Goal: Task Accomplishment & Management: Manage account settings

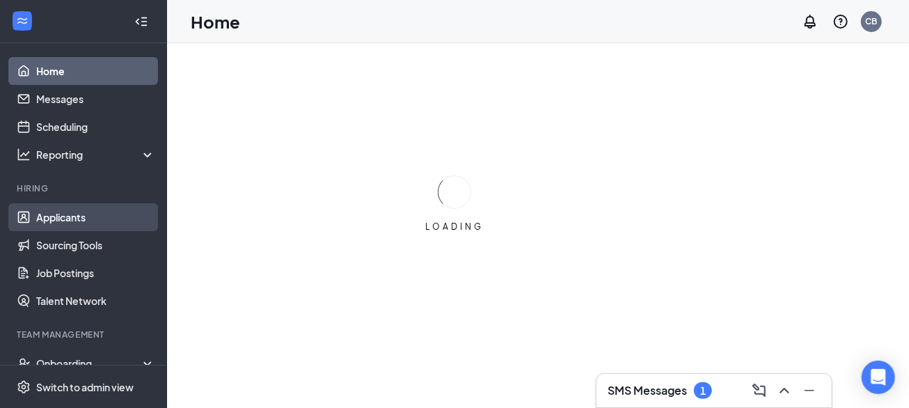
click at [76, 217] on link "Applicants" at bounding box center [95, 217] width 119 height 28
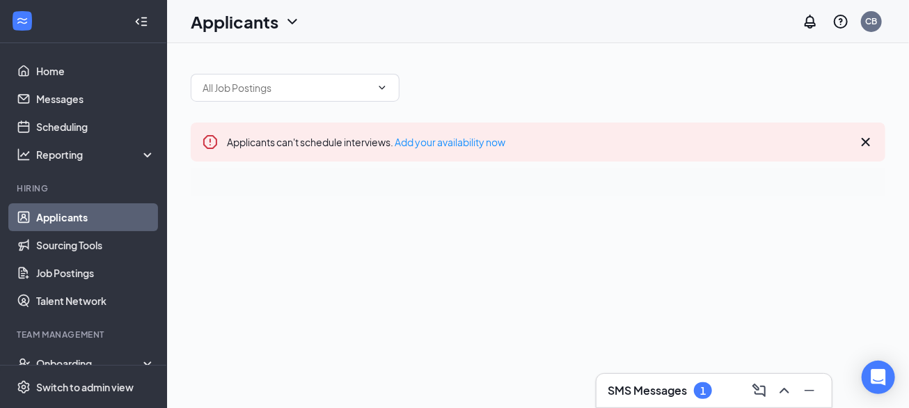
click at [673, 395] on h3 "SMS Messages" at bounding box center [647, 390] width 79 height 15
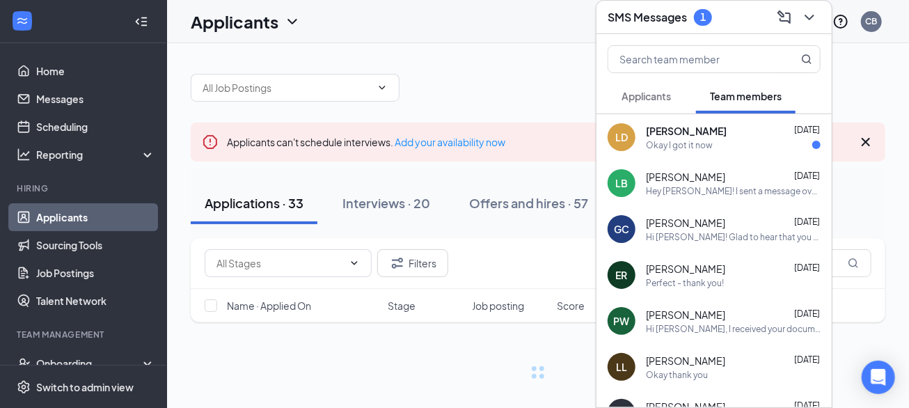
click at [713, 148] on div "Okay I got it now" at bounding box center [733, 145] width 175 height 12
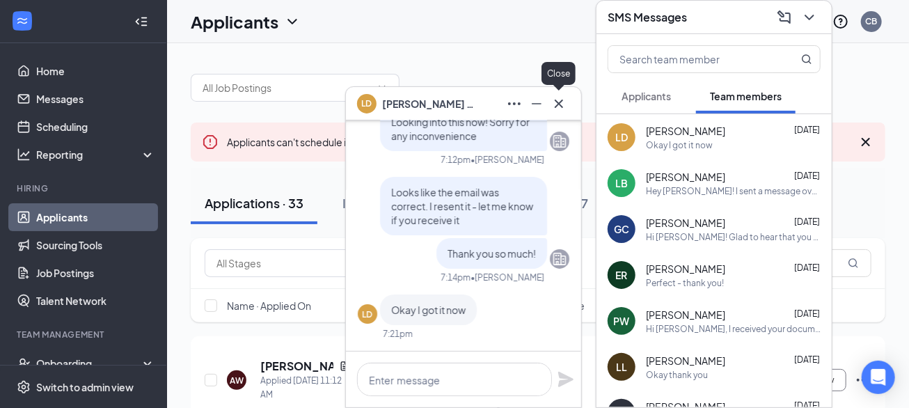
click at [562, 103] on icon "Cross" at bounding box center [558, 103] width 17 height 17
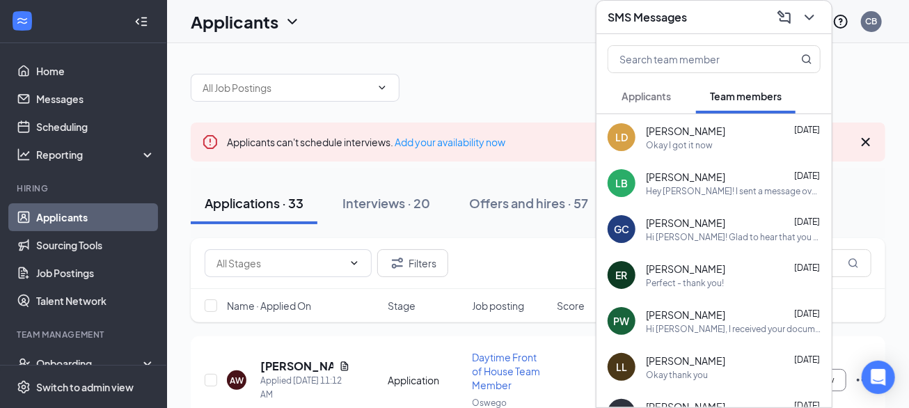
click at [679, 26] on div "SMS Messages" at bounding box center [714, 17] width 213 height 22
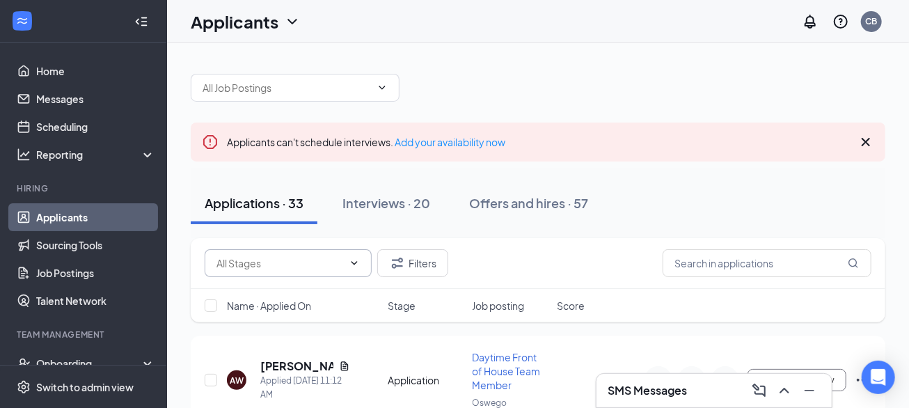
click at [301, 260] on input "text" at bounding box center [279, 262] width 127 height 15
click at [283, 287] on div "Application (26)" at bounding box center [262, 288] width 70 height 15
click at [319, 256] on input "Application (26)" at bounding box center [272, 262] width 113 height 15
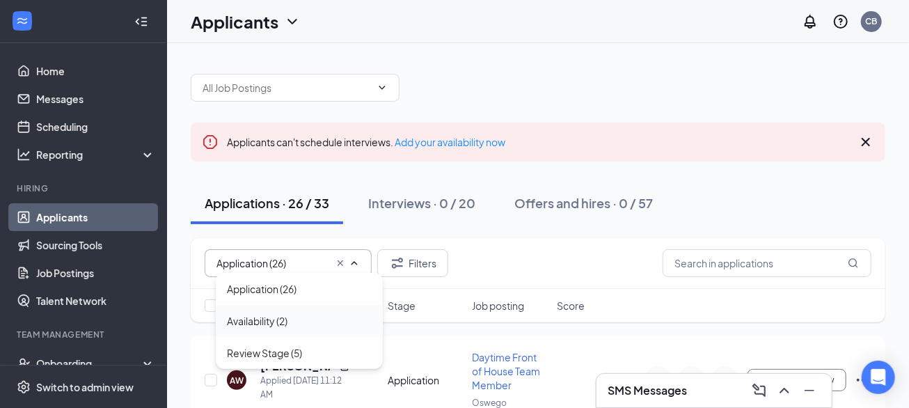
click at [254, 320] on div "Availability (2)" at bounding box center [257, 320] width 61 height 15
type input "Availability (2)"
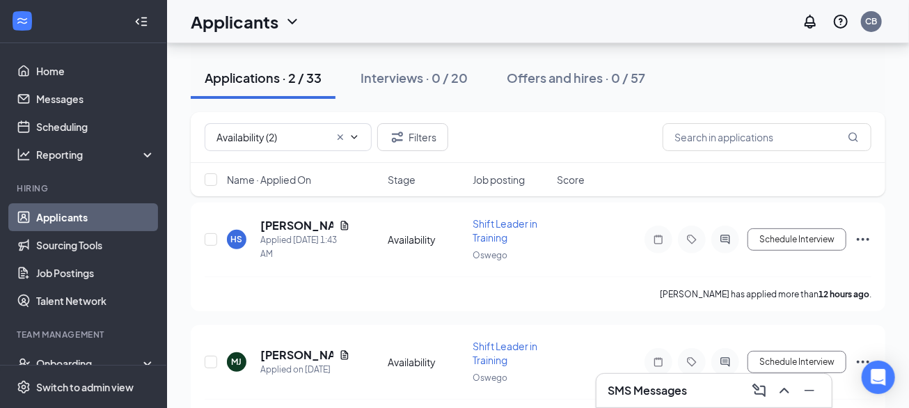
scroll to position [134, 0]
click at [278, 136] on input "Availability (2)" at bounding box center [272, 136] width 113 height 15
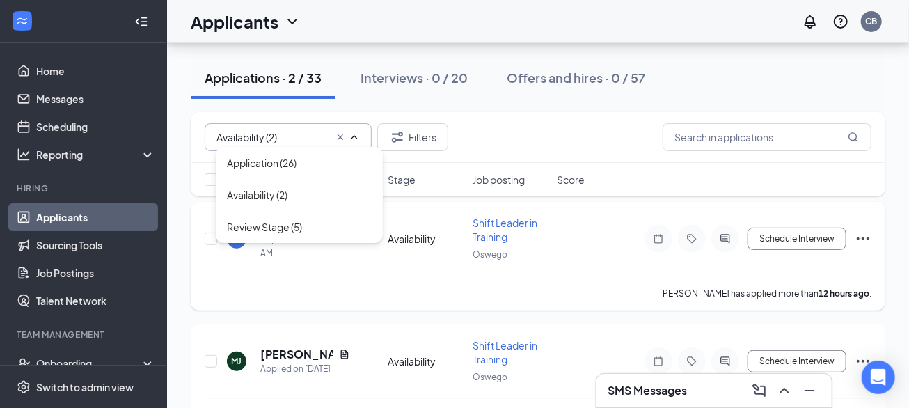
click at [422, 237] on div "Availability" at bounding box center [426, 239] width 77 height 14
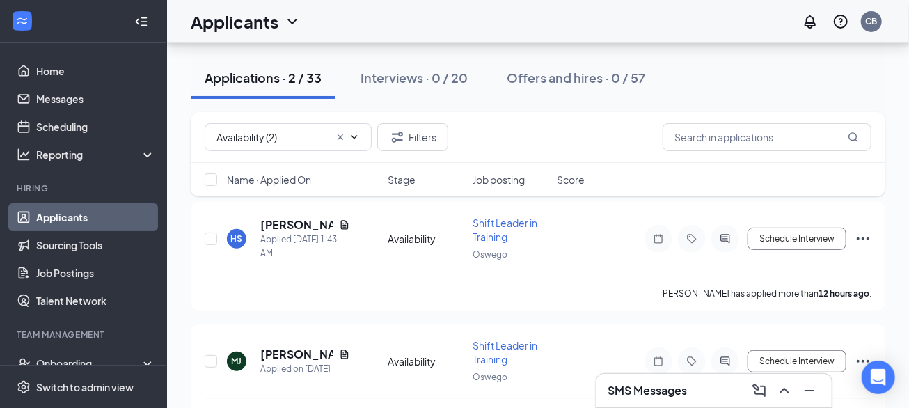
click at [267, 27] on h1 "Applicants" at bounding box center [235, 22] width 88 height 24
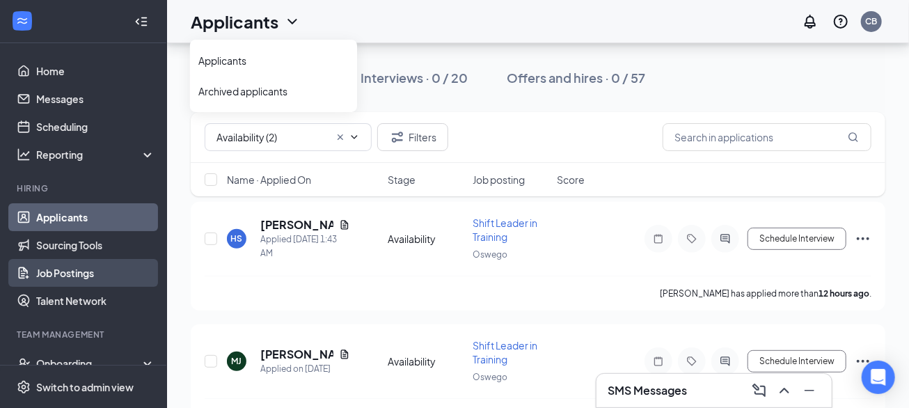
scroll to position [24, 0]
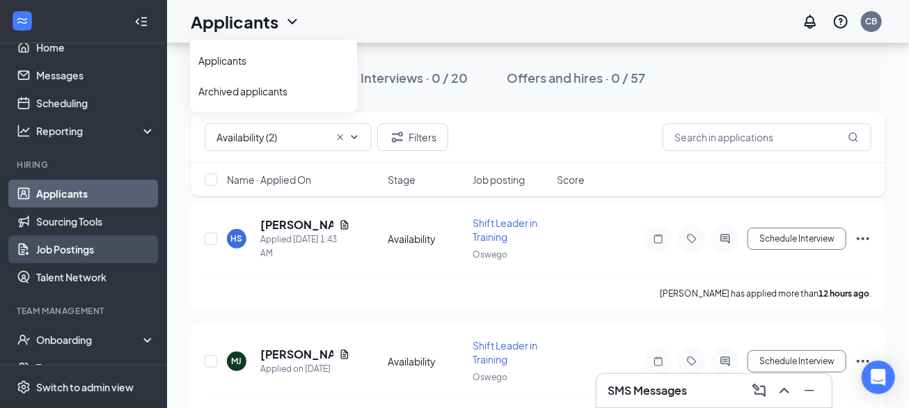
click at [79, 253] on link "Job Postings" at bounding box center [95, 249] width 119 height 28
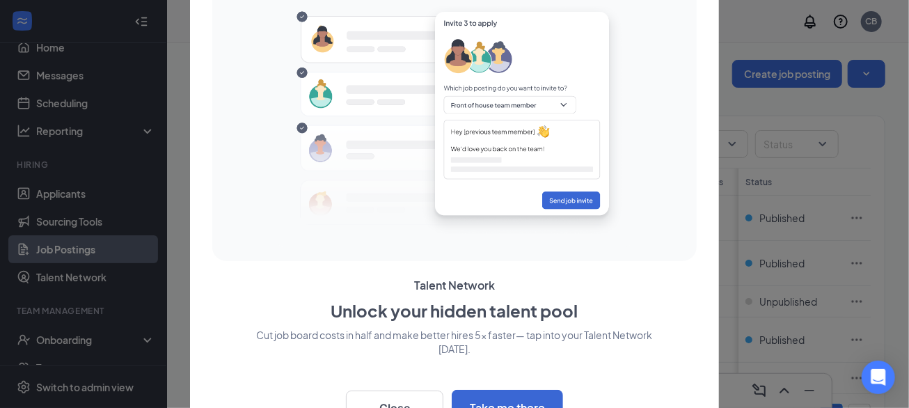
scroll to position [62, 0]
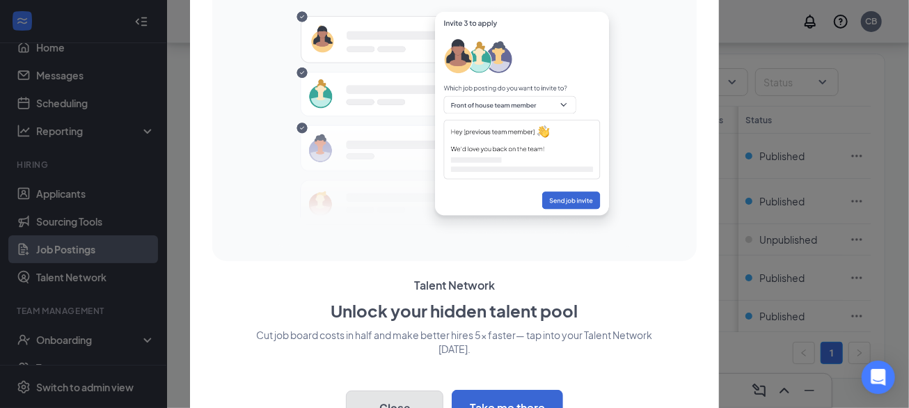
click at [392, 400] on button "Close" at bounding box center [394, 407] width 97 height 35
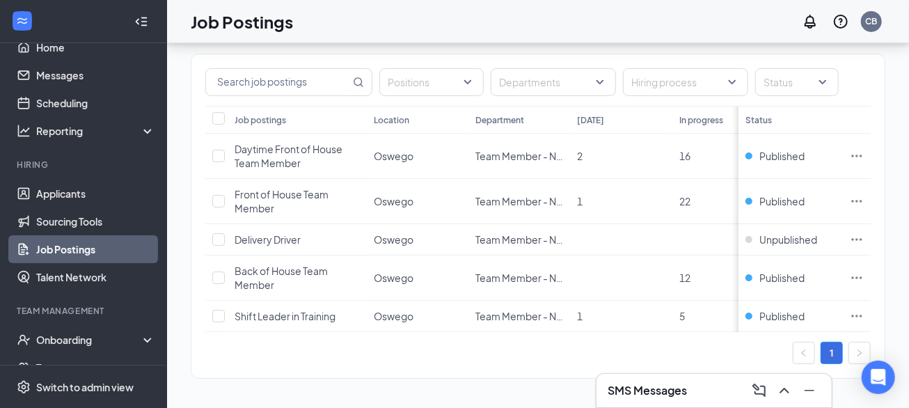
click at [673, 354] on div "1" at bounding box center [537, 353] width 665 height 22
click at [862, 312] on icon "Ellipses" at bounding box center [857, 316] width 14 height 14
click at [649, 330] on td "1" at bounding box center [622, 316] width 102 height 31
click at [271, 315] on span "Shift Leader in Training" at bounding box center [285, 316] width 101 height 13
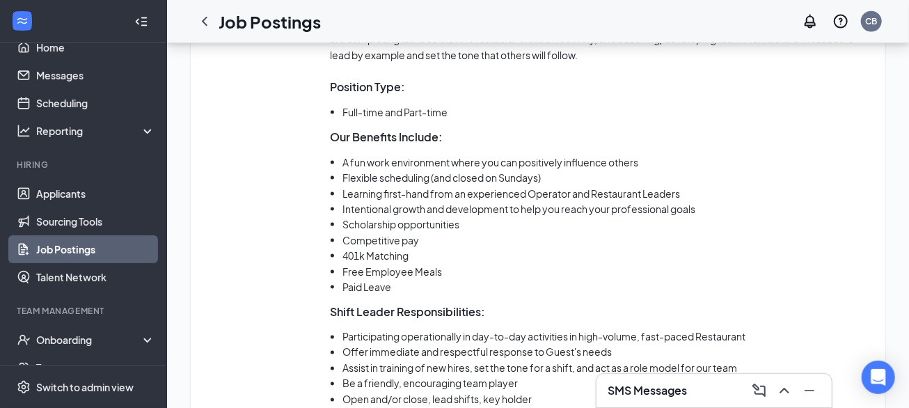
scroll to position [975, 0]
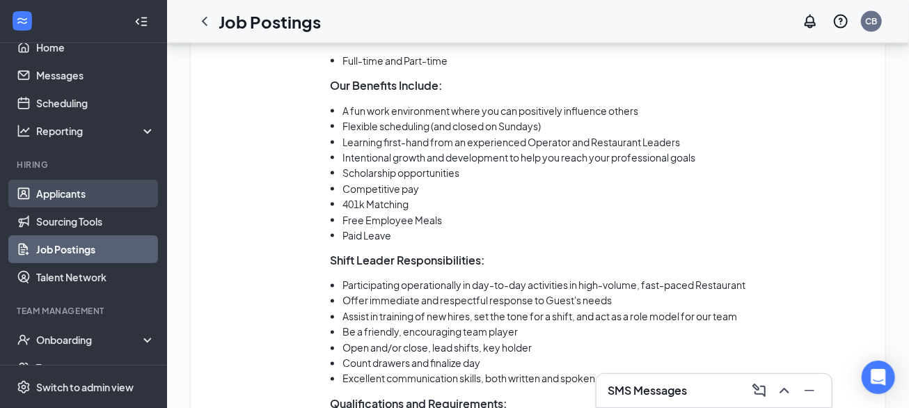
click at [51, 192] on link "Applicants" at bounding box center [95, 194] width 119 height 28
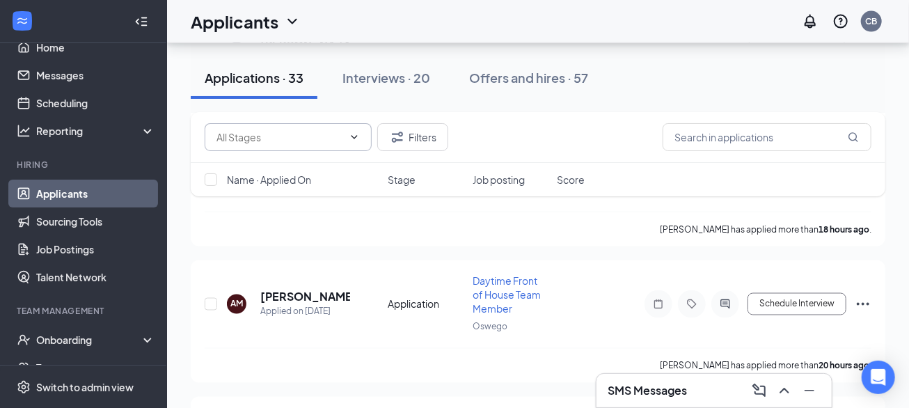
click at [302, 145] on span at bounding box center [288, 137] width 167 height 28
click at [277, 138] on input "text" at bounding box center [279, 136] width 127 height 15
click at [273, 162] on div "Application (26)" at bounding box center [262, 162] width 70 height 15
type input "Application (26)"
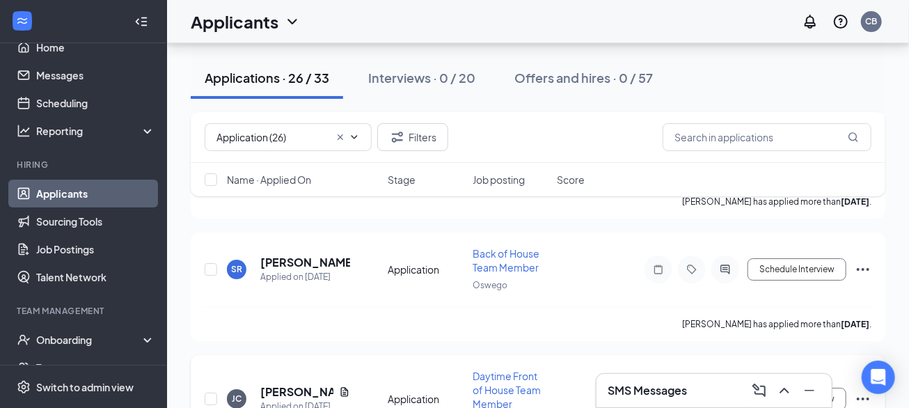
scroll to position [2342, 0]
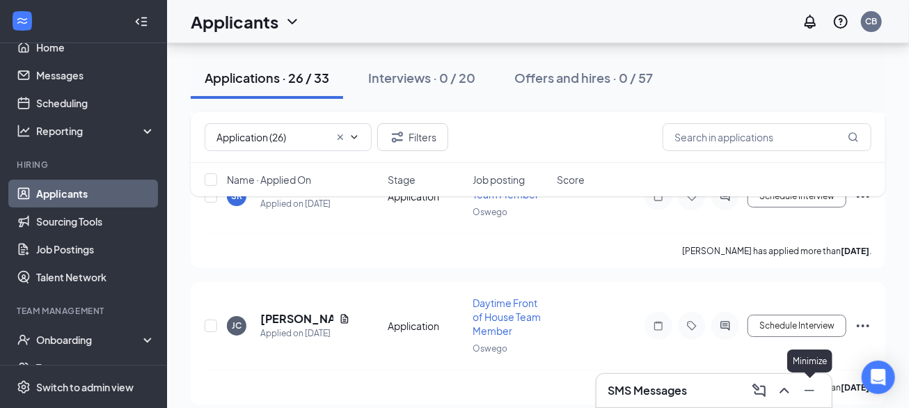
click at [807, 393] on icon "Minimize" at bounding box center [809, 390] width 17 height 17
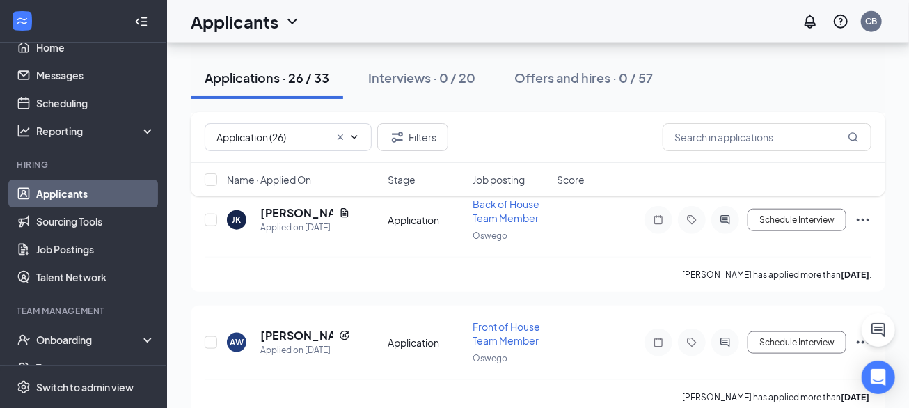
scroll to position [3233, 0]
click at [280, 327] on h5 "Amilliah wallace" at bounding box center [305, 334] width 90 height 15
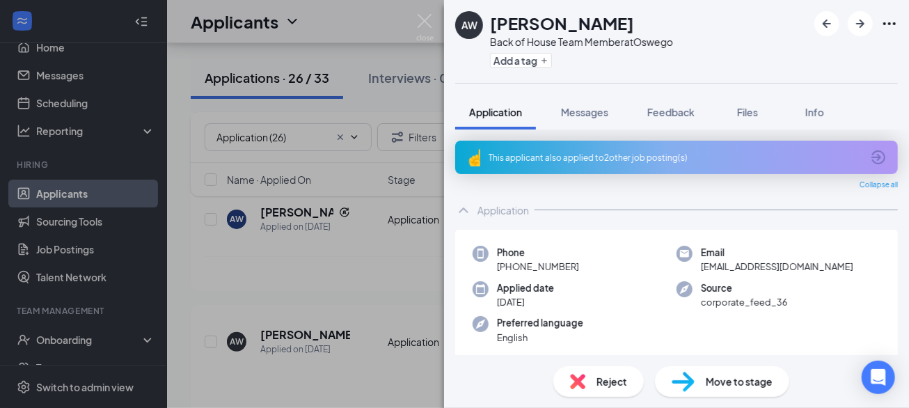
click at [625, 152] on div "This applicant also applied to 2 other job posting(s)" at bounding box center [675, 158] width 373 height 12
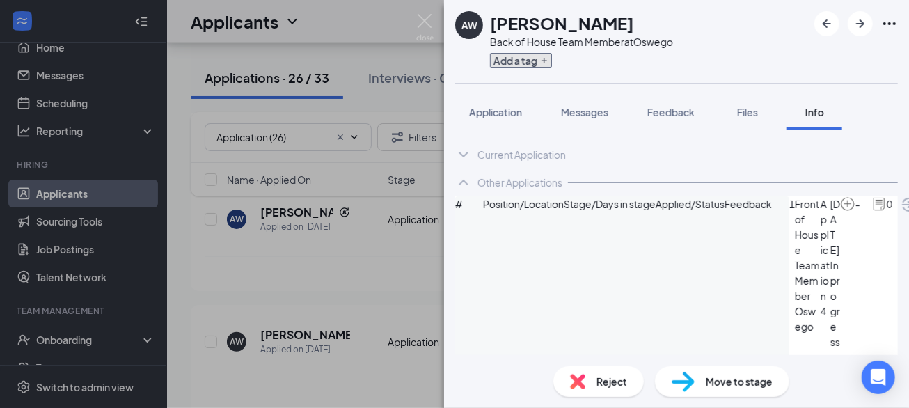
click at [516, 58] on button "Add a tag" at bounding box center [521, 60] width 62 height 15
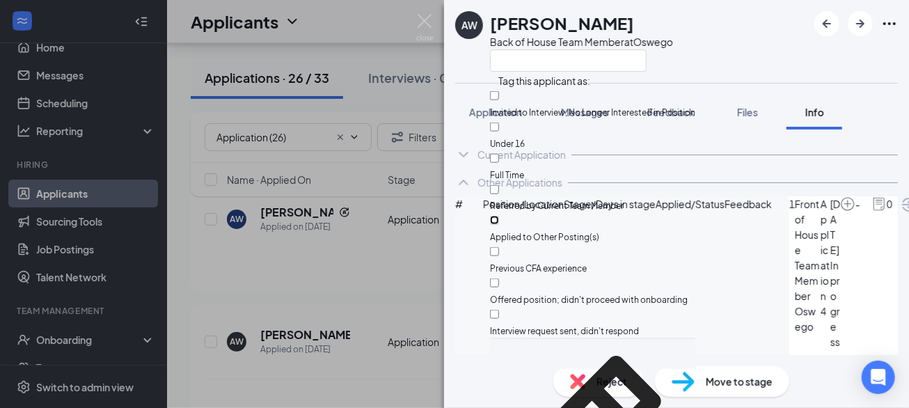
click at [499, 216] on input "Applied to Other Posting(s)" at bounding box center [494, 220] width 9 height 9
checkbox input "true"
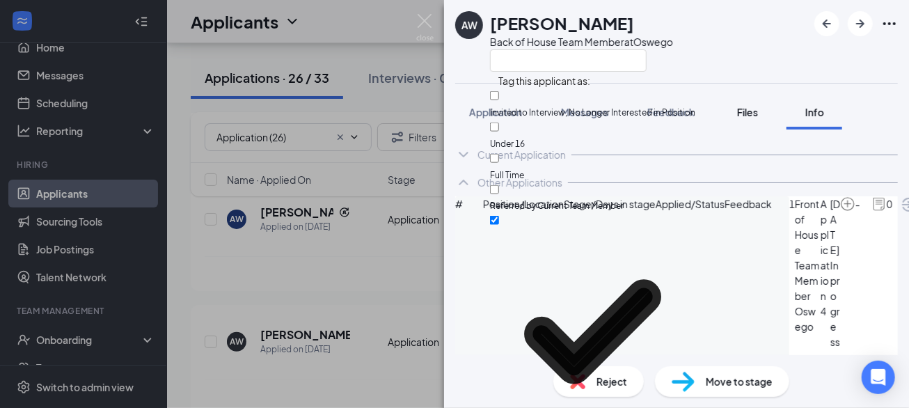
click at [763, 111] on button "Files" at bounding box center [748, 112] width 56 height 35
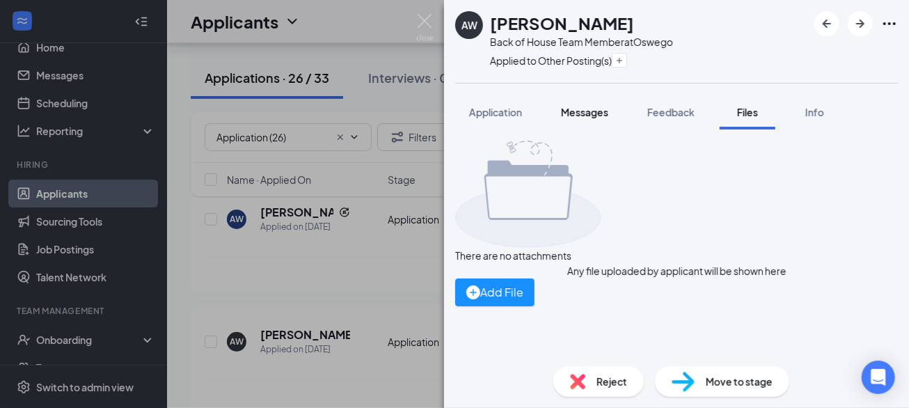
click at [595, 118] on div "Messages" at bounding box center [584, 112] width 47 height 14
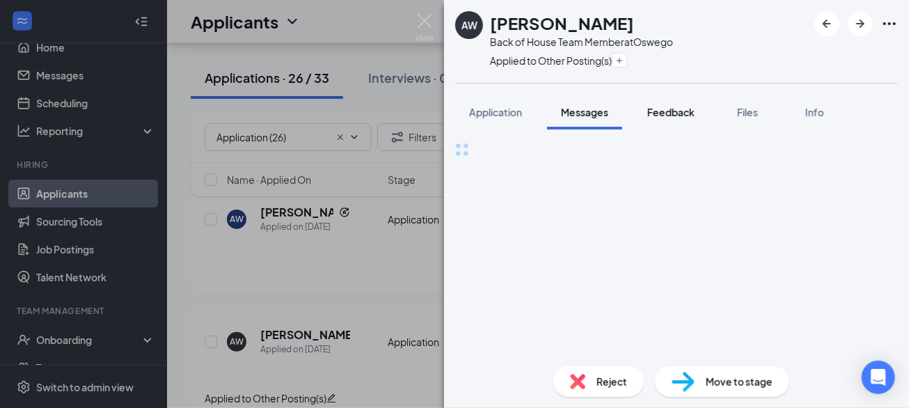
click at [649, 109] on span "Feedback" at bounding box center [670, 112] width 47 height 13
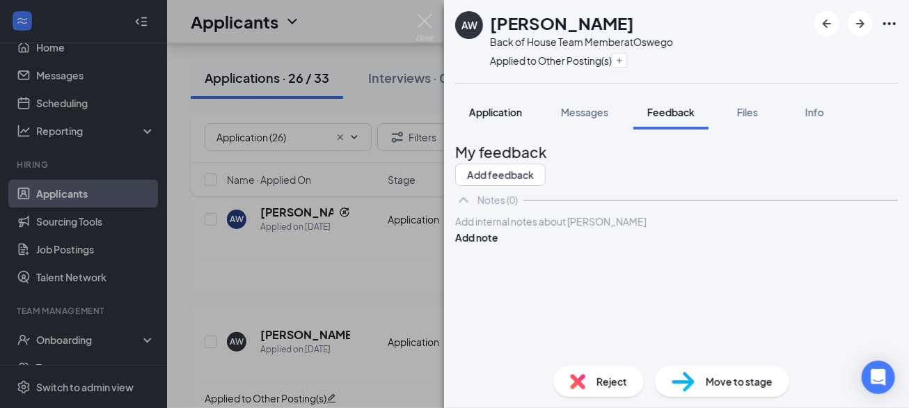
click at [522, 106] on span "Application" at bounding box center [495, 112] width 53 height 13
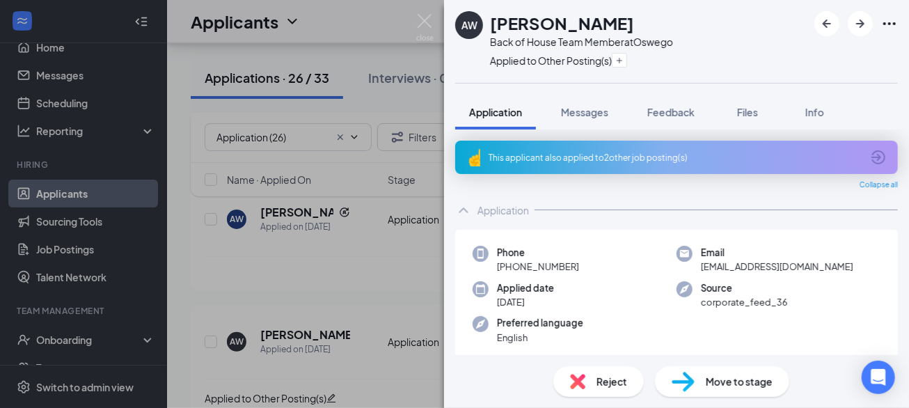
click at [592, 159] on div "This applicant also applied to 2 other job posting(s)" at bounding box center [675, 158] width 373 height 12
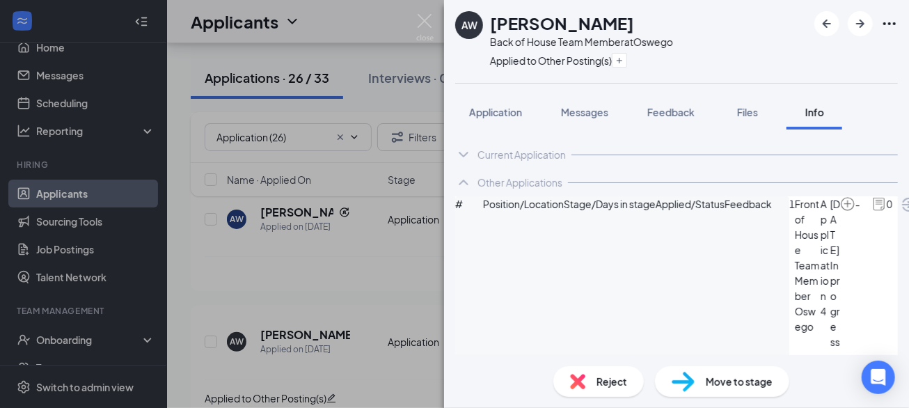
scroll to position [16, 0]
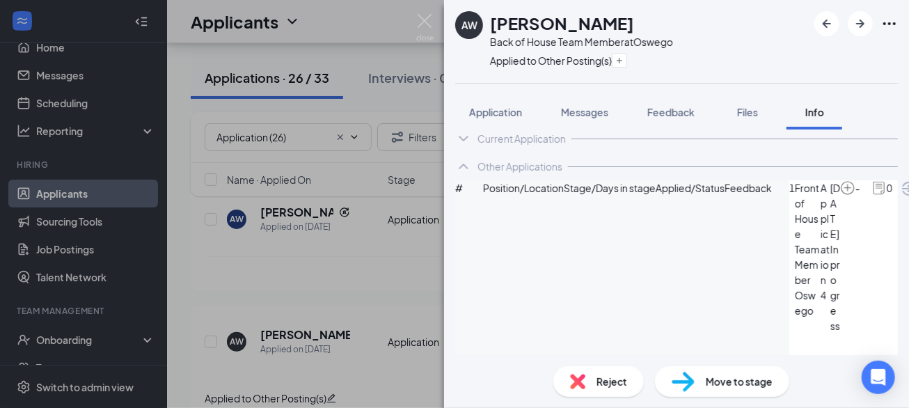
click at [512, 113] on span "Application" at bounding box center [495, 112] width 53 height 13
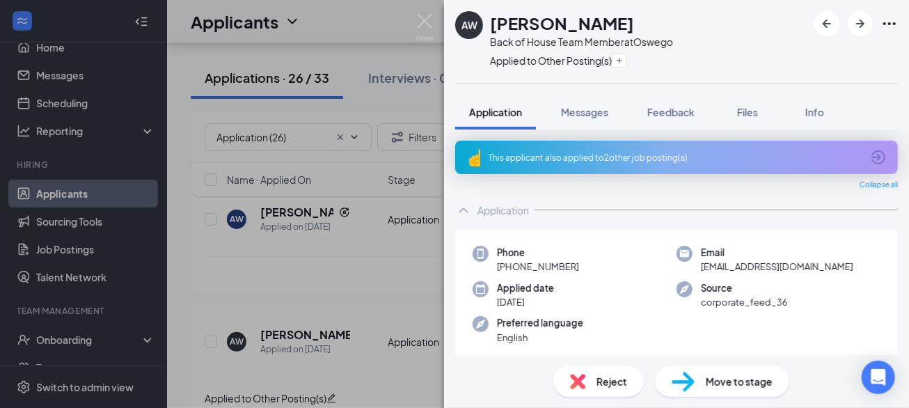
click at [585, 160] on div "This applicant also applied to 2 other job posting(s)" at bounding box center [675, 158] width 373 height 12
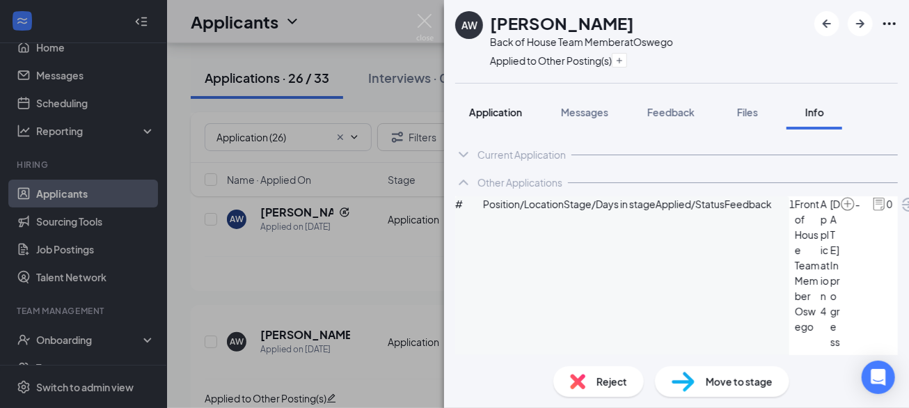
click at [502, 111] on span "Application" at bounding box center [495, 112] width 53 height 13
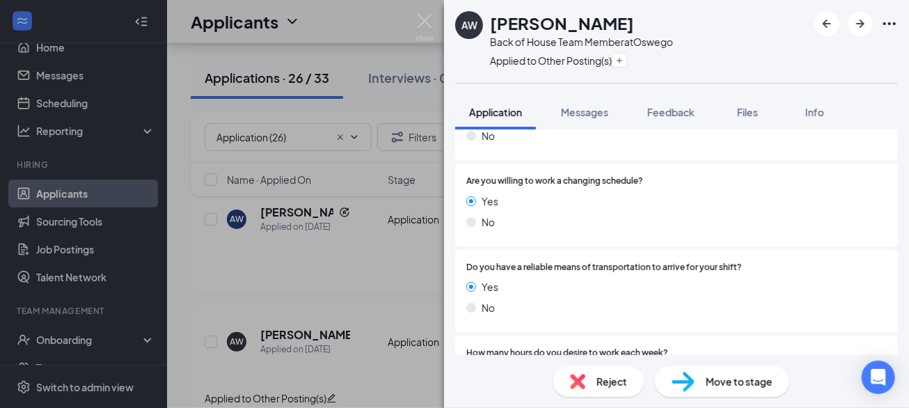
scroll to position [1855, 0]
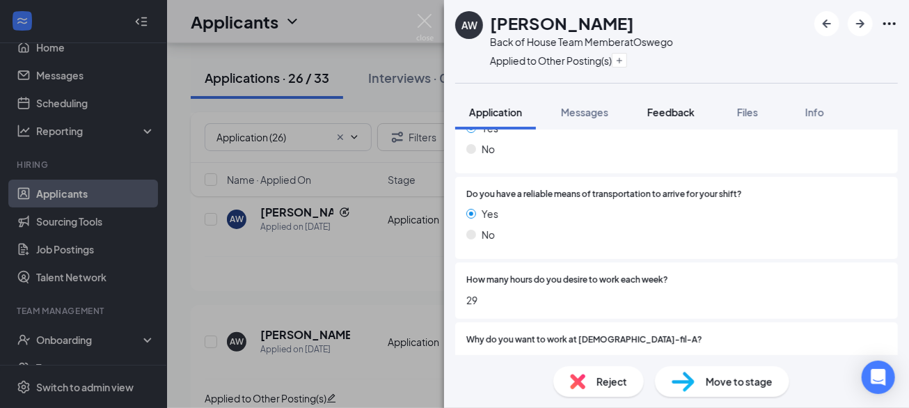
click at [660, 109] on span "Feedback" at bounding box center [670, 112] width 47 height 13
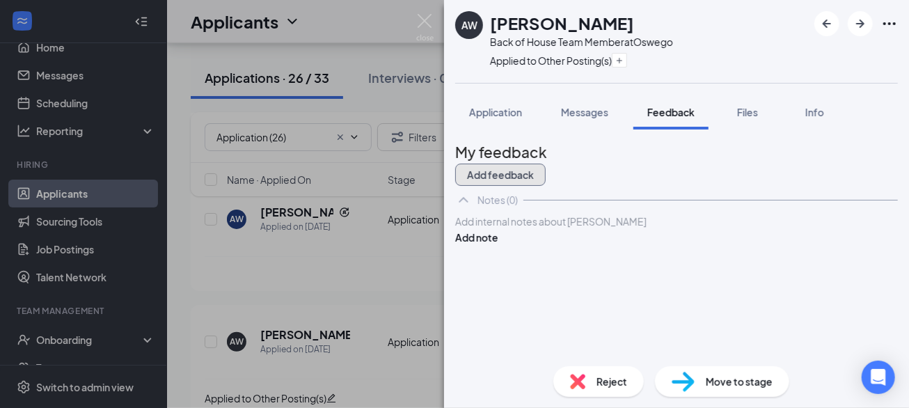
click at [546, 164] on button "Add feedback" at bounding box center [500, 175] width 90 height 22
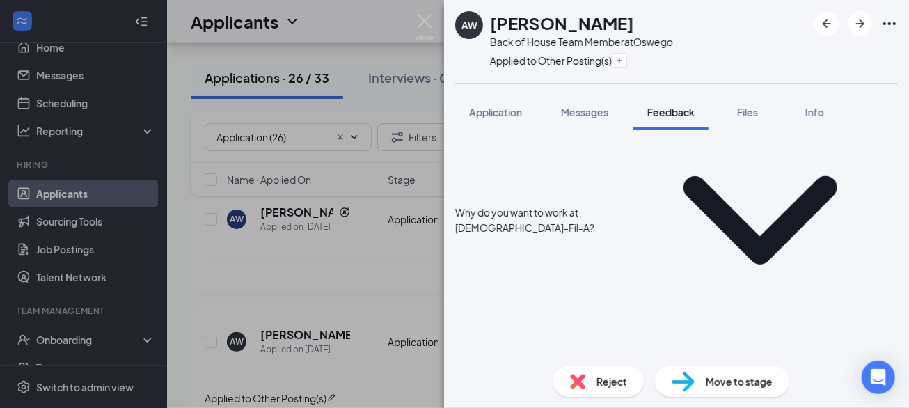
scroll to position [212, 0]
click at [473, 356] on icon "StarBorder" at bounding box center [463, 365] width 18 height 18
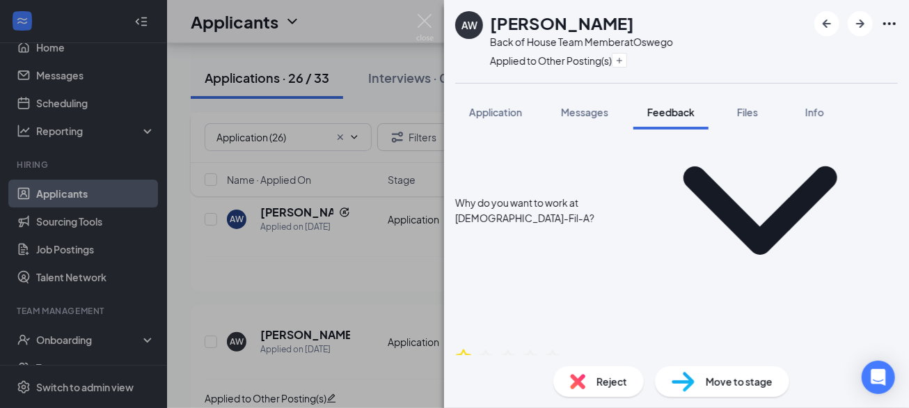
click at [473, 347] on icon "StarBorder" at bounding box center [463, 356] width 18 height 18
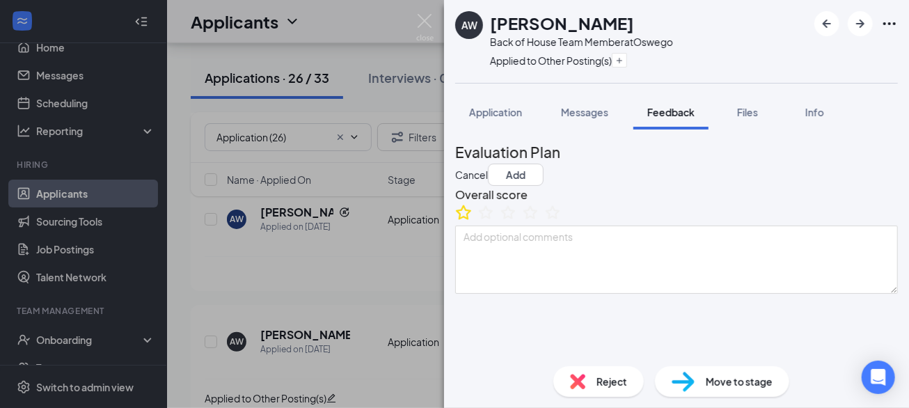
click at [471, 219] on icon "StarBorder" at bounding box center [463, 212] width 15 height 15
click at [544, 164] on button "Add" at bounding box center [516, 175] width 56 height 22
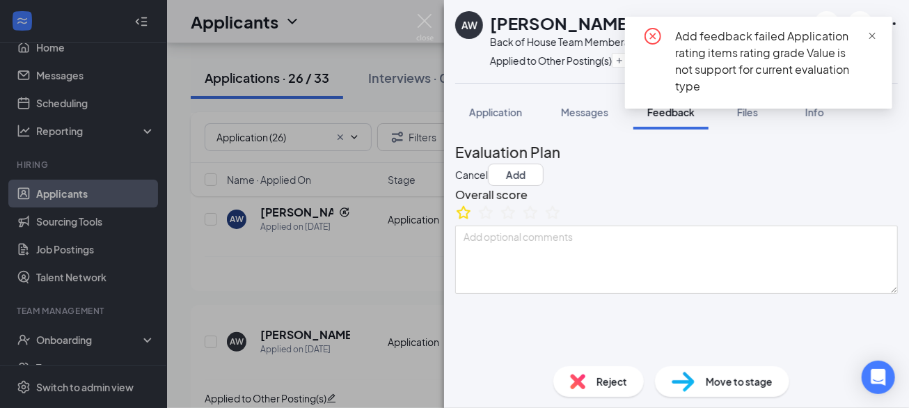
click at [870, 33] on span "close" at bounding box center [872, 36] width 10 height 10
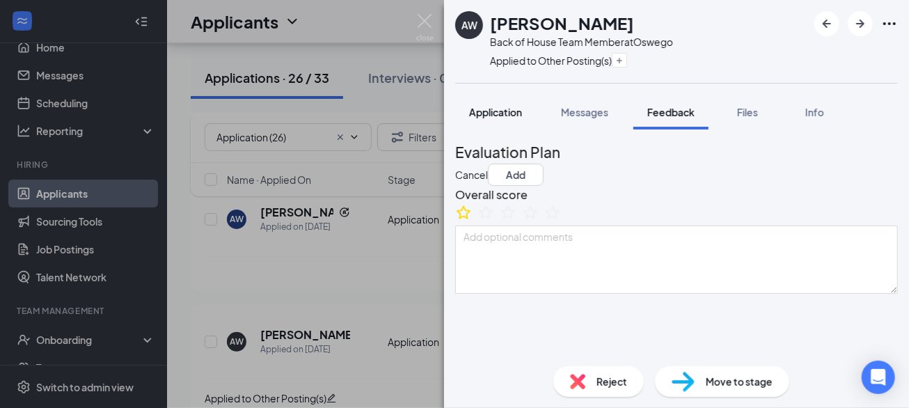
click at [494, 110] on span "Application" at bounding box center [495, 112] width 53 height 13
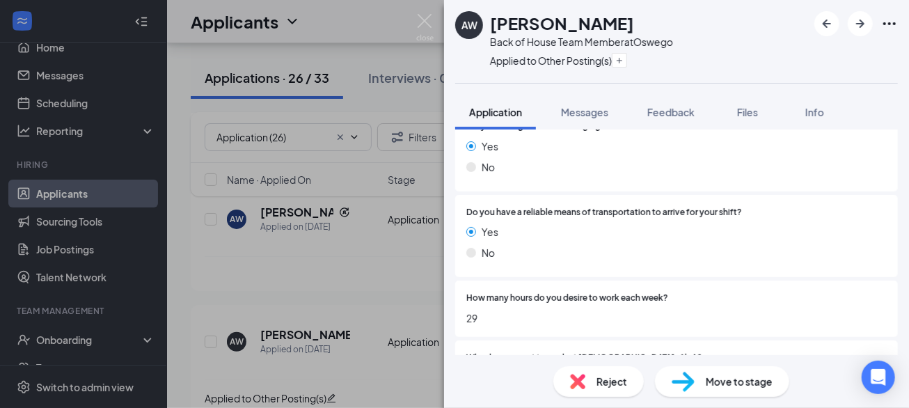
scroll to position [1855, 0]
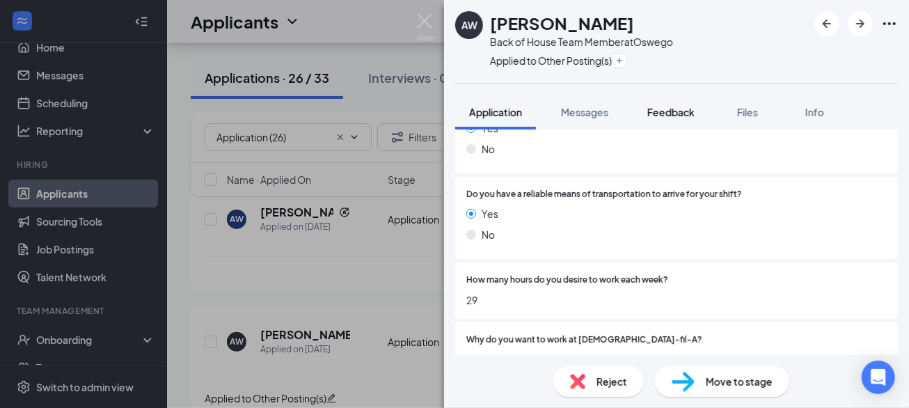
click at [658, 108] on span "Feedback" at bounding box center [670, 112] width 47 height 13
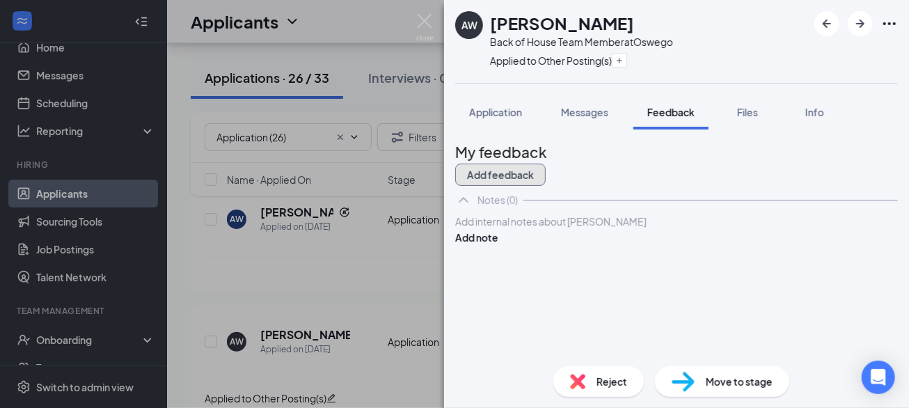
click at [546, 167] on button "Add feedback" at bounding box center [500, 175] width 90 height 22
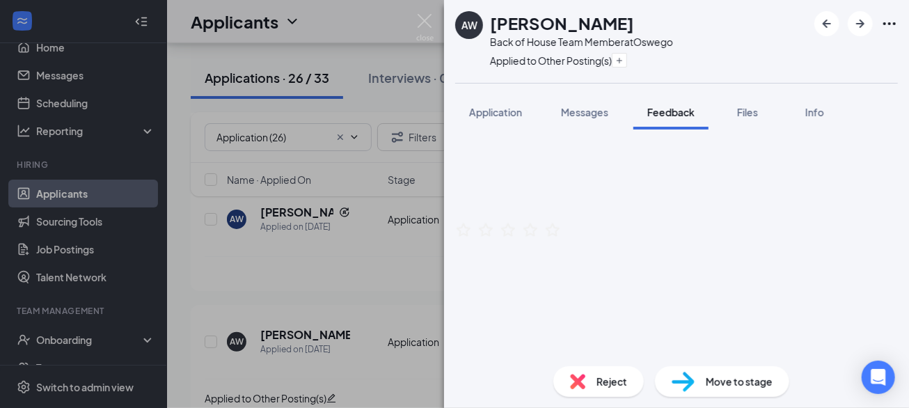
scroll to position [349, 0]
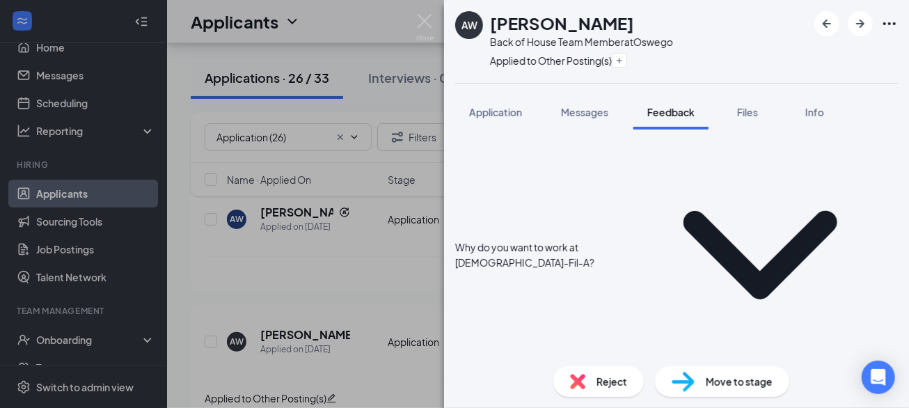
scroll to position [0, 0]
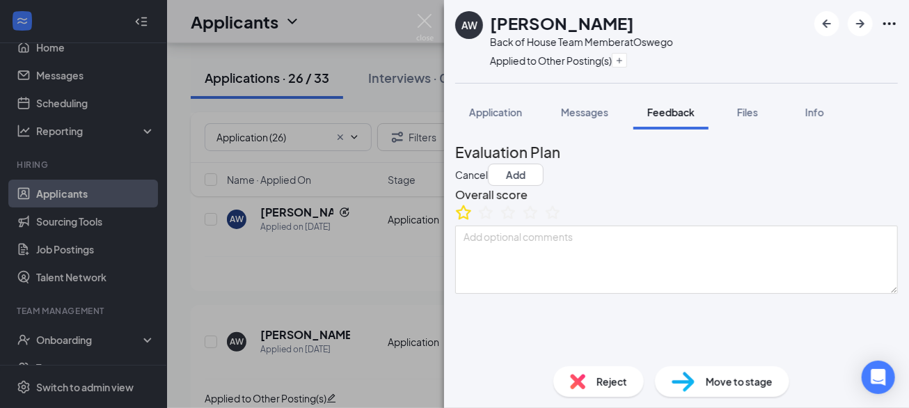
click at [473, 221] on icon "StarBorder" at bounding box center [463, 212] width 18 height 18
click at [544, 164] on button "Add" at bounding box center [516, 175] width 56 height 22
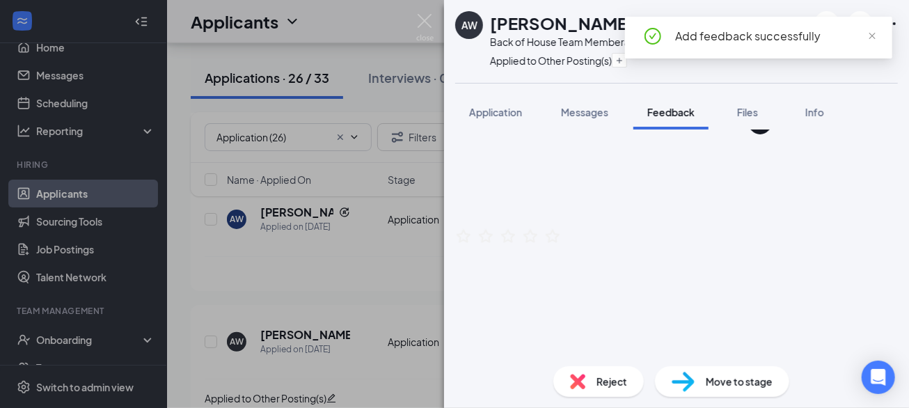
scroll to position [335, 0]
click at [592, 373] on div "Reject" at bounding box center [598, 381] width 90 height 31
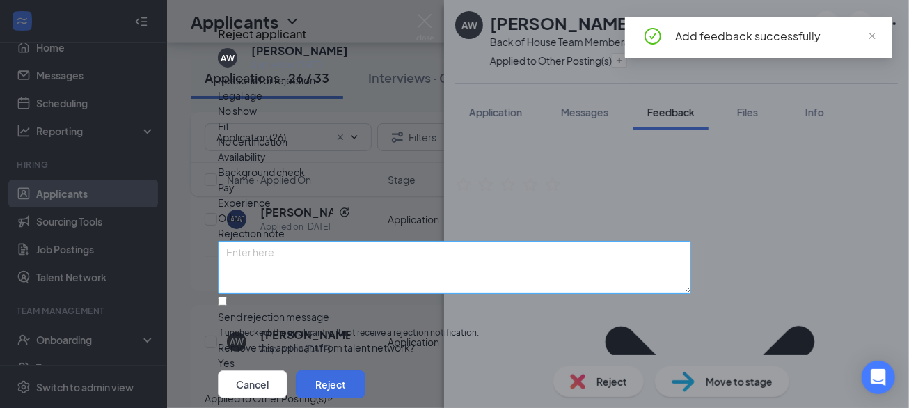
scroll to position [93, 0]
click at [227, 296] on input "Send rejection message If unchecked, the applicant will not receive a rejection…" at bounding box center [222, 300] width 9 height 9
checkbox input "true"
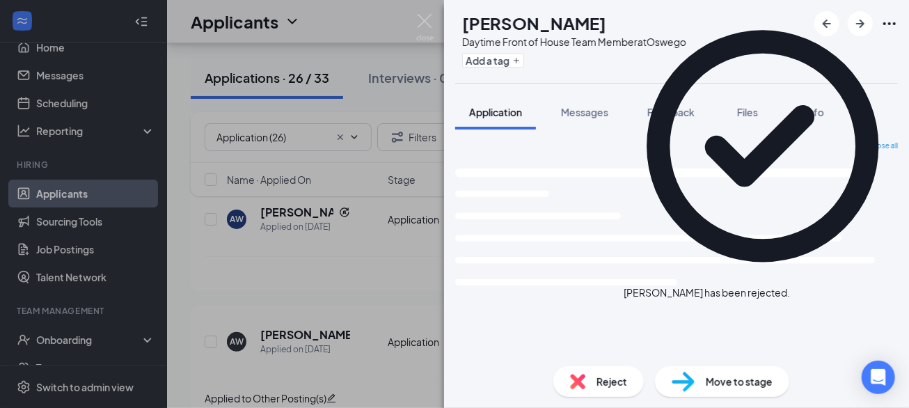
scroll to position [3111, 0]
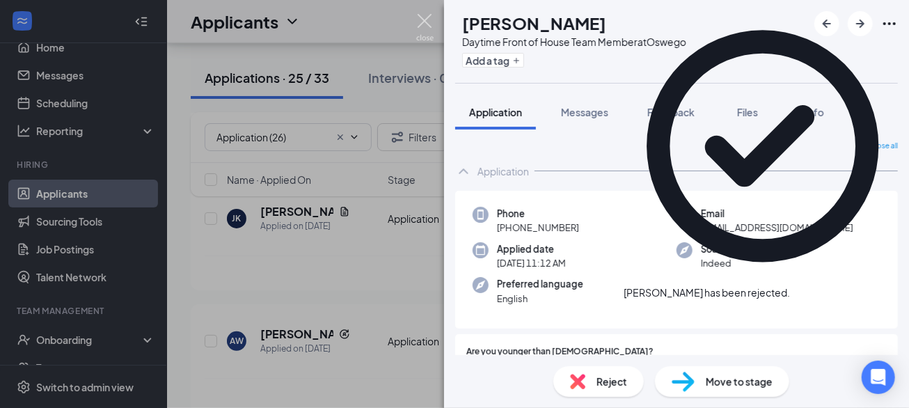
click at [421, 19] on img at bounding box center [424, 27] width 17 height 27
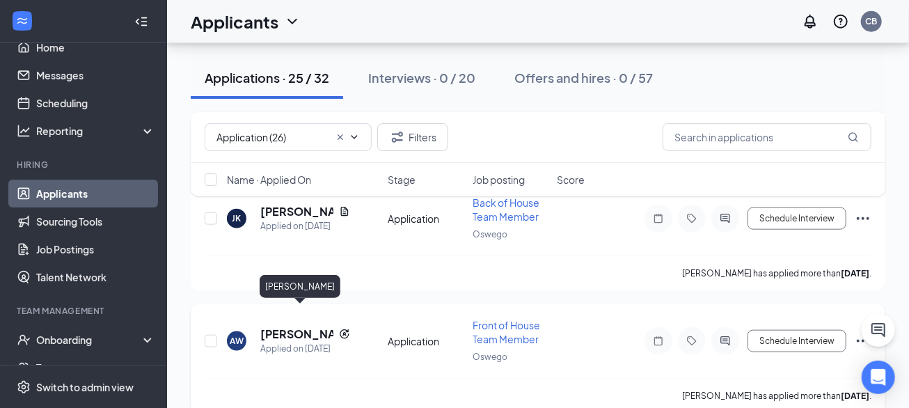
click at [285, 326] on h5 "Amilliah Wallace" at bounding box center [296, 333] width 73 height 15
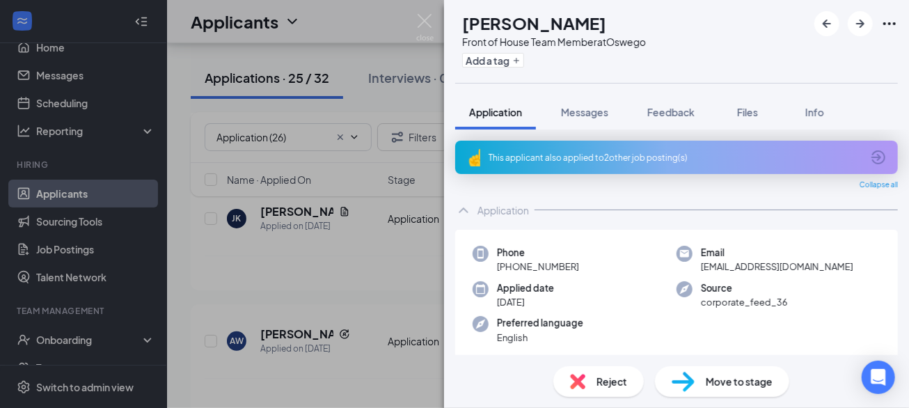
click at [571, 146] on div "This applicant also applied to 2 other job posting(s)" at bounding box center [676, 157] width 443 height 33
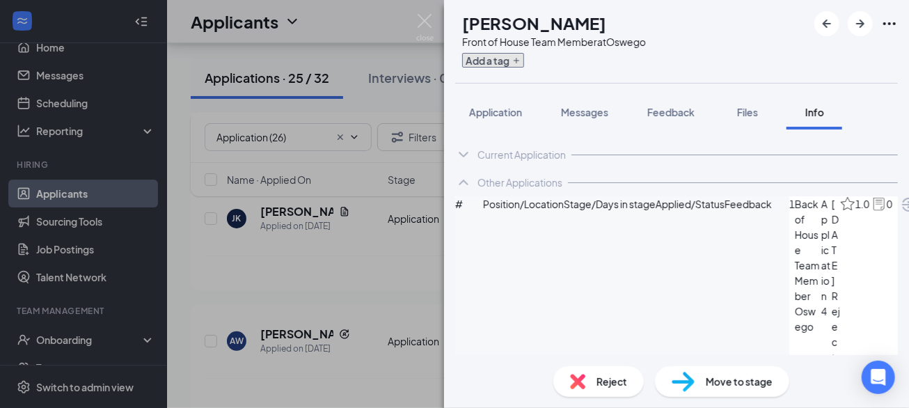
click at [509, 57] on button "Add a tag" at bounding box center [493, 60] width 62 height 15
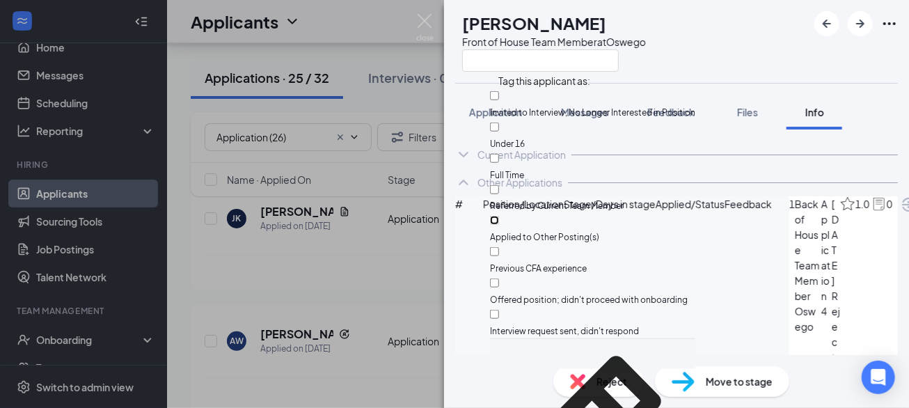
click at [499, 216] on input "Applied to Other Posting(s)" at bounding box center [494, 220] width 9 height 9
checkbox input "true"
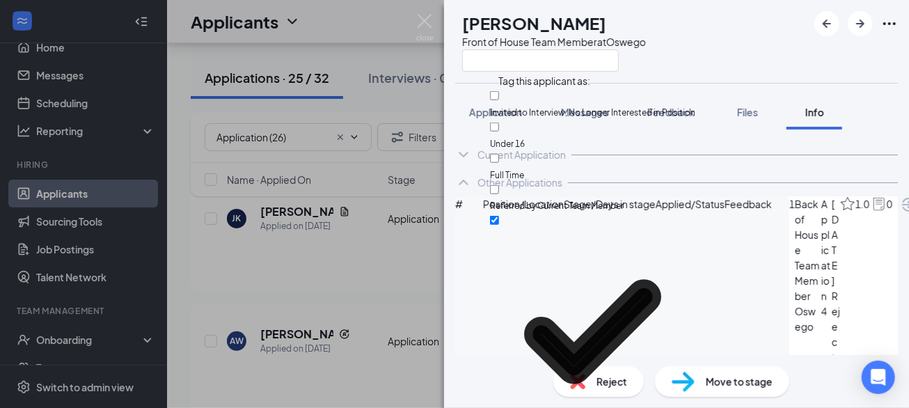
click at [732, 63] on div "AW Amilliah Wallace Front of House Team Member at Oswego" at bounding box center [676, 41] width 465 height 83
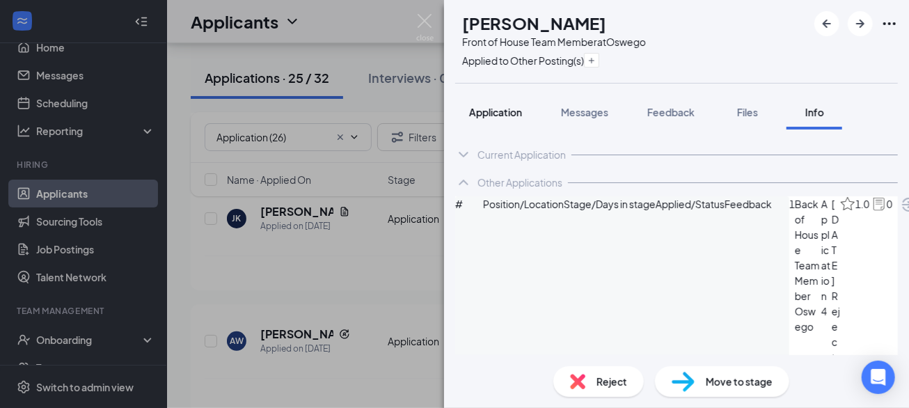
click at [504, 115] on span "Application" at bounding box center [495, 112] width 53 height 13
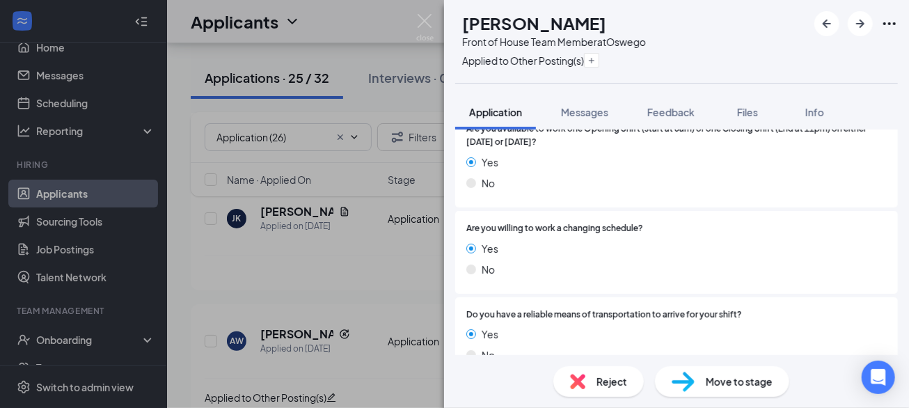
scroll to position [1871, 0]
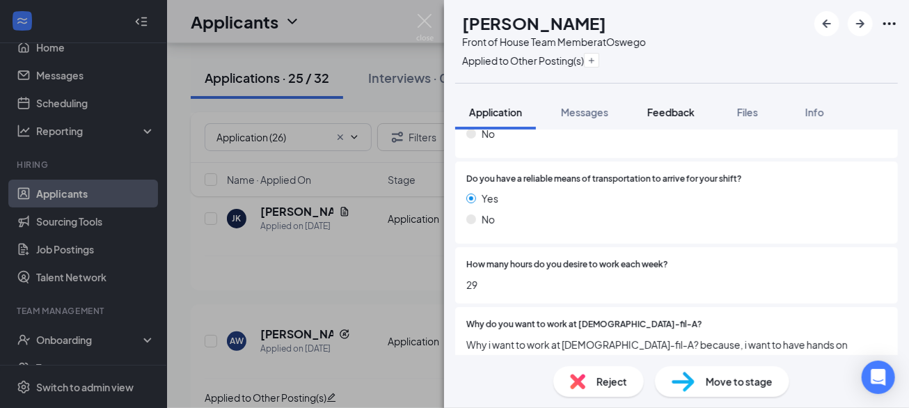
click at [671, 113] on span "Feedback" at bounding box center [670, 112] width 47 height 13
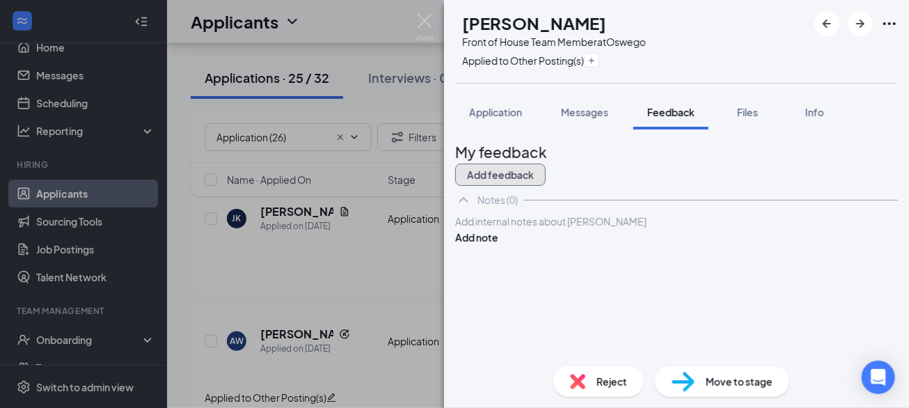
click at [546, 164] on button "Add feedback" at bounding box center [500, 175] width 90 height 22
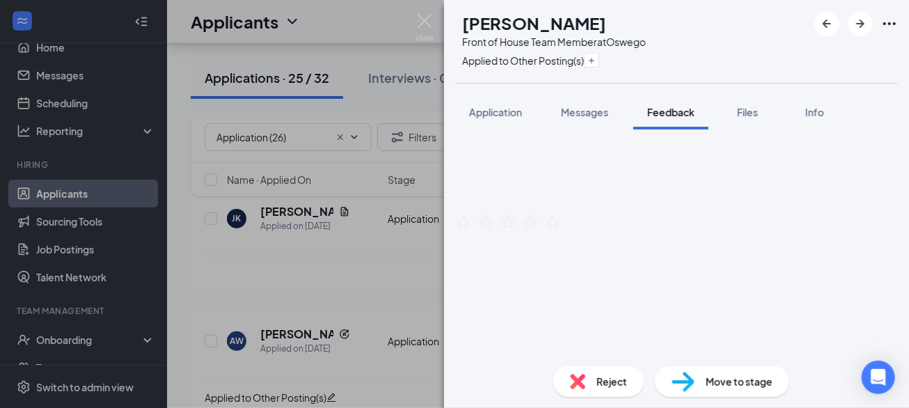
scroll to position [356, 0]
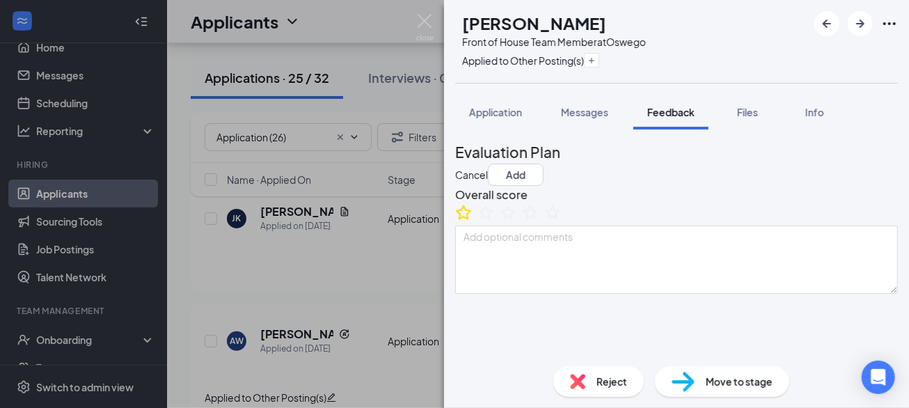
click at [473, 221] on icon "StarBorder" at bounding box center [463, 212] width 18 height 18
click at [544, 164] on button "Add" at bounding box center [516, 175] width 56 height 22
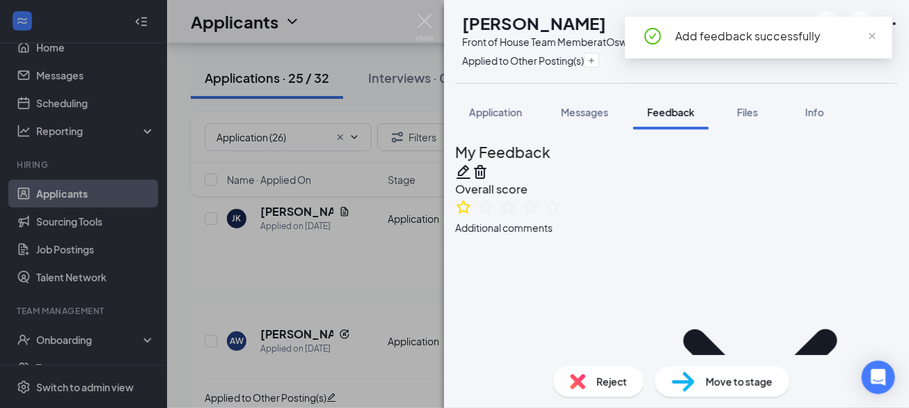
scroll to position [335, 0]
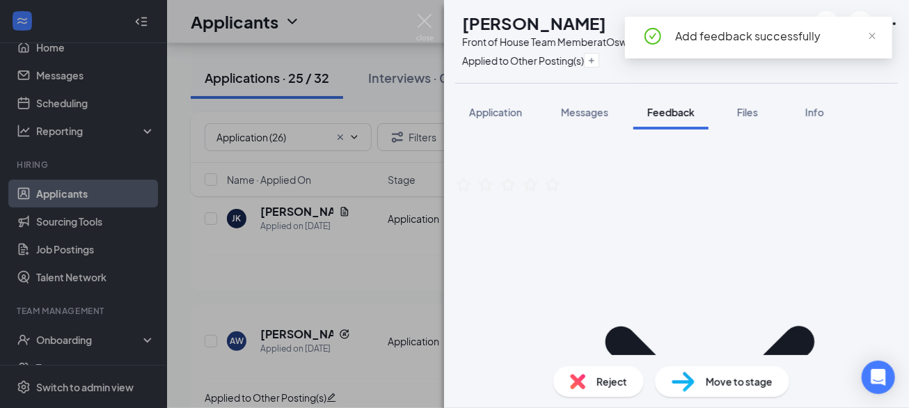
click at [596, 389] on div "Reject" at bounding box center [598, 381] width 90 height 31
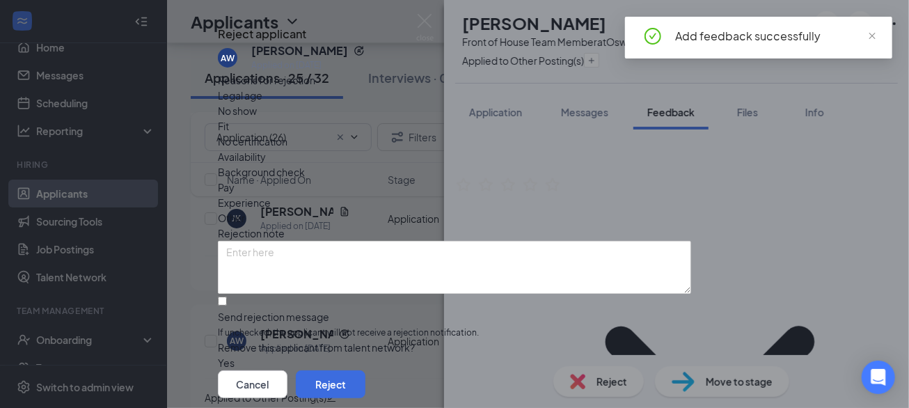
scroll to position [77, 0]
click at [227, 296] on input "Send rejection message If unchecked, the applicant will not receive a rejection…" at bounding box center [222, 300] width 9 height 9
checkbox input "true"
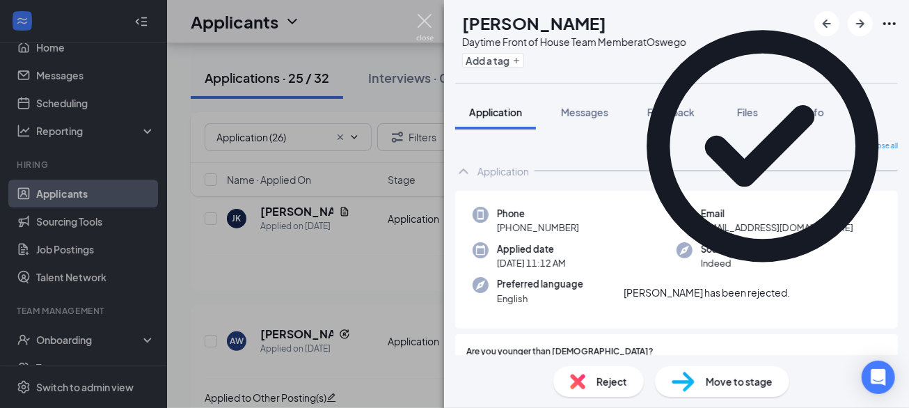
click at [424, 24] on img at bounding box center [424, 27] width 17 height 27
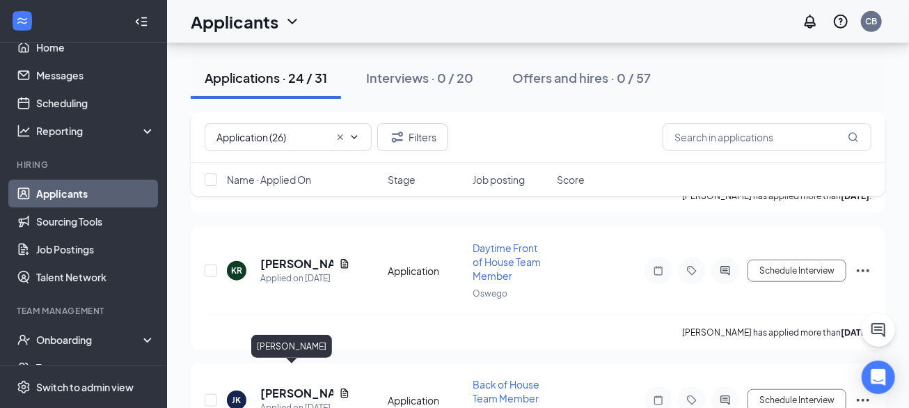
scroll to position [2989, 0]
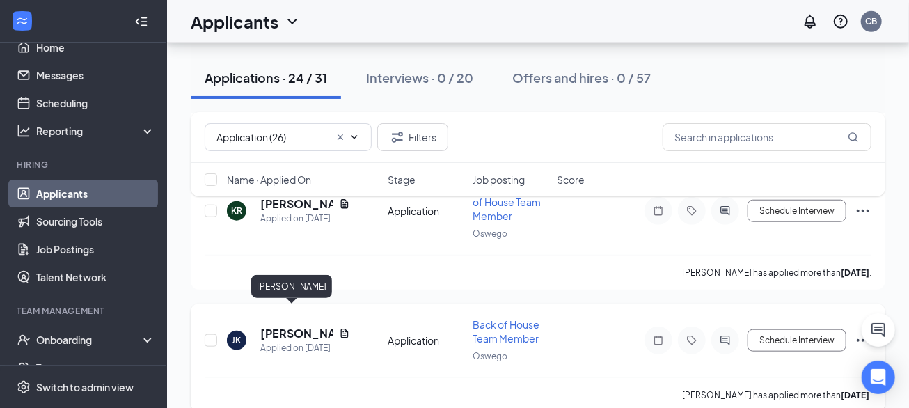
click at [291, 326] on h5 "Jonathan Karantonis" at bounding box center [296, 333] width 73 height 15
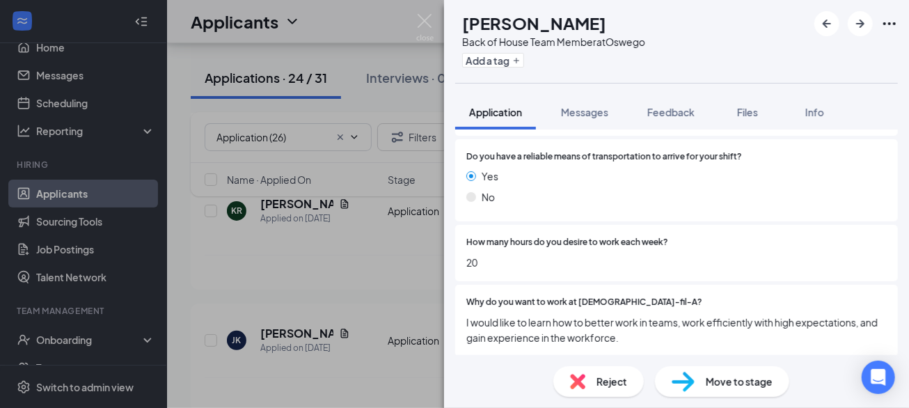
scroll to position [1953, 0]
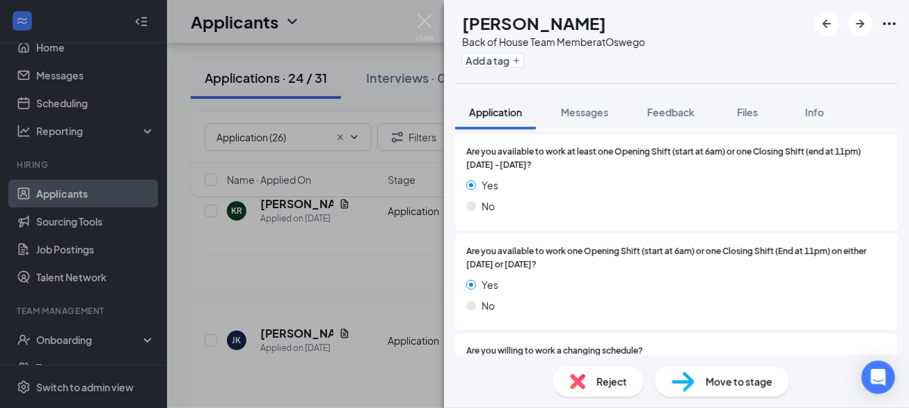
scroll to position [1587, 0]
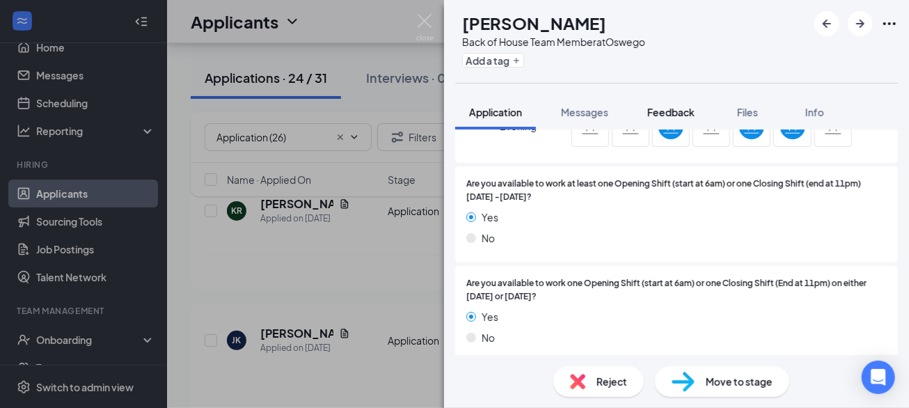
click at [668, 111] on span "Feedback" at bounding box center [670, 112] width 47 height 13
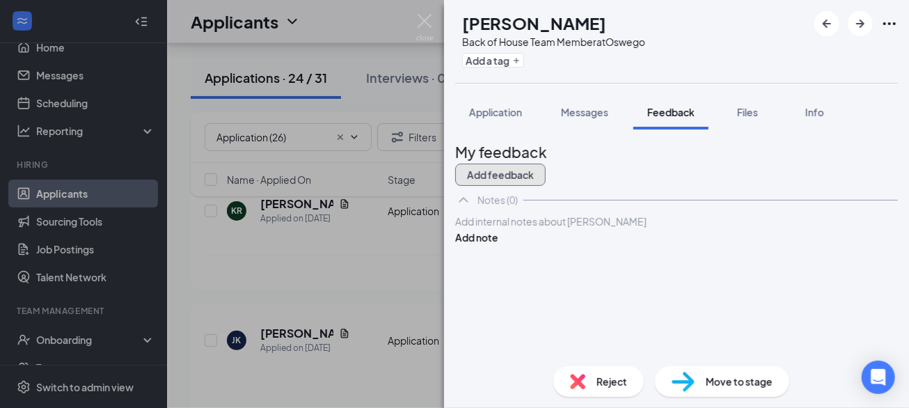
click at [546, 164] on button "Add feedback" at bounding box center [500, 175] width 90 height 22
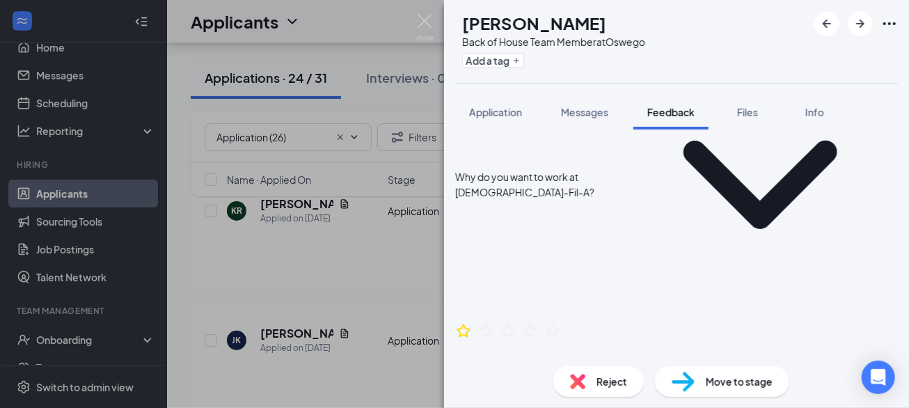
scroll to position [251, 0]
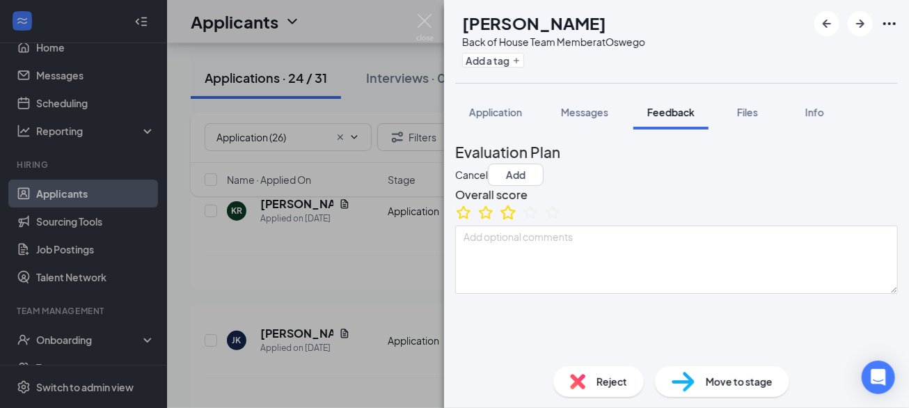
click at [517, 221] on icon "StarBorder" at bounding box center [508, 212] width 18 height 18
click at [544, 164] on button "Add" at bounding box center [516, 175] width 56 height 22
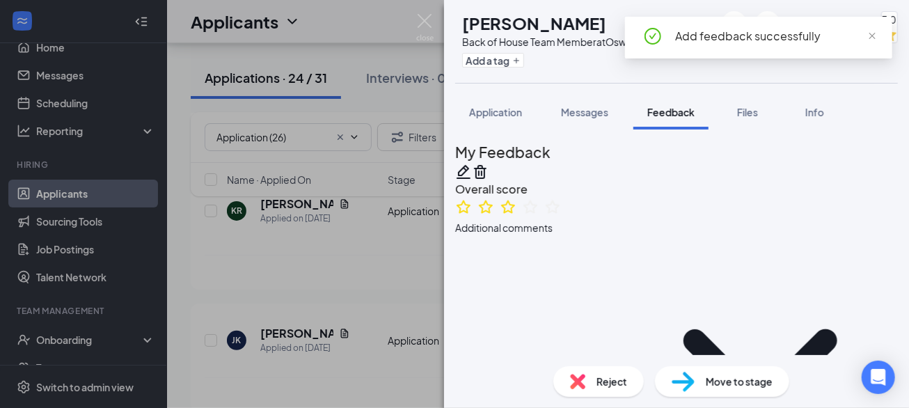
scroll to position [335, 0]
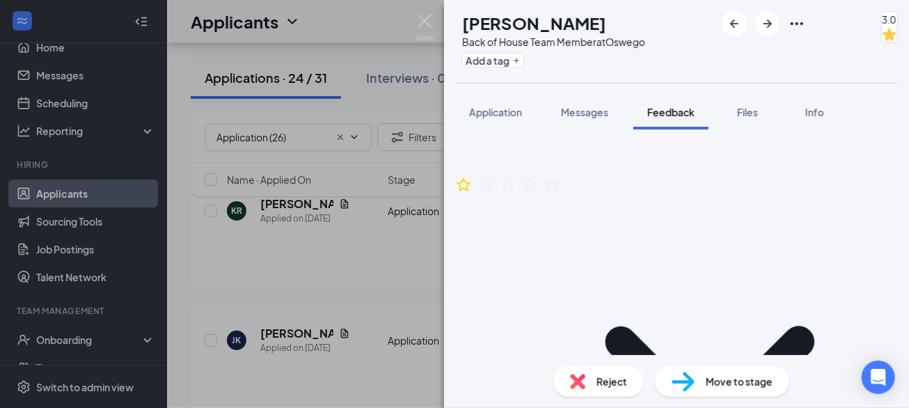
copy span "Shared applicant w/Frank & Kevin 9/16/25"
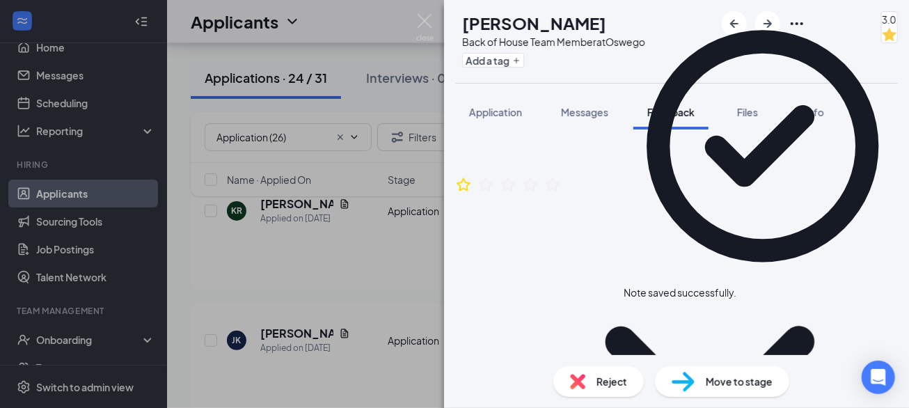
click at [749, 290] on icon "Cross" at bounding box center [744, 294] width 8 height 8
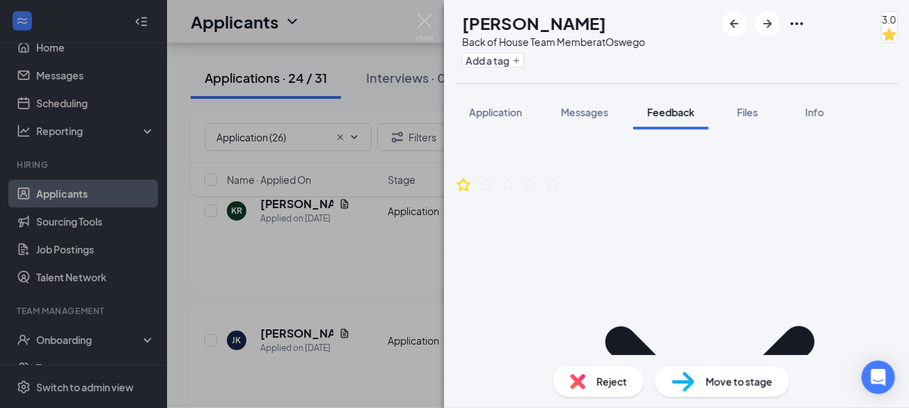
click at [788, 25] on icon "Ellipses" at bounding box center [796, 23] width 17 height 17
click at [727, 56] on link "View full application" at bounding box center [688, 47] width 90 height 15
click at [738, 381] on span "Move to stage" at bounding box center [739, 381] width 67 height 15
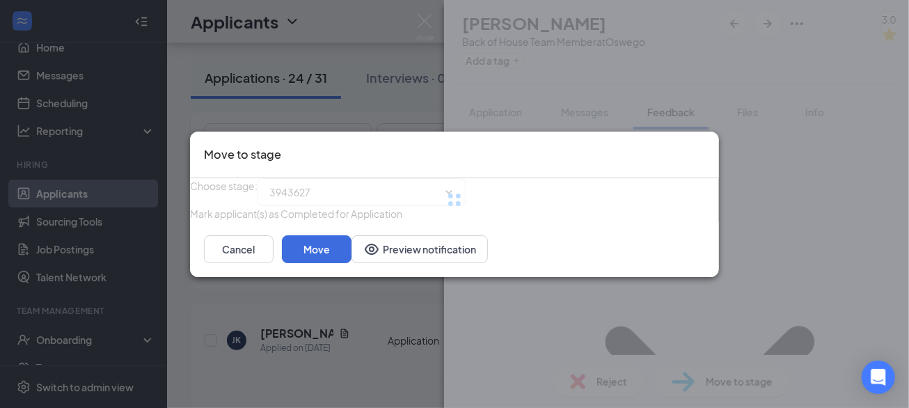
type input "Review Stage (next stage)"
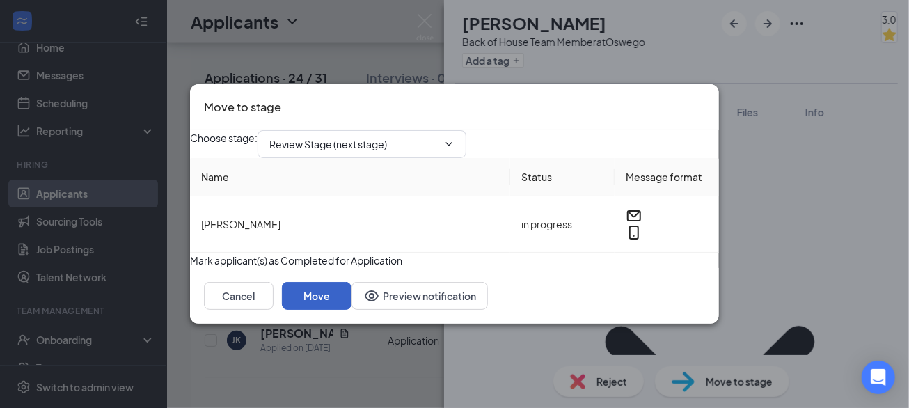
click at [351, 310] on button "Move" at bounding box center [317, 296] width 70 height 28
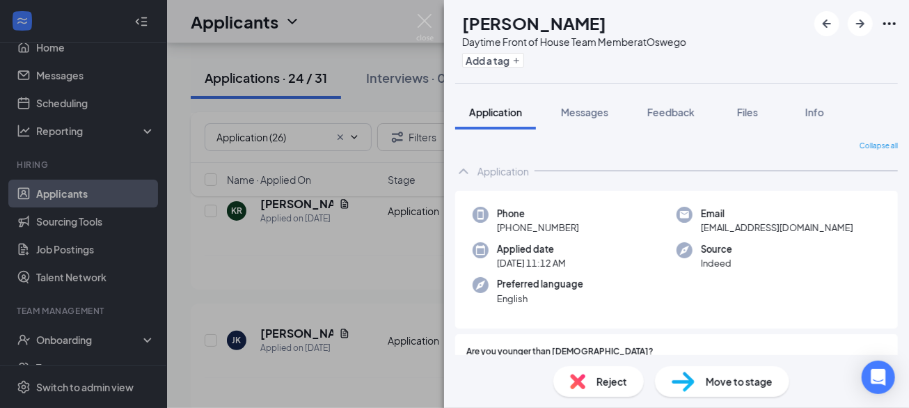
click at [427, 20] on img at bounding box center [424, 27] width 17 height 27
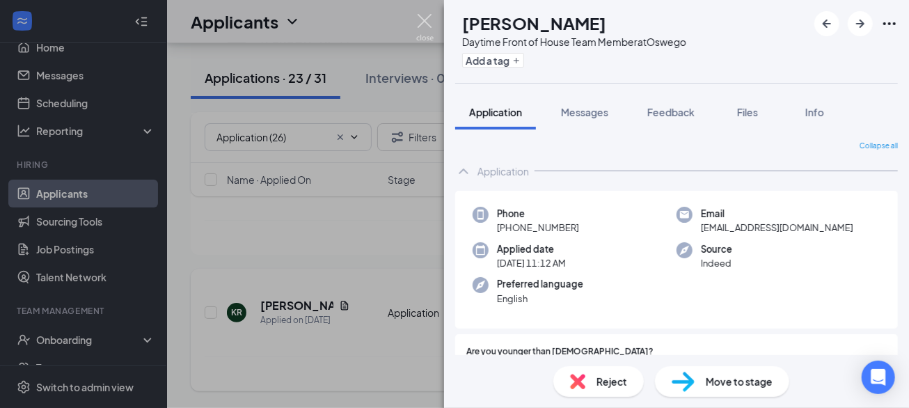
scroll to position [2867, 0]
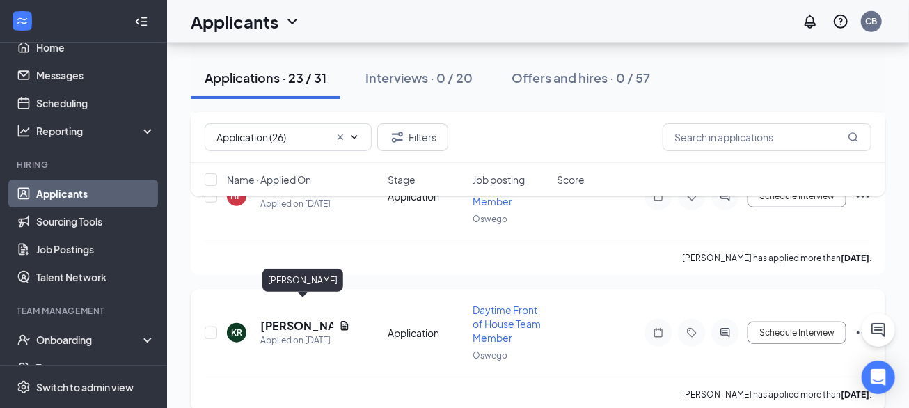
click at [305, 318] on h5 "Kenna Ryan" at bounding box center [296, 325] width 73 height 15
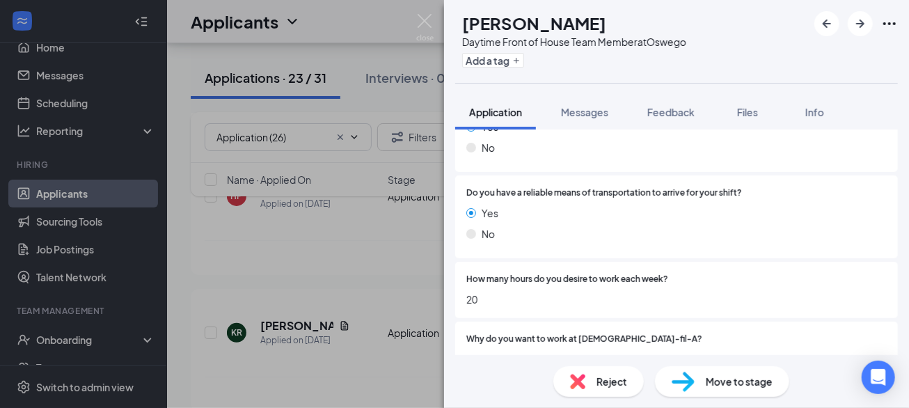
scroll to position [1760, 0]
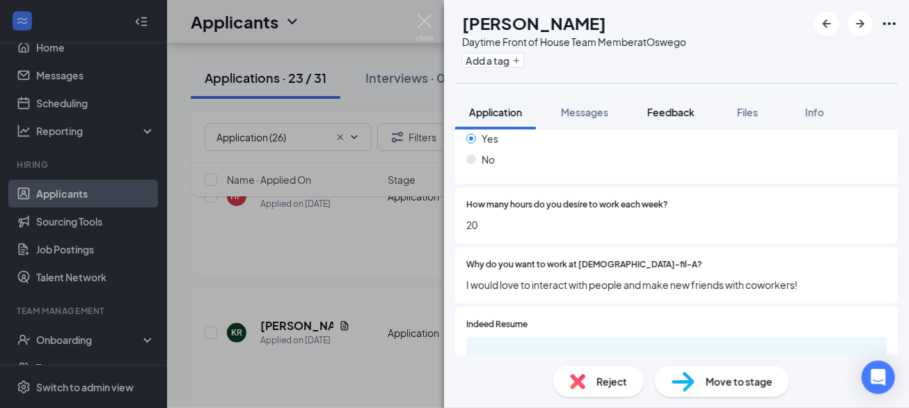
click at [670, 112] on span "Feedback" at bounding box center [670, 112] width 47 height 13
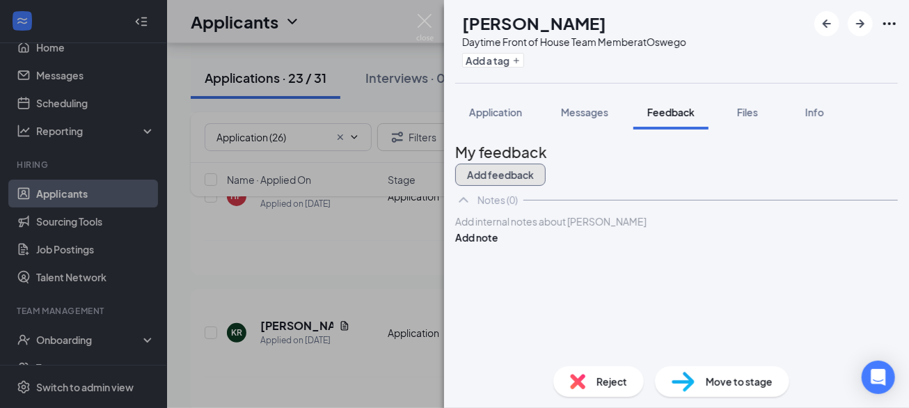
click at [546, 164] on button "Add feedback" at bounding box center [500, 175] width 90 height 22
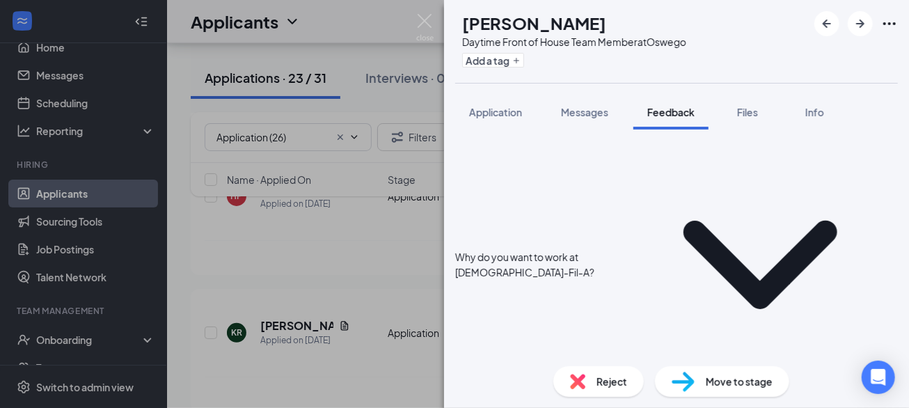
scroll to position [170, 0]
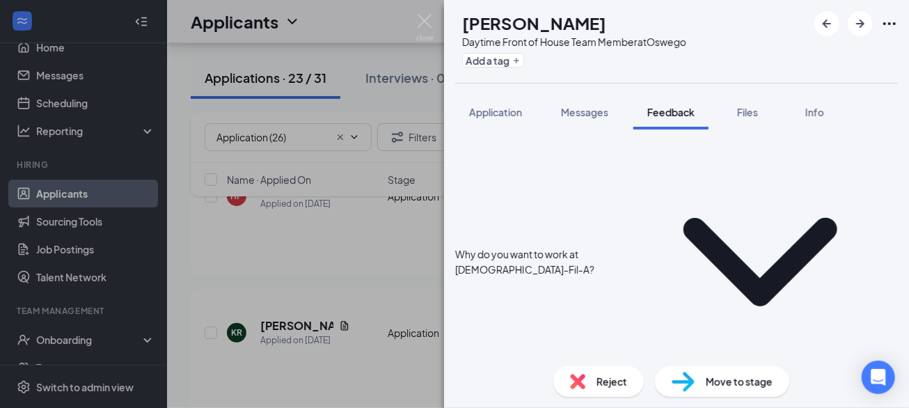
click at [473, 399] on icon "StarBorder" at bounding box center [463, 408] width 18 height 18
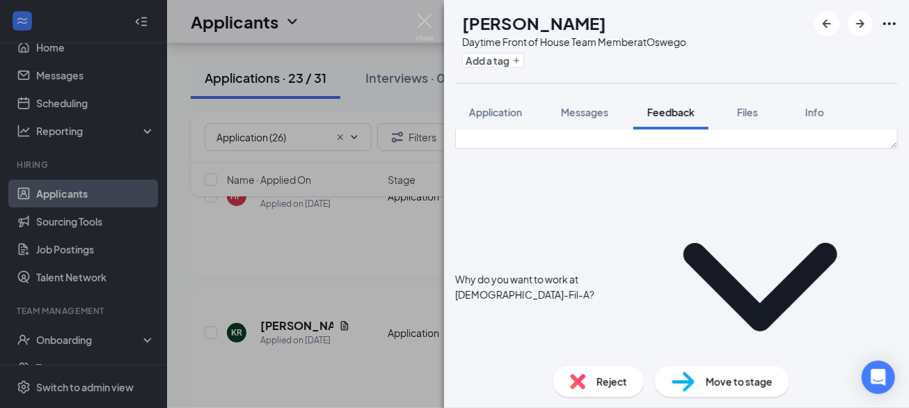
scroll to position [0, 0]
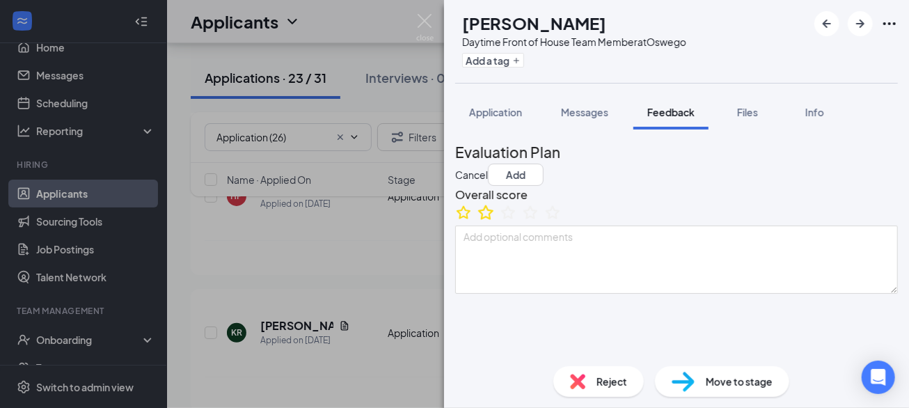
click at [495, 221] on icon "StarBorder" at bounding box center [486, 212] width 18 height 18
click at [544, 164] on button "Add" at bounding box center [516, 175] width 56 height 22
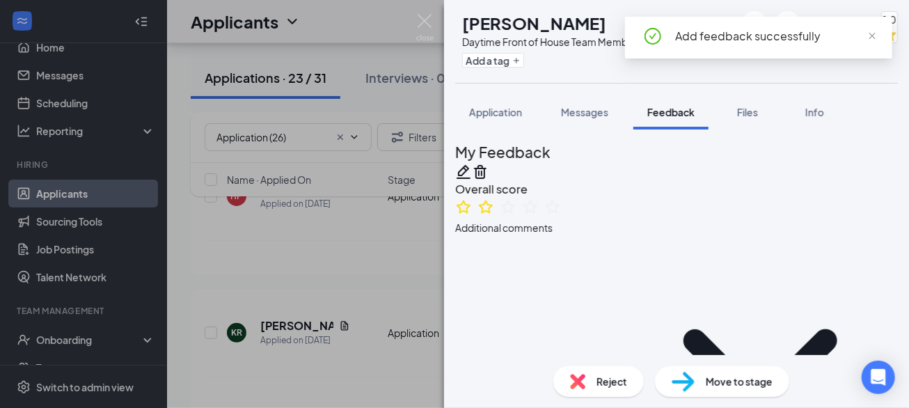
scroll to position [335, 0]
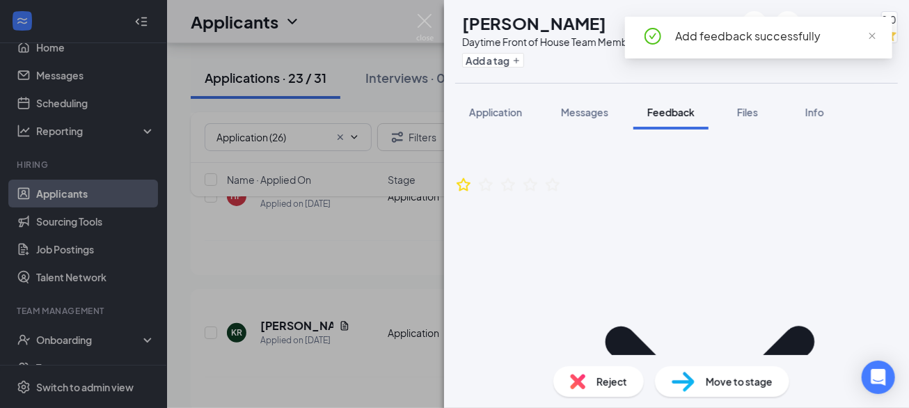
click at [605, 377] on span "Reject" at bounding box center [611, 381] width 31 height 15
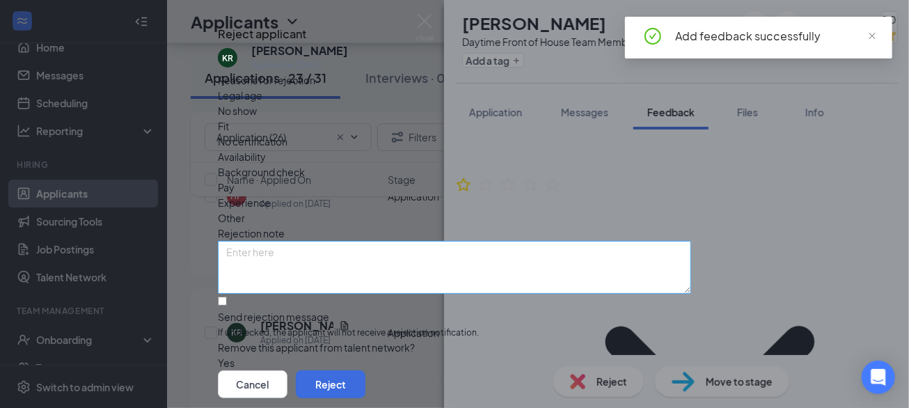
scroll to position [93, 0]
click at [227, 296] on input "Send rejection message If unchecked, the applicant will not receive a rejection…" at bounding box center [222, 300] width 9 height 9
checkbox input "true"
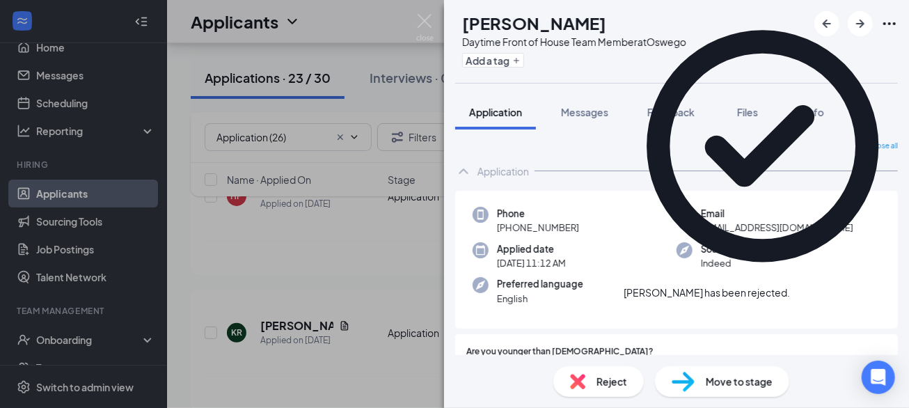
click at [429, 11] on div "AW Alex Ward Daytime Front of House Team Member at Oswego Add a tag Application…" at bounding box center [454, 204] width 909 height 408
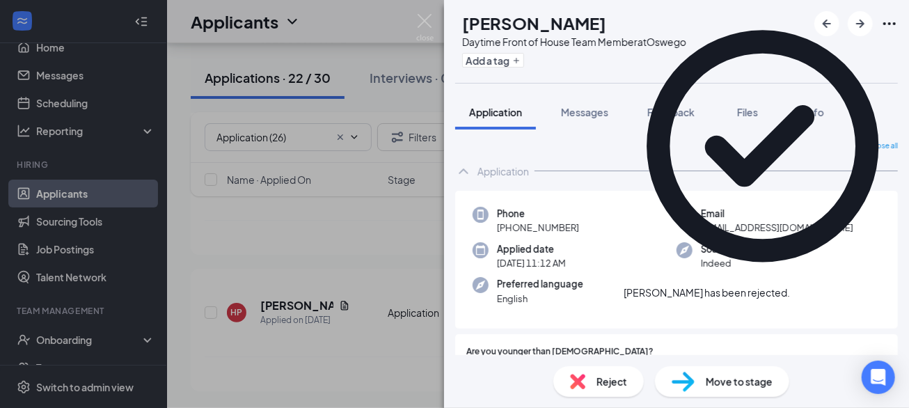
scroll to position [2732, 0]
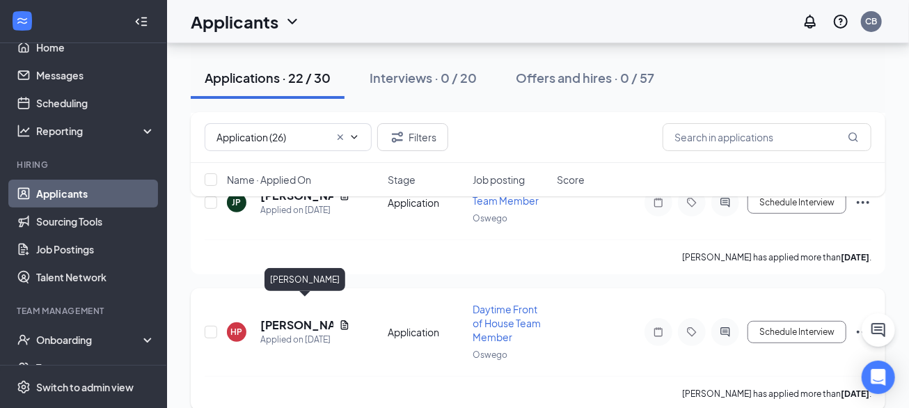
click at [287, 317] on h5 "Haylei Phillips" at bounding box center [296, 324] width 73 height 15
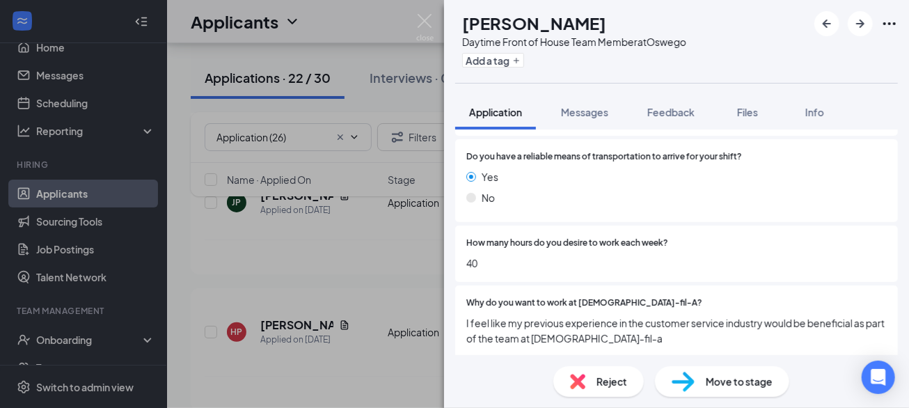
scroll to position [1820, 0]
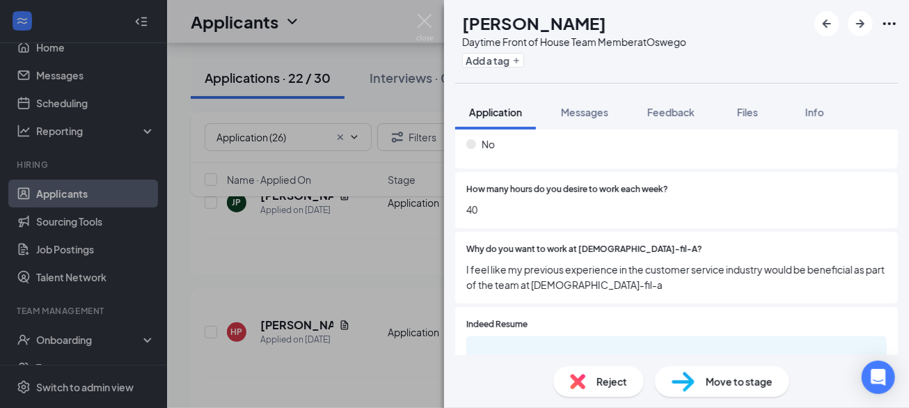
click at [529, 51] on div "Add a tag" at bounding box center [574, 60] width 224 height 23
click at [524, 58] on button "Add a tag" at bounding box center [493, 60] width 62 height 15
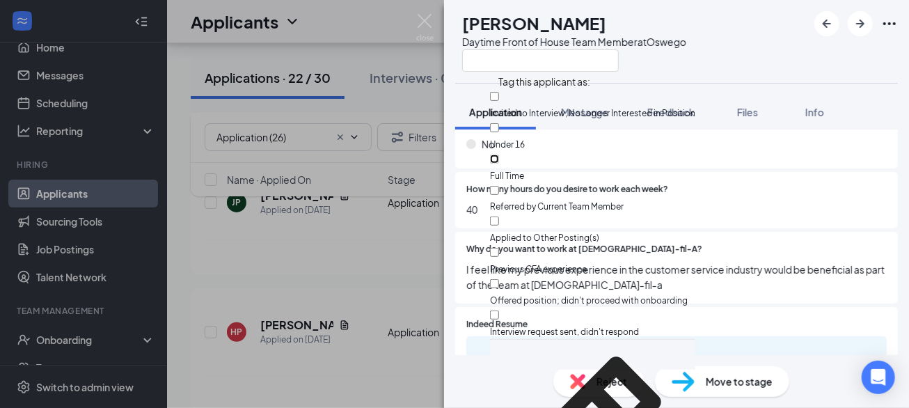
click at [499, 154] on input "Full Time" at bounding box center [494, 158] width 9 height 9
checkbox input "true"
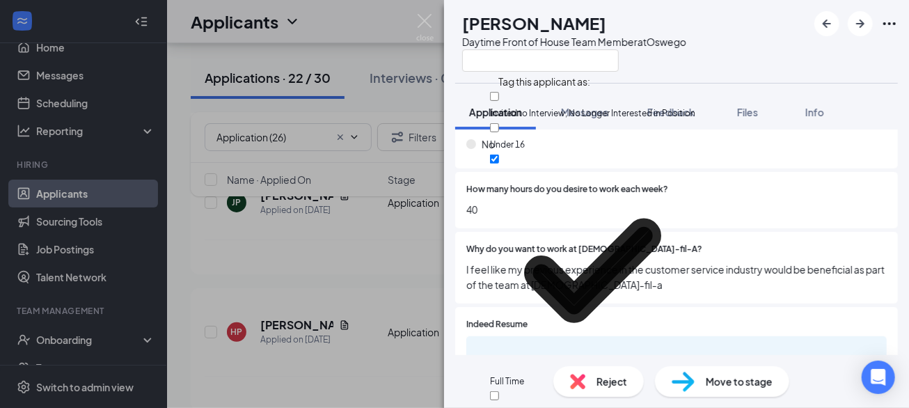
click at [720, 74] on div "HP Haylei Phillips Daytime Front of House Team Member at Oswego" at bounding box center [676, 41] width 465 height 83
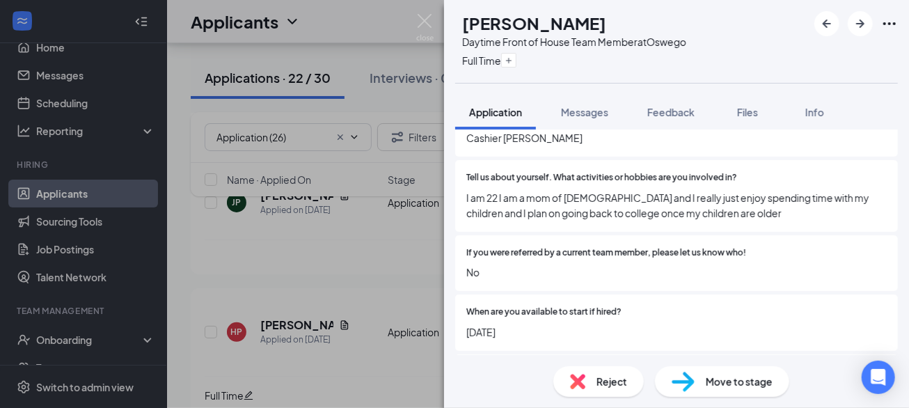
scroll to position [938, 0]
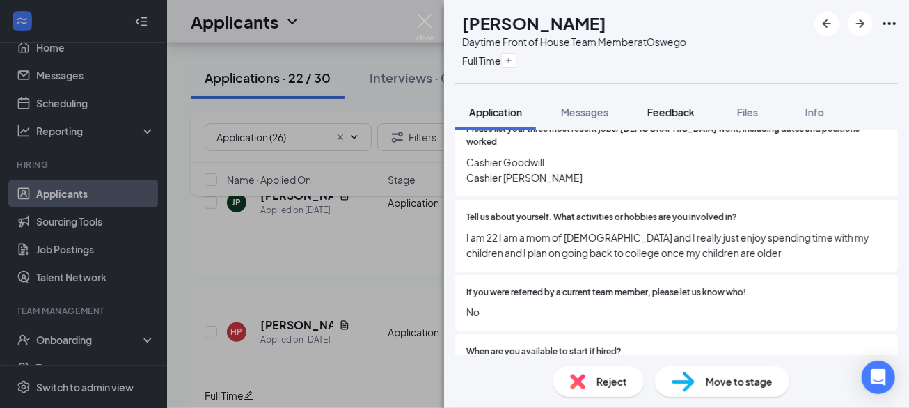
click at [663, 110] on span "Feedback" at bounding box center [670, 112] width 47 height 13
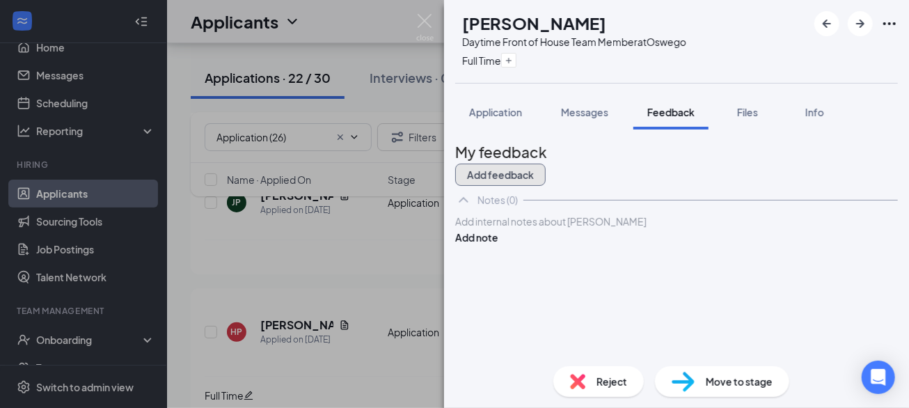
click at [546, 164] on button "Add feedback" at bounding box center [500, 175] width 90 height 22
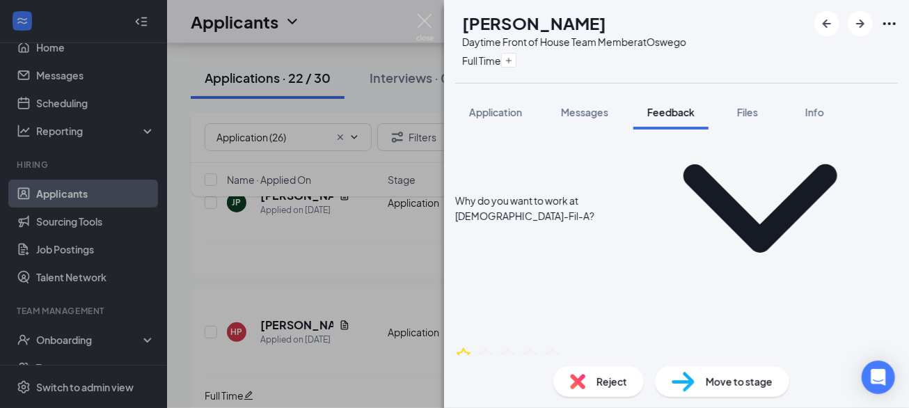
scroll to position [230, 0]
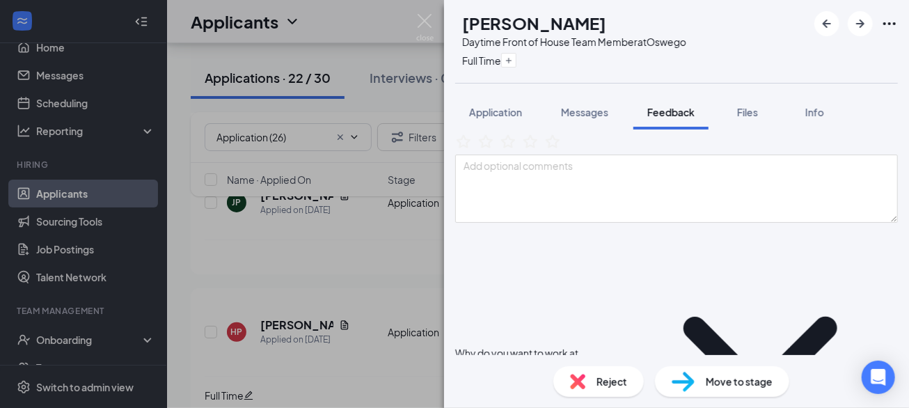
scroll to position [0, 0]
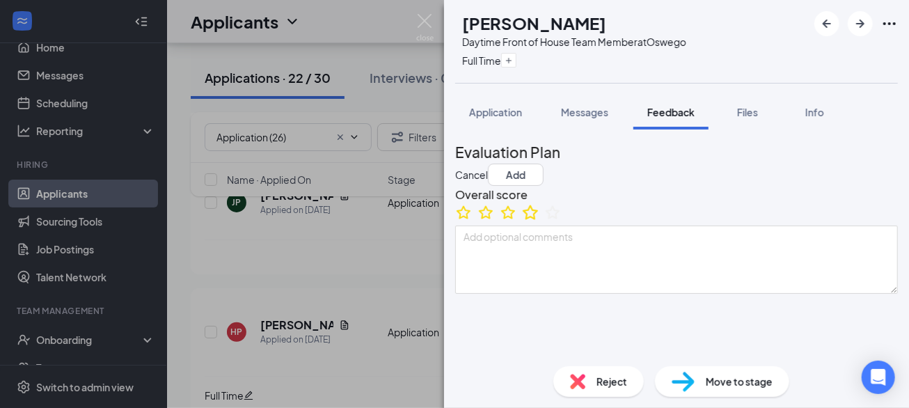
click at [538, 219] on icon "StarBorder" at bounding box center [530, 212] width 15 height 15
click at [544, 164] on button "Add" at bounding box center [516, 175] width 56 height 22
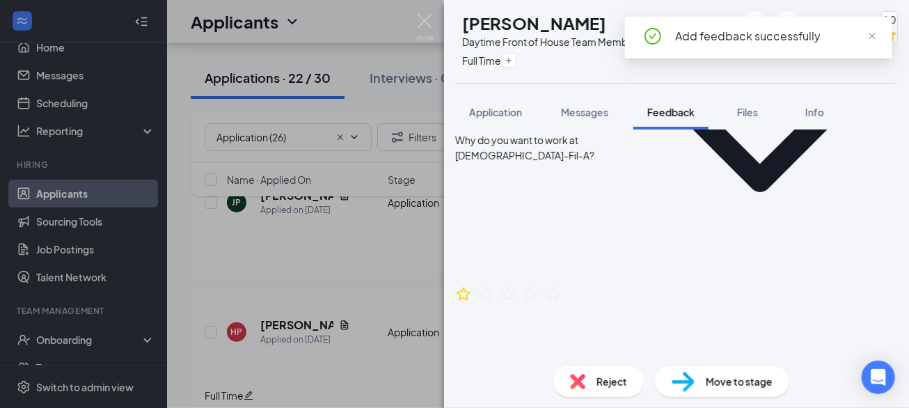
scroll to position [335, 0]
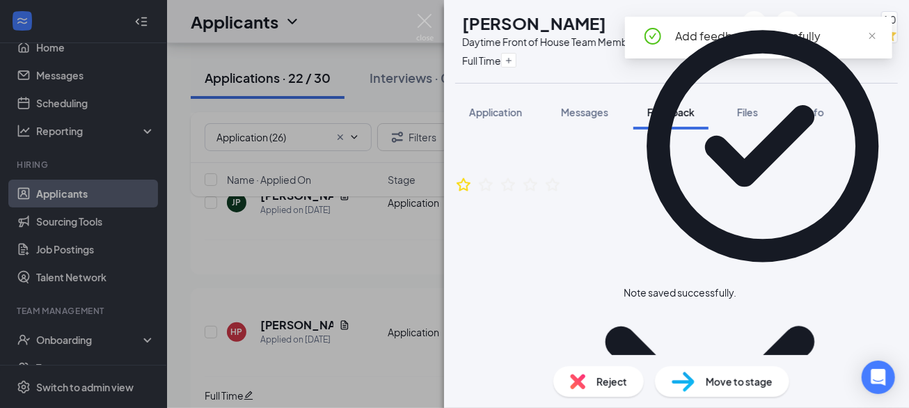
click at [736, 285] on icon "Cross" at bounding box center [736, 285] width 0 height 0
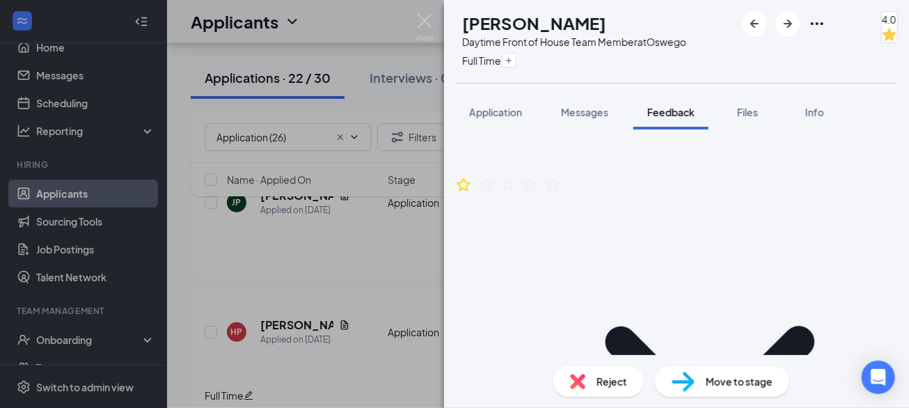
click at [821, 24] on icon "Ellipses" at bounding box center [817, 23] width 17 height 17
click at [753, 48] on link "View full application" at bounding box center [708, 47] width 90 height 15
click at [721, 382] on span "Move to stage" at bounding box center [739, 381] width 67 height 15
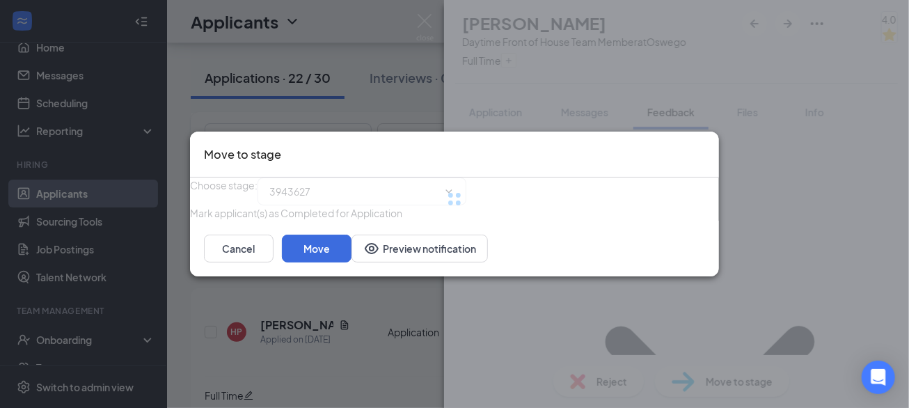
type input "Review Stage (next stage)"
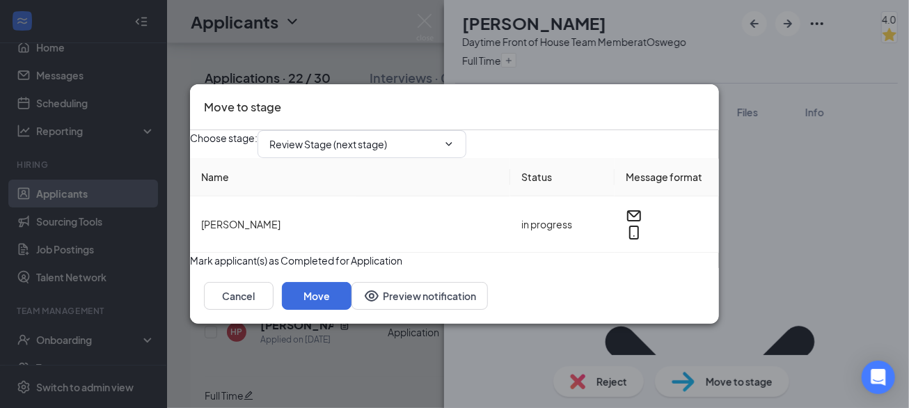
click at [705, 98] on icon "Cross" at bounding box center [705, 98] width 0 height 0
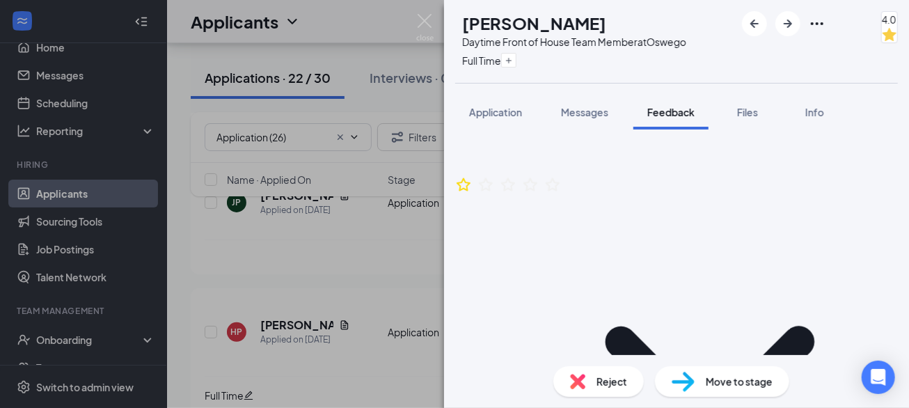
click at [716, 382] on span "Move to stage" at bounding box center [739, 381] width 67 height 15
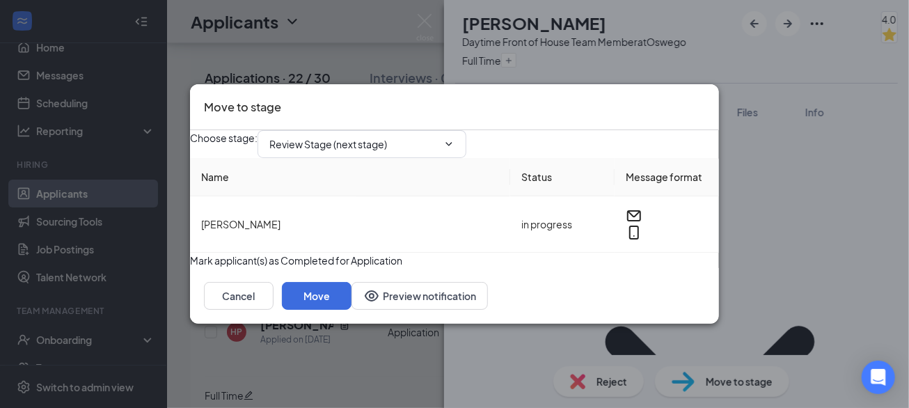
click at [705, 98] on icon "Cross" at bounding box center [705, 98] width 0 height 0
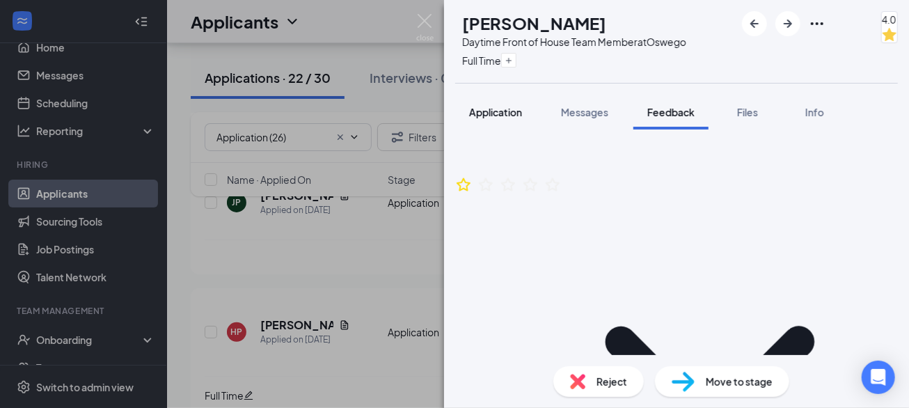
click at [506, 112] on span "Application" at bounding box center [495, 112] width 53 height 13
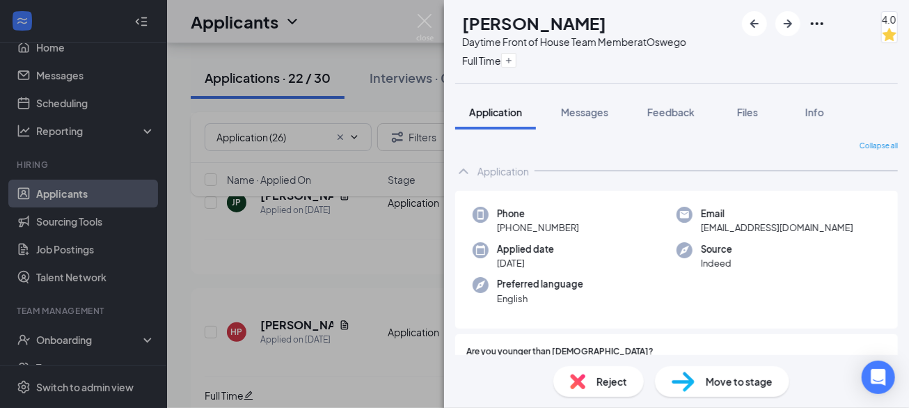
click at [710, 388] on span "Move to stage" at bounding box center [739, 381] width 67 height 15
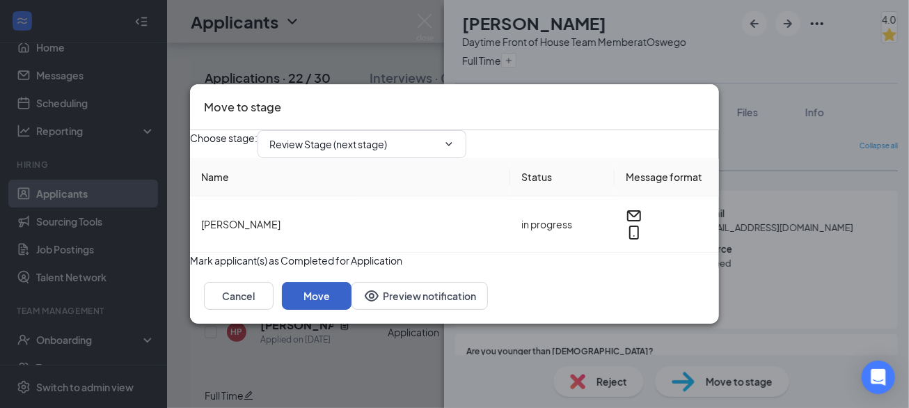
click at [351, 310] on button "Move" at bounding box center [317, 296] width 70 height 28
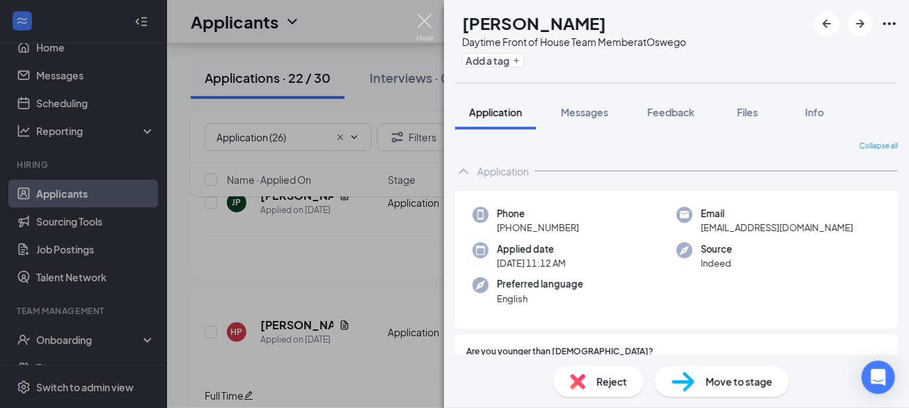
click at [425, 17] on img at bounding box center [424, 27] width 17 height 27
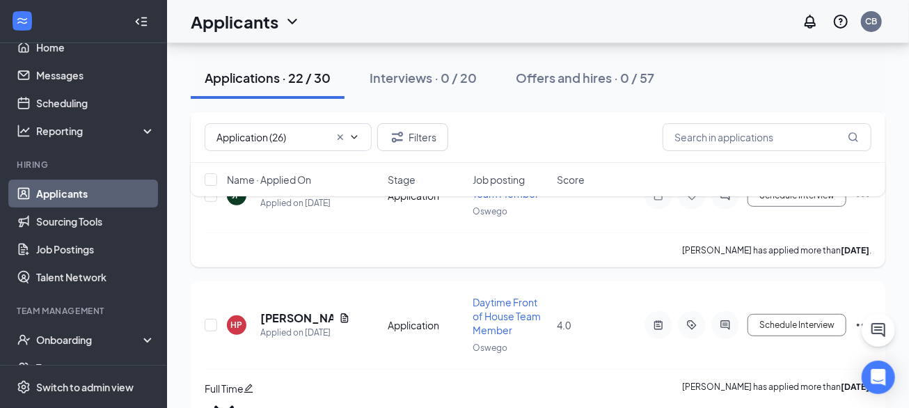
scroll to position [2596, 0]
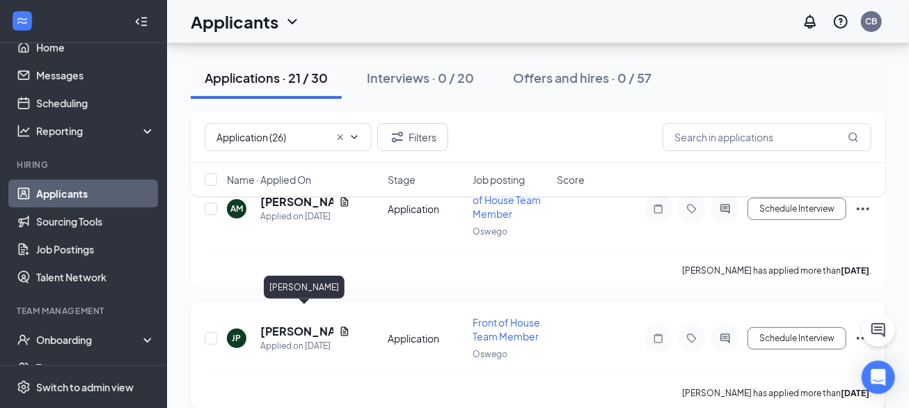
click at [296, 324] on h5 "Janessa Perez" at bounding box center [296, 331] width 73 height 15
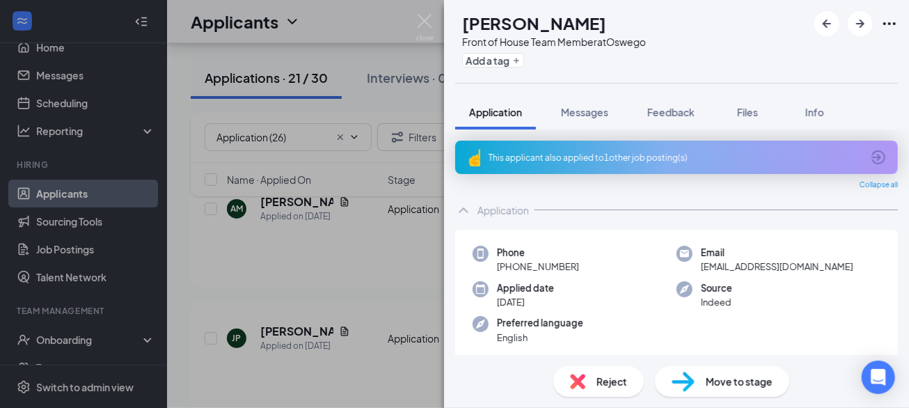
click at [681, 170] on div "This applicant also applied to 1 other job posting(s)" at bounding box center [676, 157] width 443 height 33
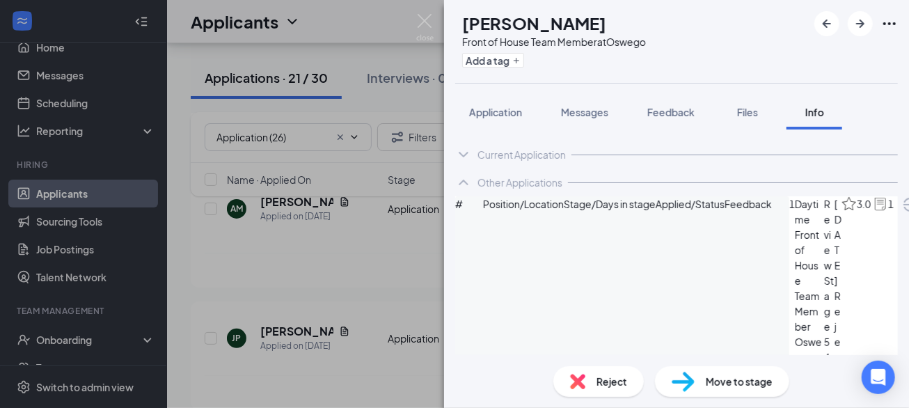
click at [902, 213] on icon "ArrowCircle" at bounding box center [910, 204] width 17 height 17
click at [494, 111] on span "Application" at bounding box center [495, 112] width 53 height 13
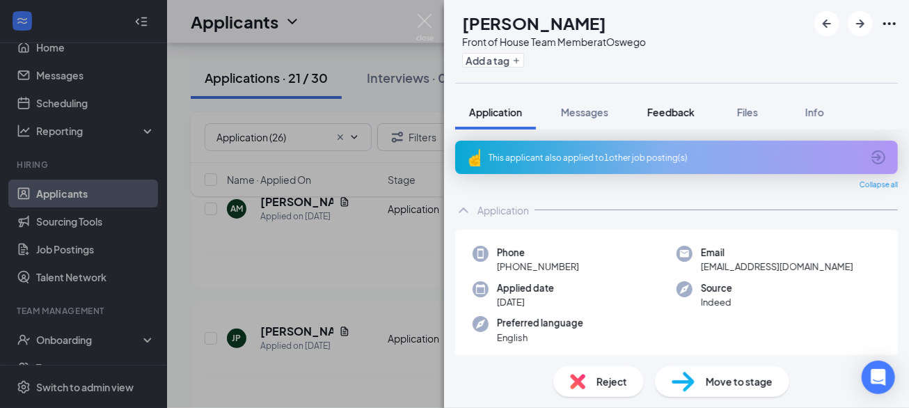
click at [673, 113] on span "Feedback" at bounding box center [670, 112] width 47 height 13
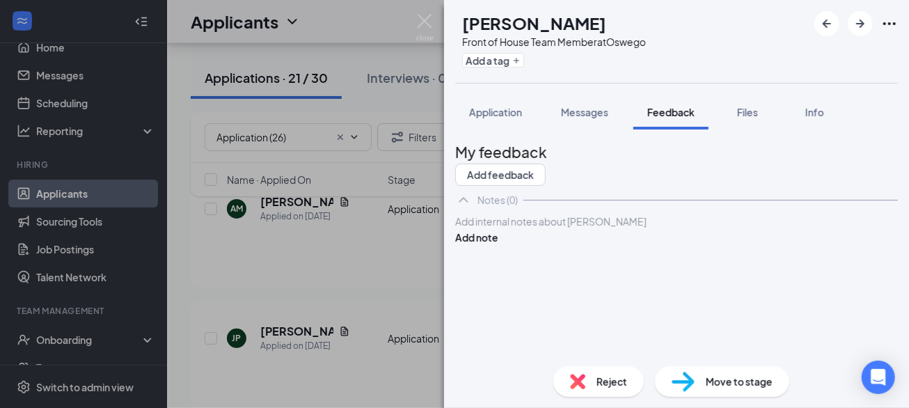
click at [598, 229] on div at bounding box center [676, 221] width 441 height 15
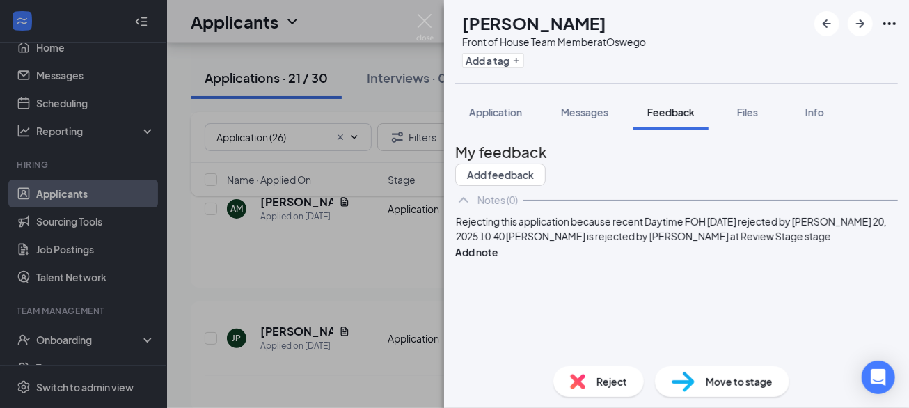
click at [568, 242] on span "Rejecting this application because recent Daytime FOH 7/22/25 rejected by Frank…" at bounding box center [672, 228] width 432 height 27
drag, startPoint x: 677, startPoint y: 276, endPoint x: 550, endPoint y: 294, distance: 127.8
click at [550, 242] on span "Rejecting this application because recent Daytime FOH 7/22/25 rejected by Frank…" at bounding box center [664, 228] width 417 height 27
click at [761, 242] on span "Rejecting this application because recent Daytime FOH 7/22/25 rejected by Frank…" at bounding box center [664, 228] width 417 height 27
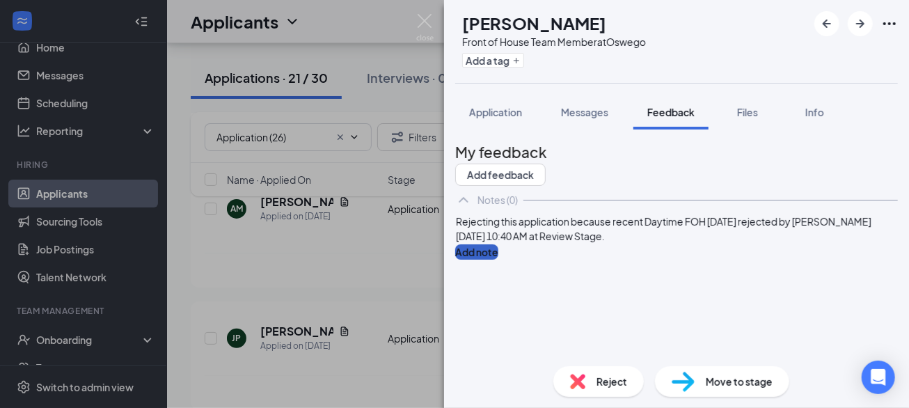
click at [498, 260] on button "Add note" at bounding box center [476, 251] width 43 height 15
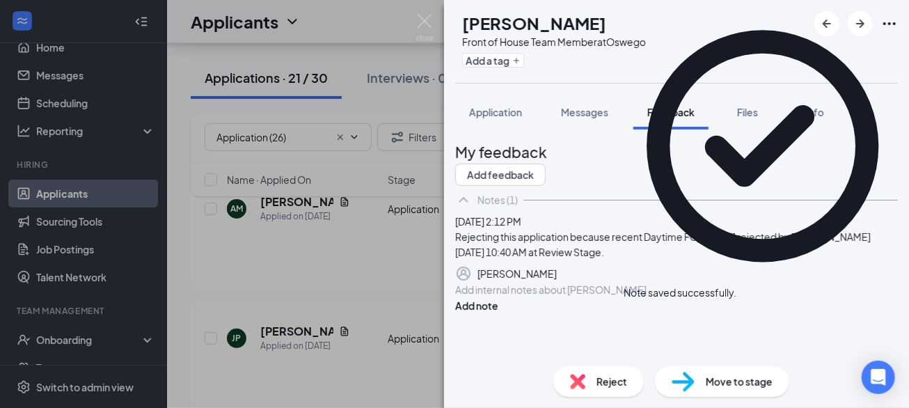
click at [557, 273] on icon "Pen" at bounding box center [557, 273] width 0 height 0
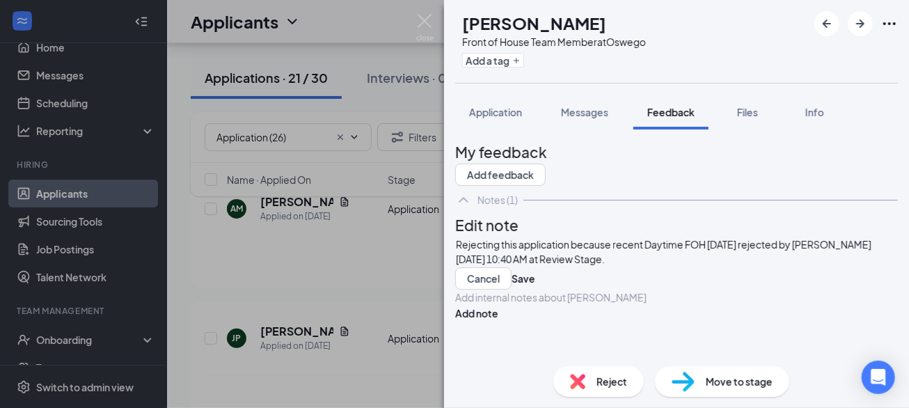
click at [747, 265] on span "Rejecting this application because recent Daytime FOH 7/22/25 rejected by Frank…" at bounding box center [664, 251] width 417 height 27
click at [744, 265] on span "Rejecting this application because recent Daytime FOH 7/22/25 rejected by Frank…" at bounding box center [664, 251] width 417 height 27
click at [664, 265] on span "Rejecting this application because recent Daytime FOH 7/22/25 rejected by Frank…" at bounding box center [664, 251] width 417 height 27
drag, startPoint x: 750, startPoint y: 299, endPoint x: 784, endPoint y: 301, distance: 34.2
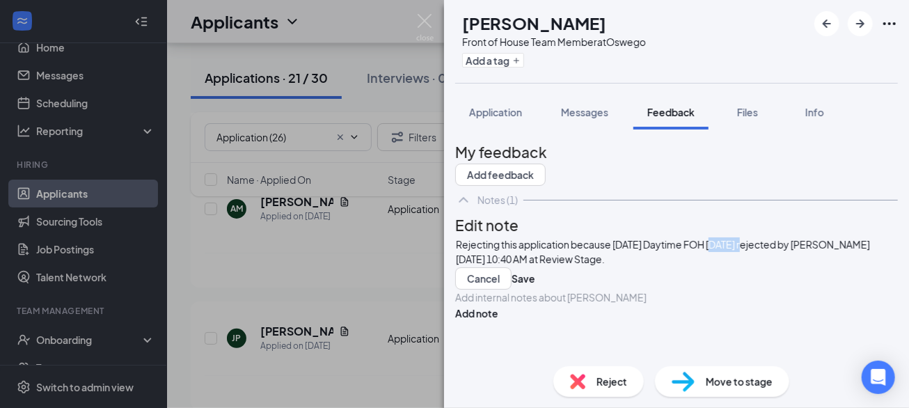
click at [784, 265] on span "Rejecting this application because 7/22/25 Daytime FOH 7/22/25 rejected by Fran…" at bounding box center [663, 251] width 415 height 27
click at [535, 290] on button "Save" at bounding box center [524, 278] width 24 height 22
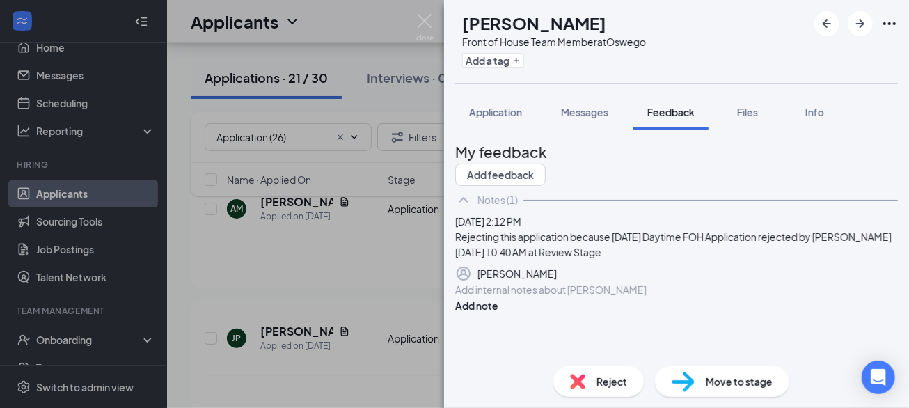
click at [619, 379] on span "Reject" at bounding box center [611, 381] width 31 height 15
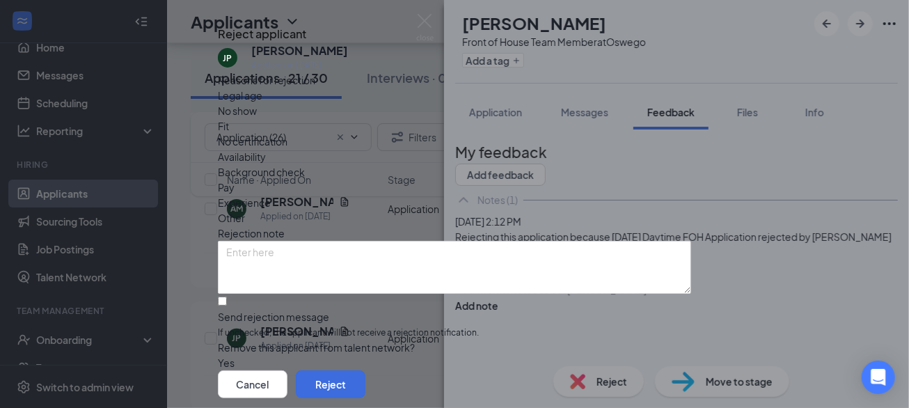
scroll to position [77, 0]
click at [227, 296] on input "Send rejection message If unchecked, the applicant will not receive a rejection…" at bounding box center [222, 300] width 9 height 9
checkbox input "true"
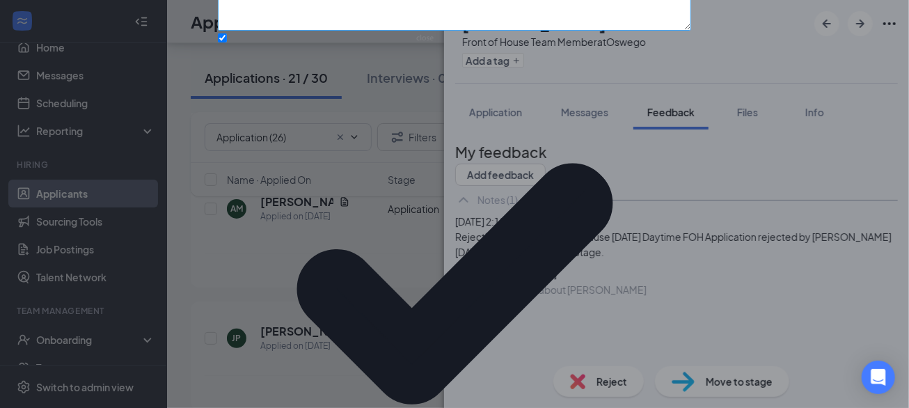
scroll to position [171, 0]
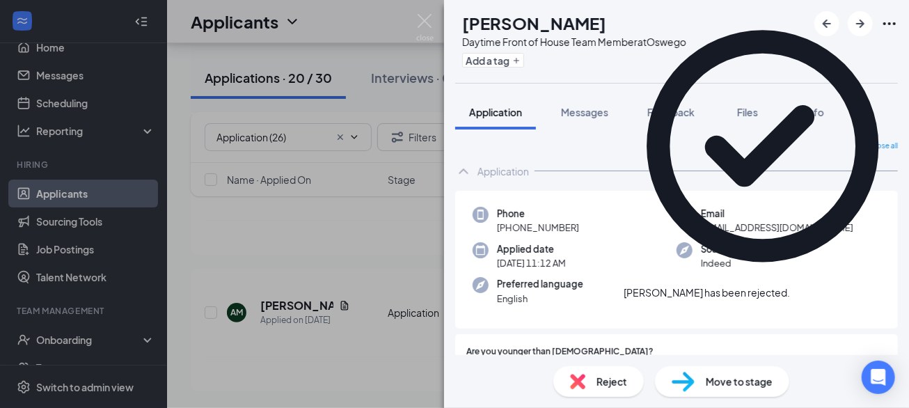
scroll to position [2474, 0]
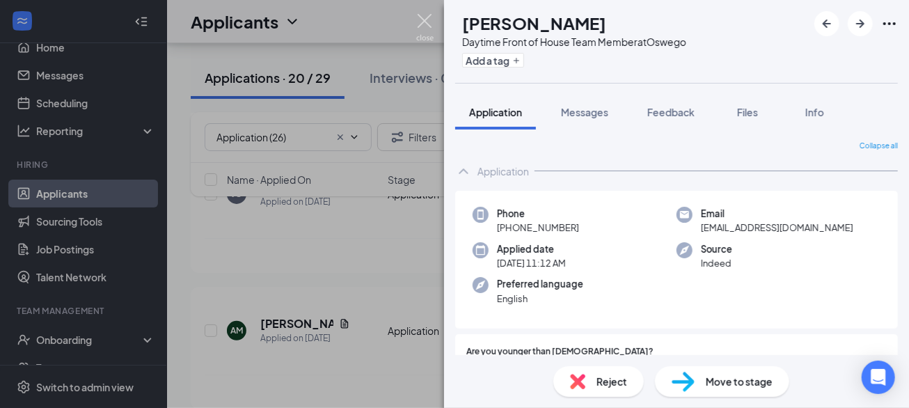
click at [425, 19] on img at bounding box center [424, 27] width 17 height 27
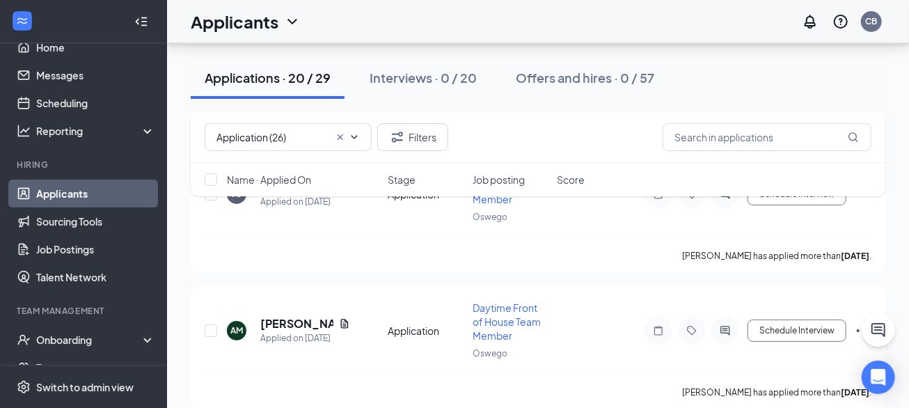
scroll to position [101, 0]
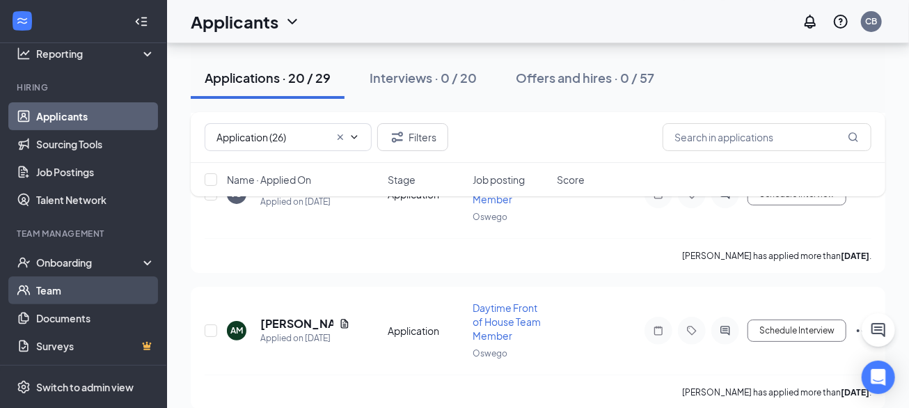
click at [82, 289] on link "Team" at bounding box center [95, 290] width 119 height 28
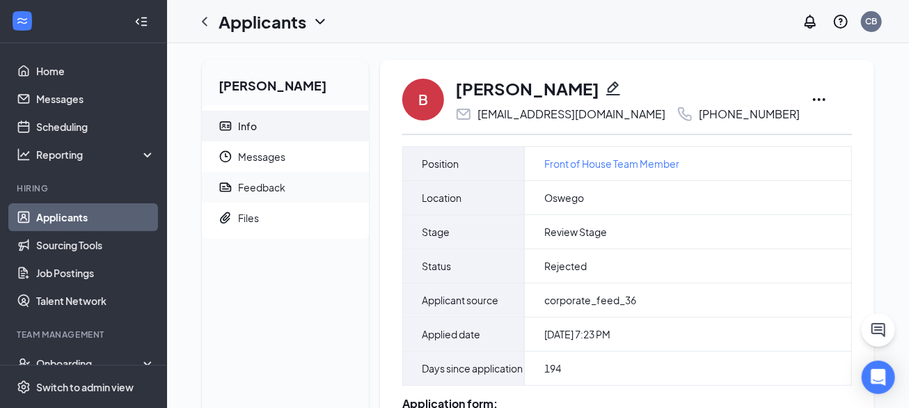
click at [280, 185] on div "Feedback" at bounding box center [261, 187] width 47 height 14
click at [290, 189] on span "Feedback" at bounding box center [298, 187] width 120 height 31
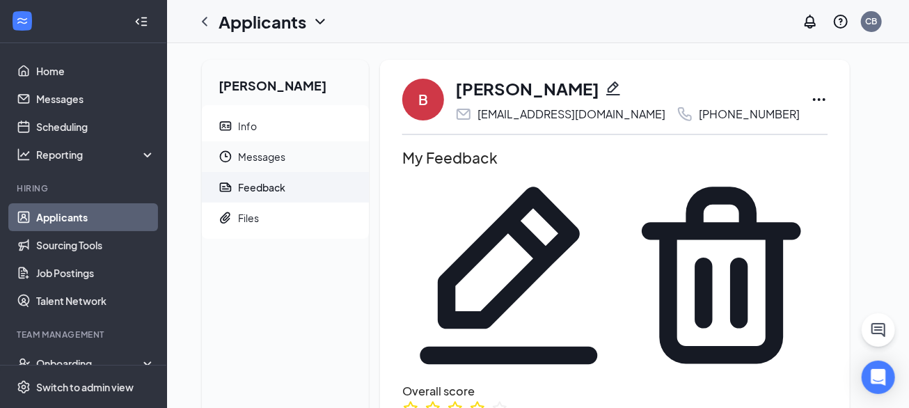
click at [283, 161] on span "Messages" at bounding box center [298, 156] width 120 height 31
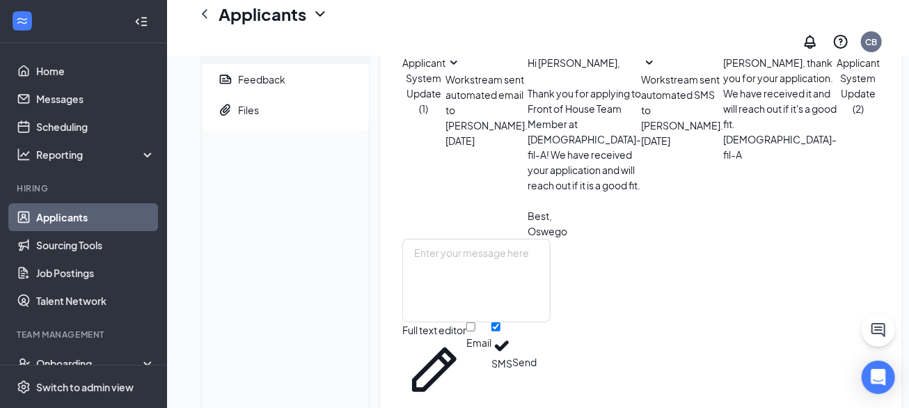
scroll to position [125, 0]
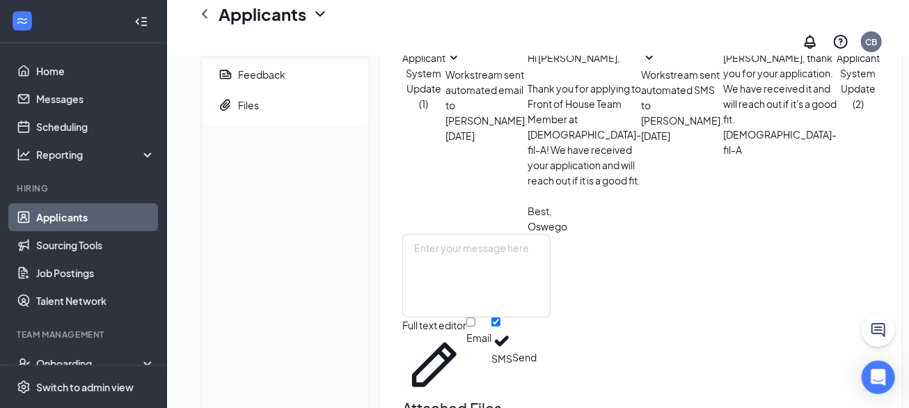
click at [837, 110] on span "Applicant System Update (2)" at bounding box center [858, 80] width 43 height 58
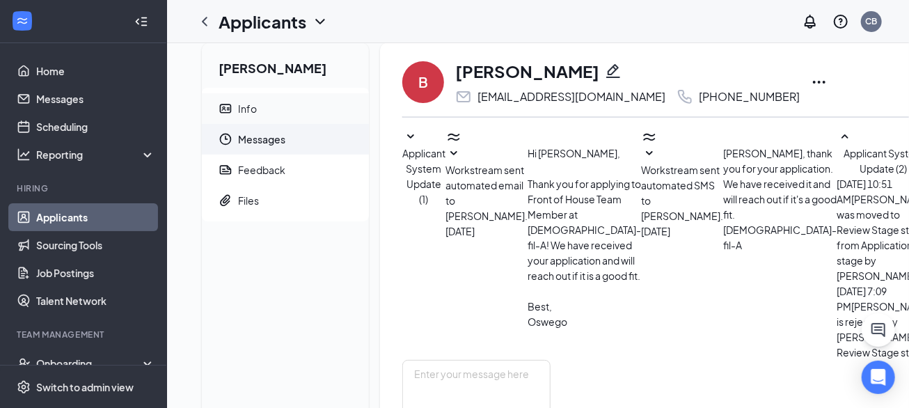
scroll to position [0, 0]
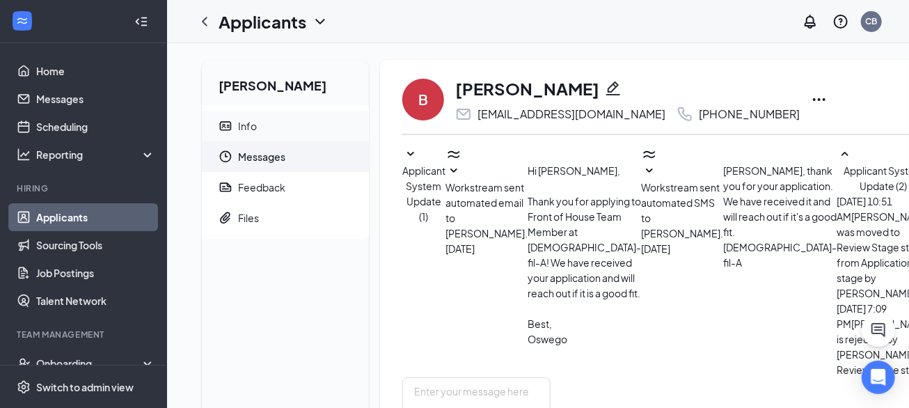
click at [263, 129] on span "Info" at bounding box center [298, 126] width 120 height 31
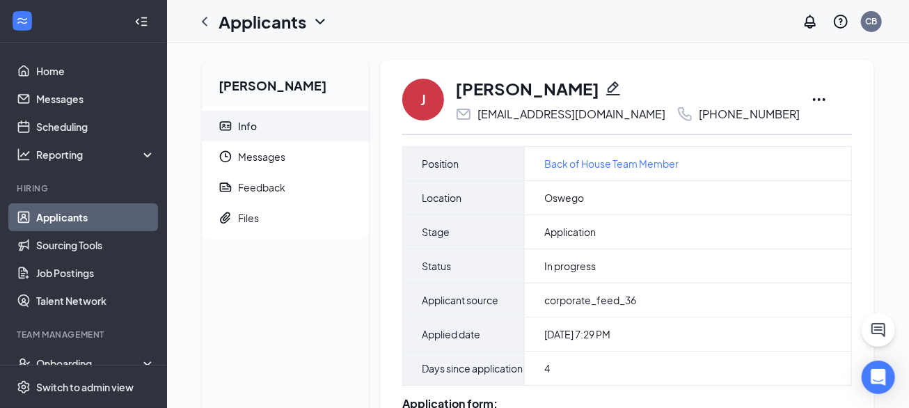
click at [813, 100] on icon "Ellipses" at bounding box center [819, 99] width 13 height 3
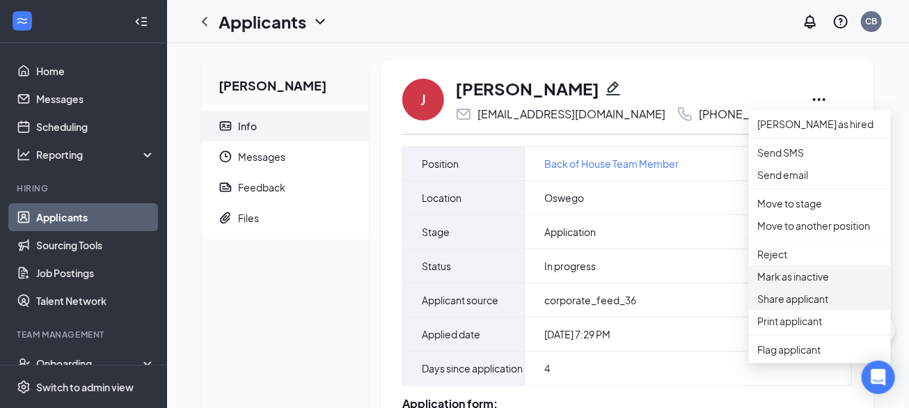
click at [780, 306] on p "Share applicant" at bounding box center [819, 298] width 125 height 15
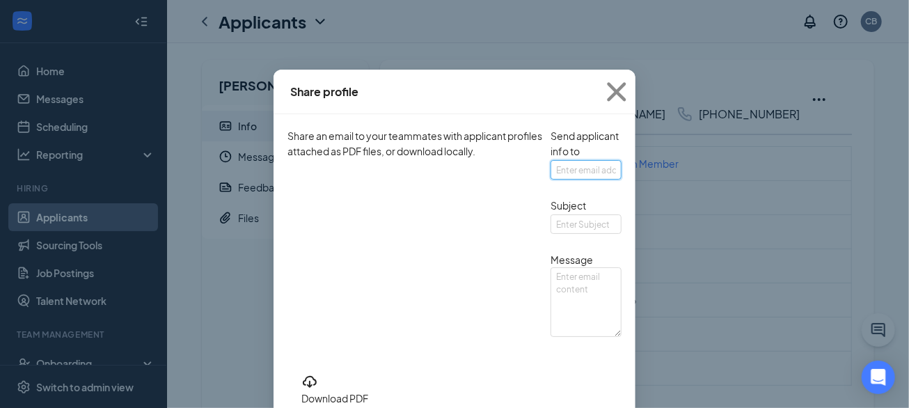
click at [550, 180] on input "text" at bounding box center [585, 169] width 71 height 19
type input "fkutschke@cfaoswego.com, kbrockett@cfaoswego.com"
click at [550, 234] on input "text" at bounding box center [585, 223] width 71 height 19
type input "Applicant for further review"
click at [550, 337] on textarea at bounding box center [585, 302] width 71 height 70
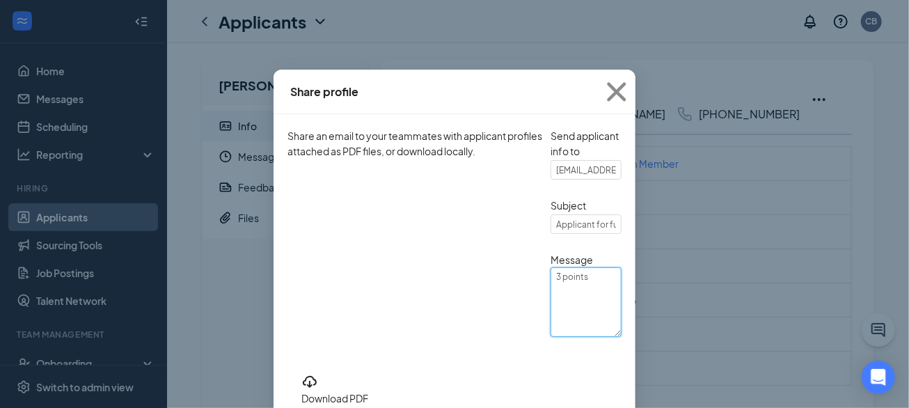
scroll to position [89, 0]
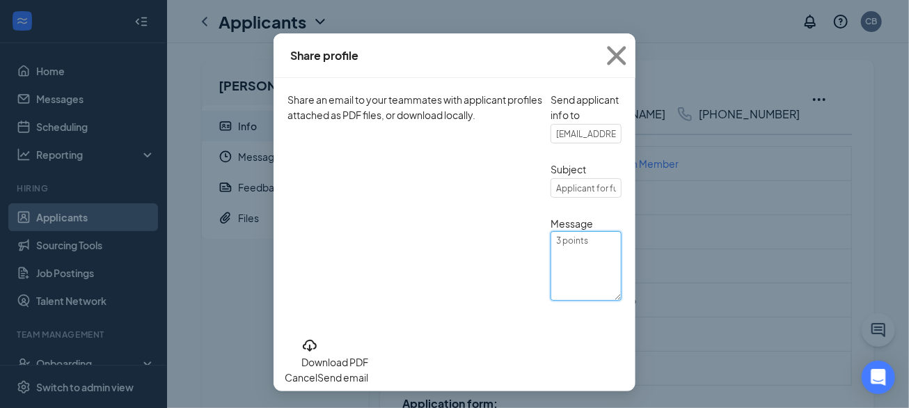
type textarea "3 points"
click at [368, 370] on button "Send email" at bounding box center [342, 377] width 51 height 15
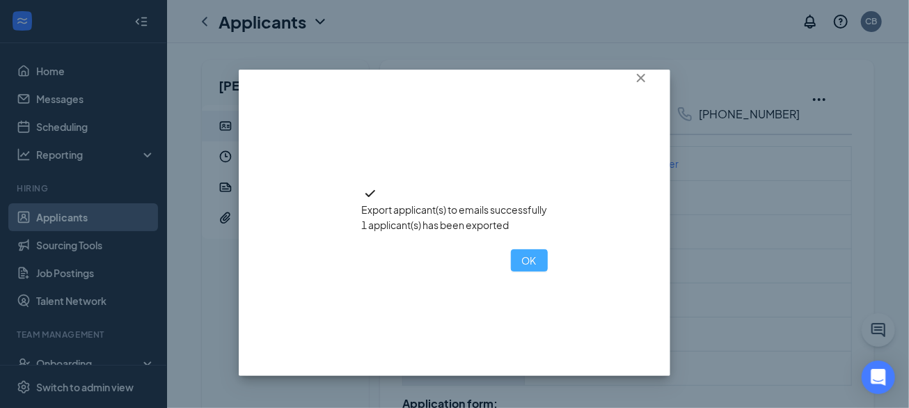
click at [511, 271] on button "OK" at bounding box center [529, 260] width 37 height 22
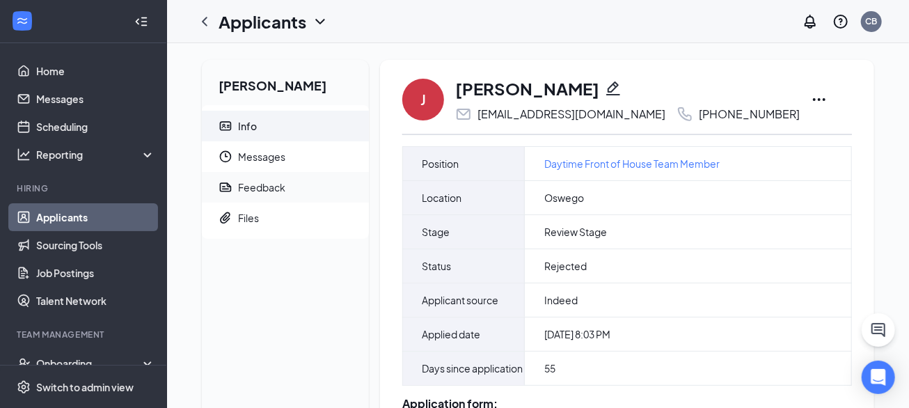
click at [299, 180] on span "Feedback" at bounding box center [298, 187] width 120 height 31
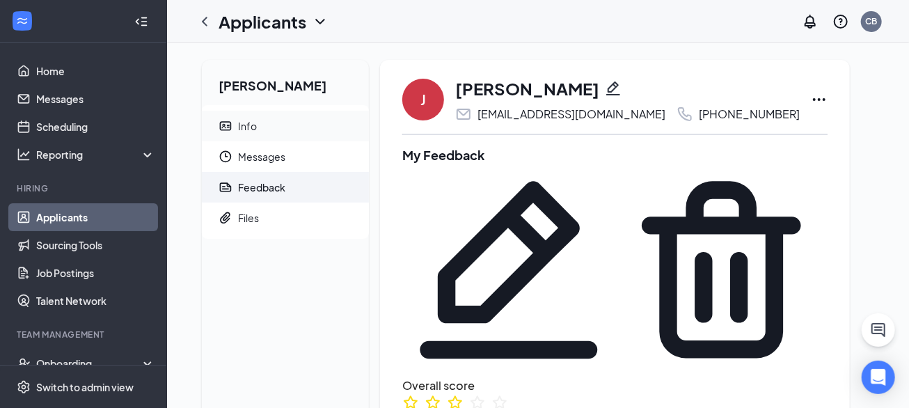
click at [258, 122] on span "Info" at bounding box center [298, 126] width 120 height 31
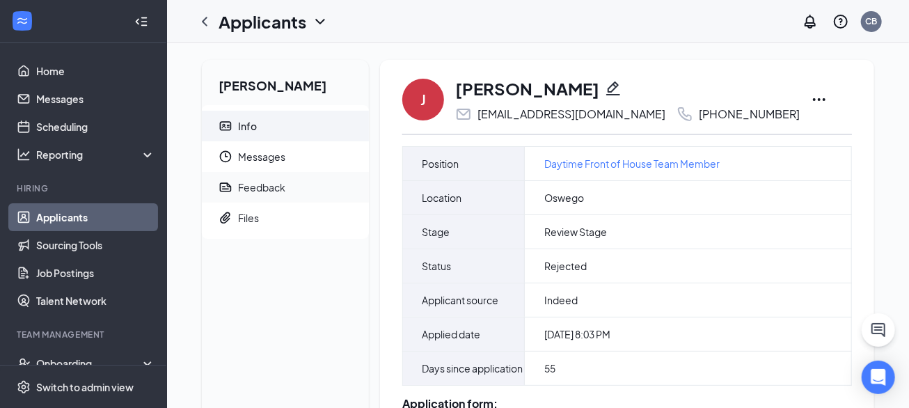
click at [271, 188] on div "Feedback" at bounding box center [261, 187] width 47 height 14
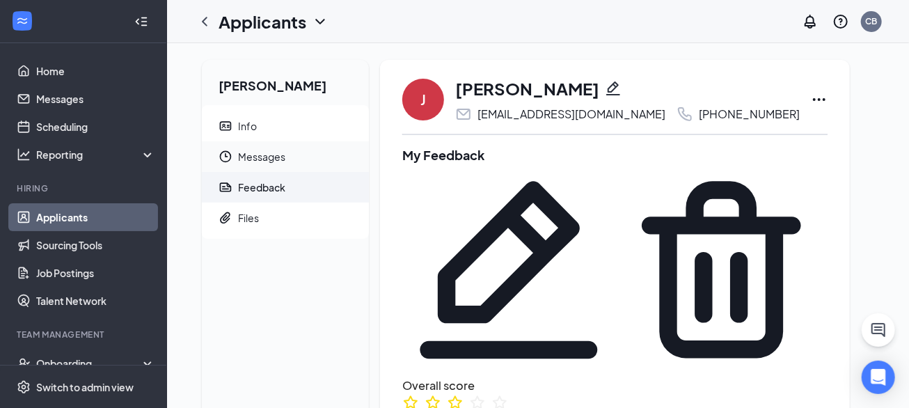
click at [287, 164] on span "Messages" at bounding box center [298, 156] width 120 height 31
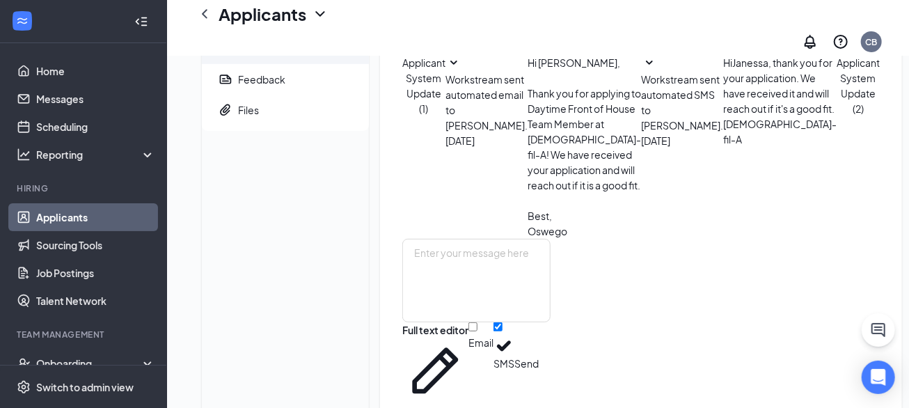
scroll to position [125, 0]
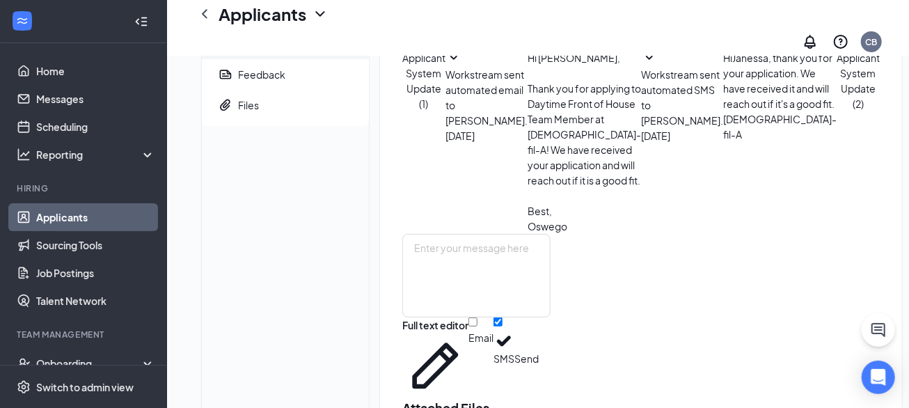
click at [837, 110] on span "Applicant System Update (2)" at bounding box center [858, 80] width 43 height 58
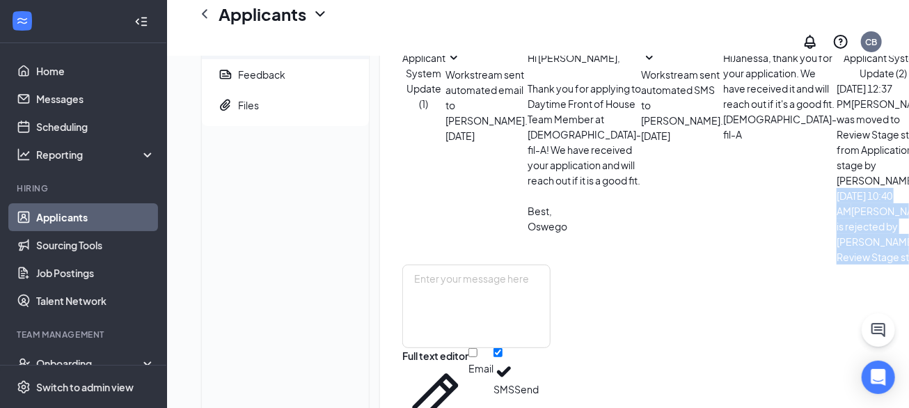
drag, startPoint x: 521, startPoint y: 255, endPoint x: 606, endPoint y: 283, distance: 90.0
click at [837, 264] on div "Aug 20, 2025 10:40 AM Janessa Perez is rejected by Frank Kutschke at Review Sta…" at bounding box center [884, 226] width 94 height 77
copy div "Aug 20, 2025 10:40 AM Janessa Perez is rejected by Frank Kutschke at Review Sta…"
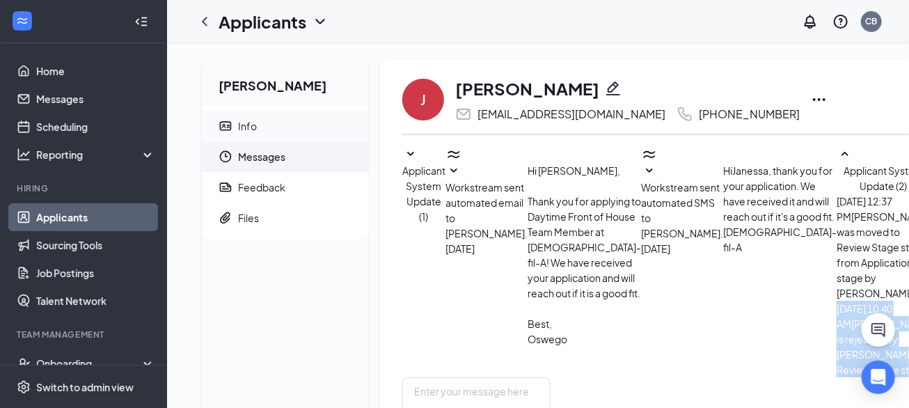
click at [253, 113] on span "Info" at bounding box center [298, 126] width 120 height 31
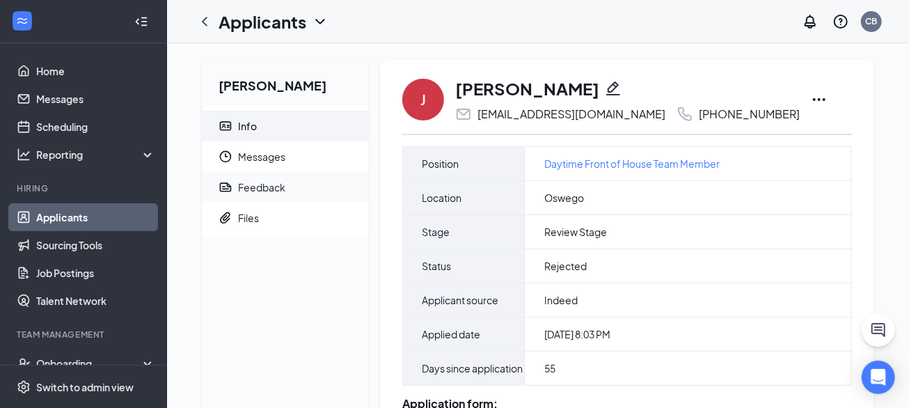
click at [304, 182] on span "Feedback" at bounding box center [298, 187] width 120 height 31
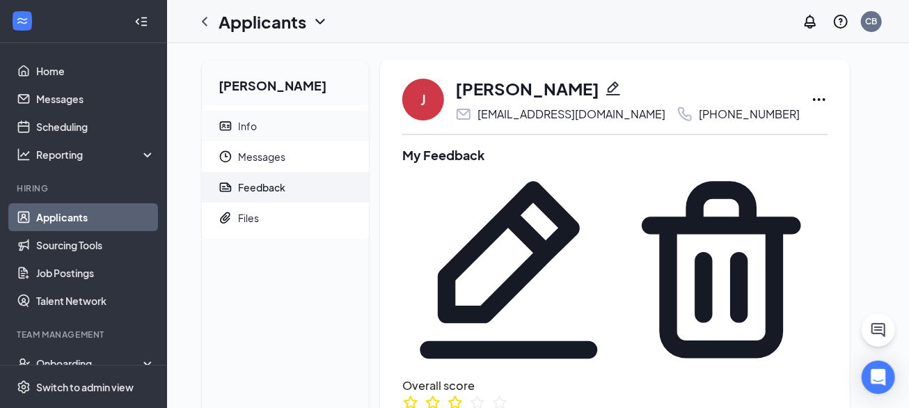
click at [304, 127] on span "Info" at bounding box center [298, 126] width 120 height 31
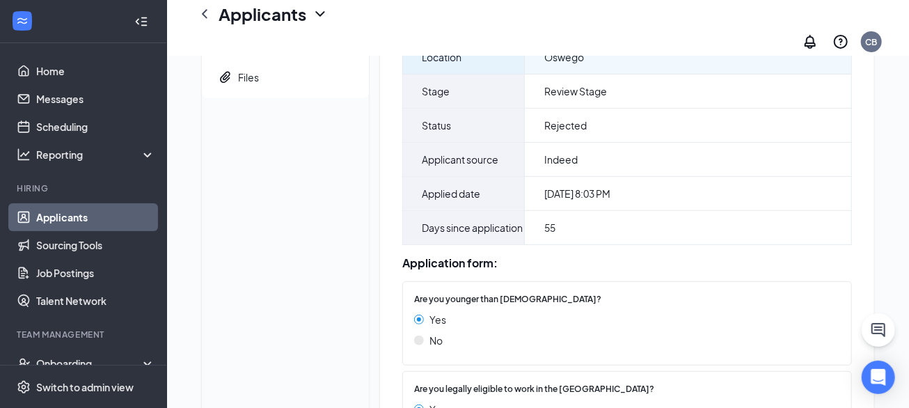
scroll to position [29, 0]
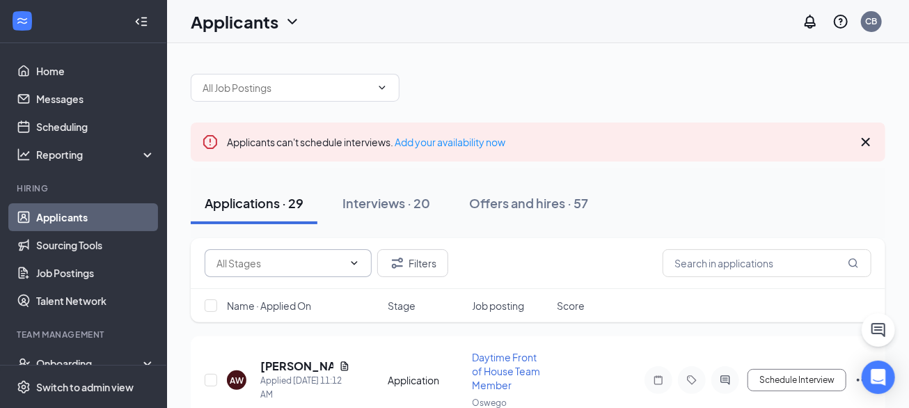
click at [285, 262] on input "text" at bounding box center [279, 262] width 127 height 15
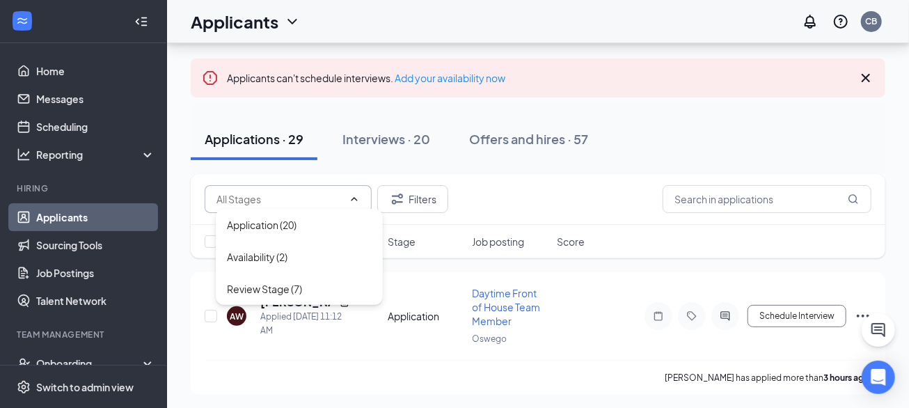
scroll to position [65, 0]
click at [287, 225] on div "Application (20)" at bounding box center [262, 223] width 70 height 15
type input "Application (20)"
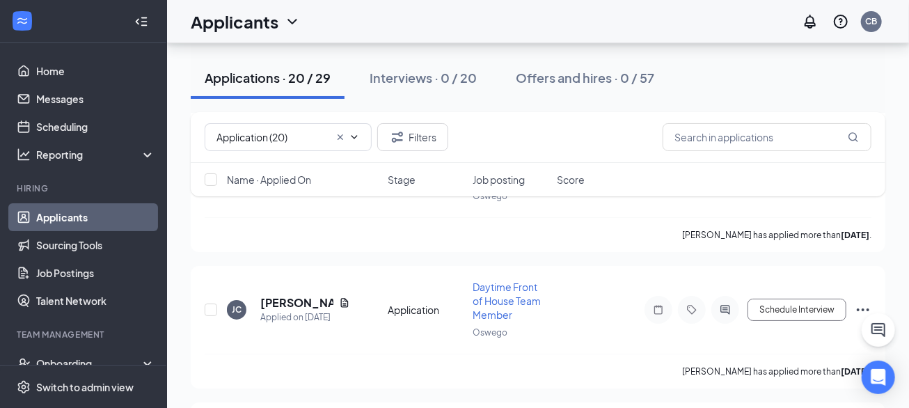
scroll to position [2474, 0]
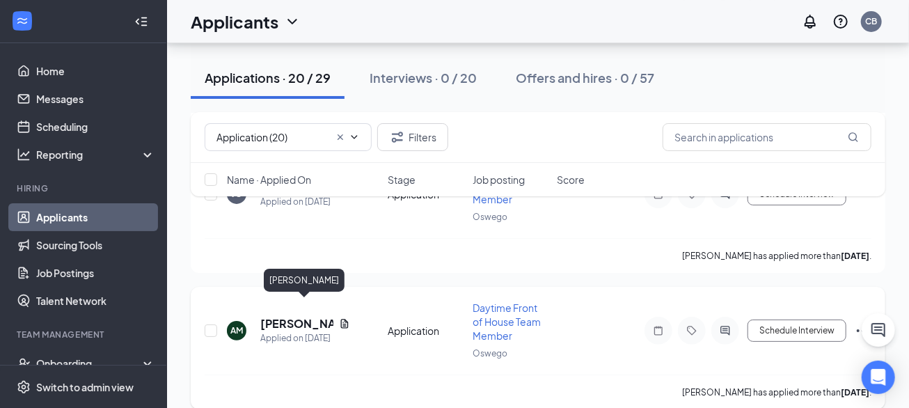
click at [274, 316] on h5 "Akeelah Mclin" at bounding box center [296, 323] width 73 height 15
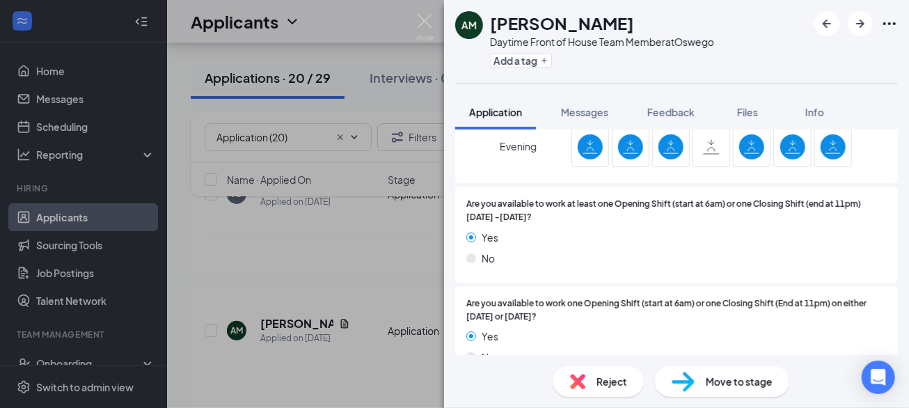
scroll to position [1283, 0]
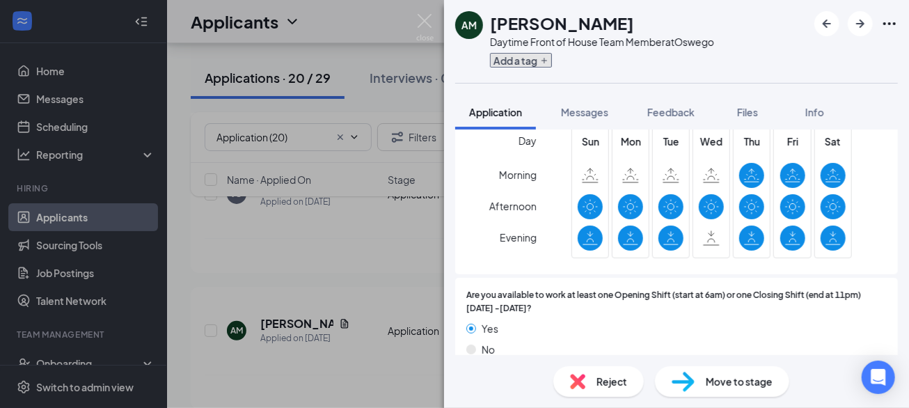
click at [520, 66] on button "Add a tag" at bounding box center [521, 60] width 62 height 15
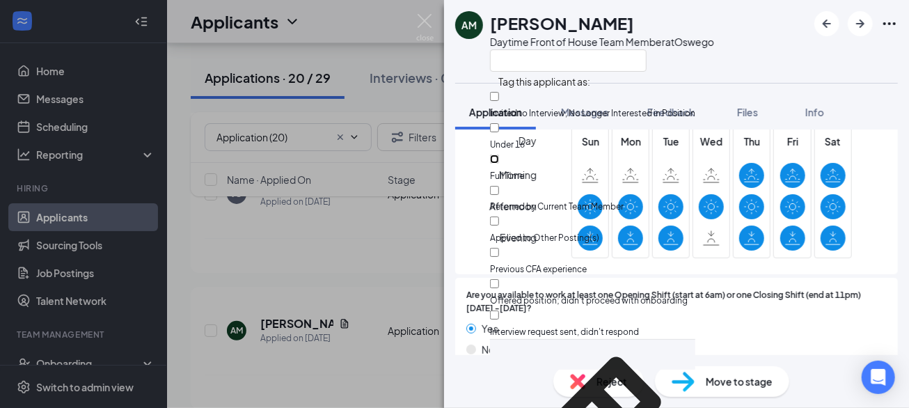
click at [499, 154] on input "Full Time" at bounding box center [494, 158] width 9 height 9
checkbox input "true"
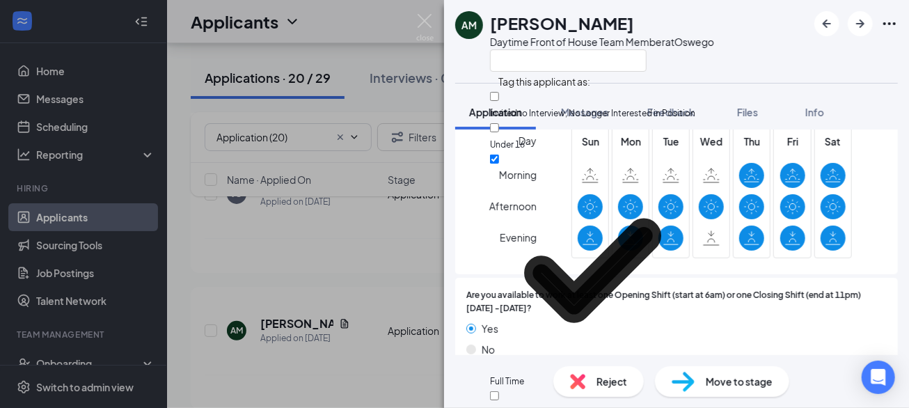
click at [716, 73] on div "AM Akeelah Mclin Daytime Front of House Team Member at Oswego" at bounding box center [676, 41] width 465 height 83
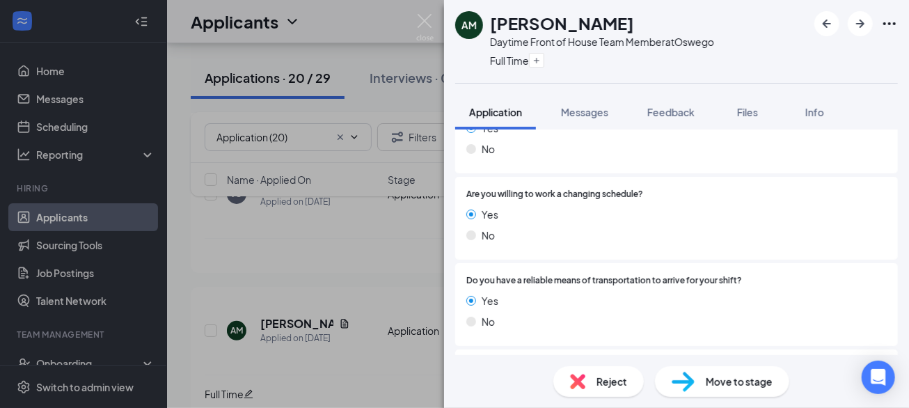
scroll to position [1745, 0]
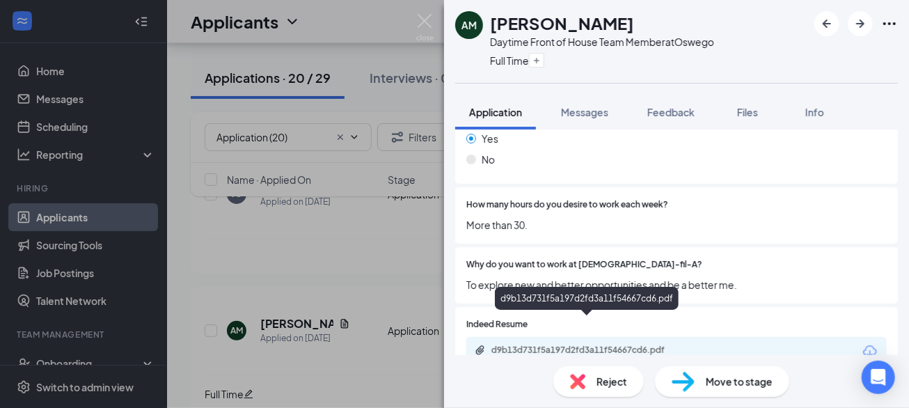
click at [582, 344] on div "d9b13d731f5a197d2fd3a11f54667cd6.pdf" at bounding box center [588, 349] width 195 height 11
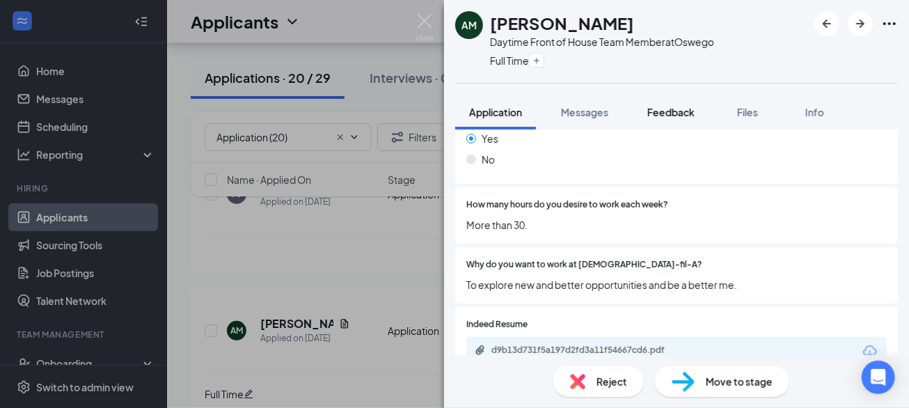
click at [653, 110] on span "Feedback" at bounding box center [670, 112] width 47 height 13
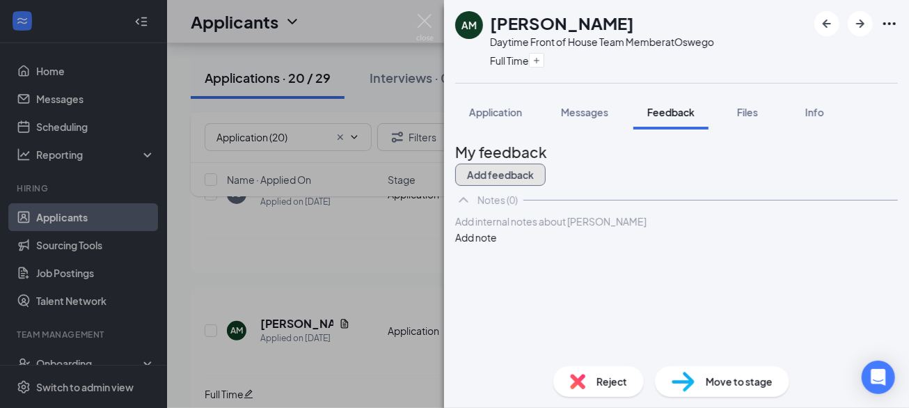
click at [546, 164] on button "Add feedback" at bounding box center [500, 175] width 90 height 22
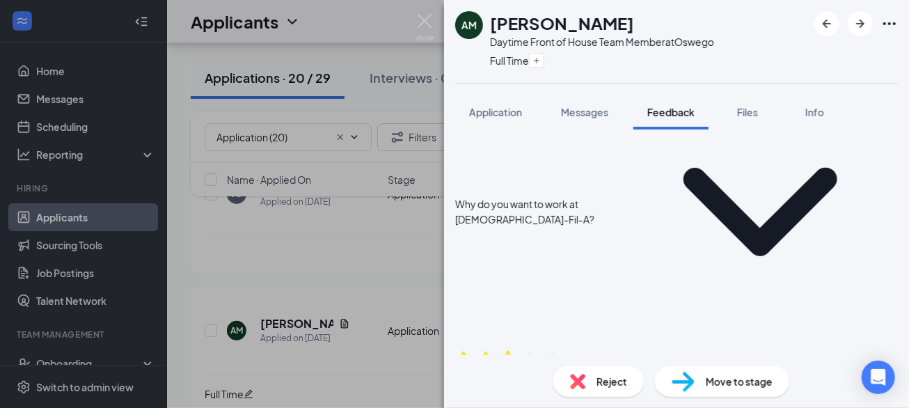
scroll to position [225, 0]
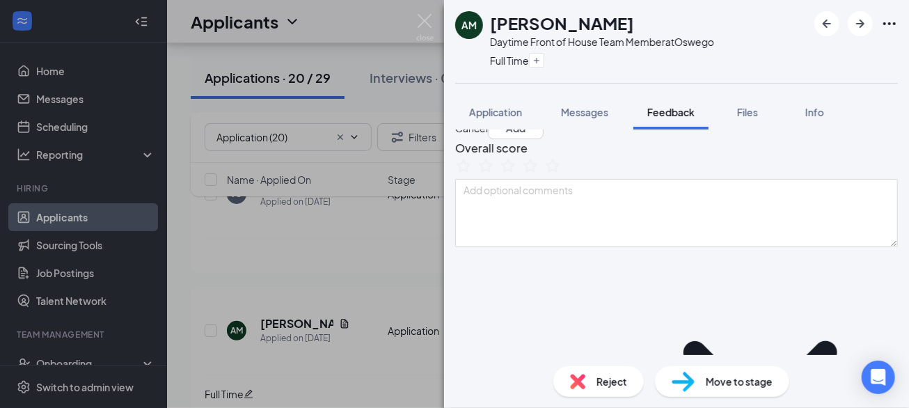
scroll to position [0, 0]
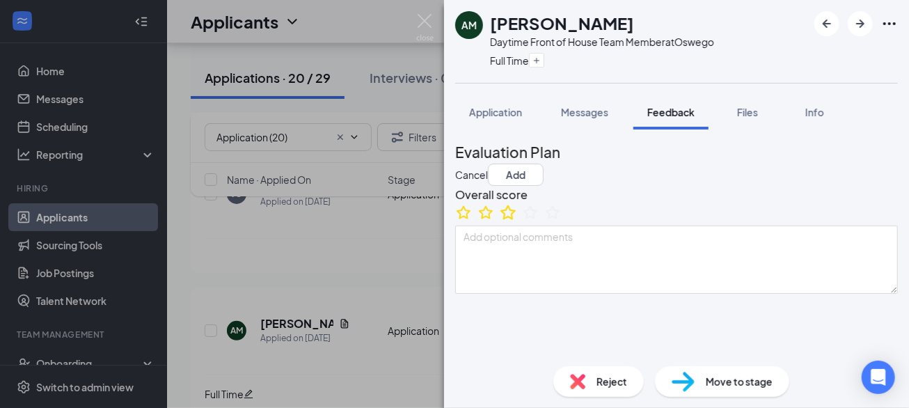
click at [517, 221] on icon "StarBorder" at bounding box center [508, 212] width 18 height 18
click at [544, 164] on button "Add" at bounding box center [516, 175] width 56 height 22
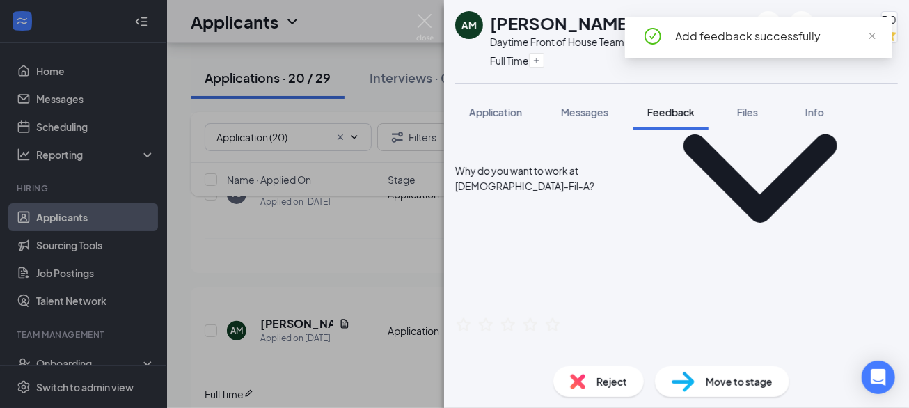
scroll to position [335, 0]
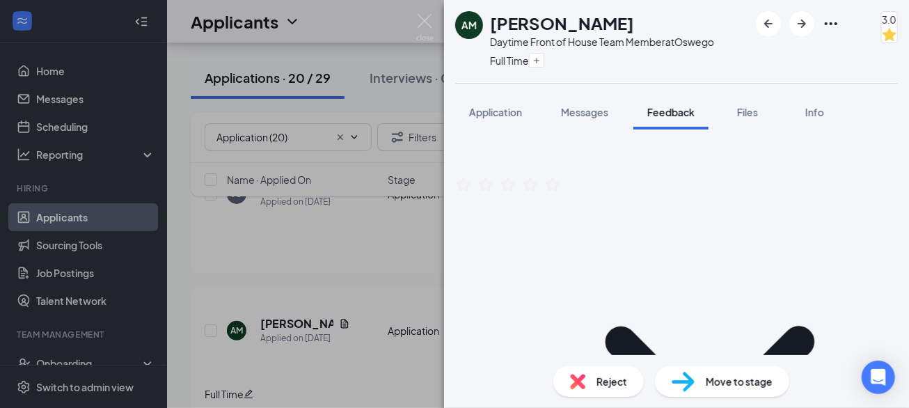
copy span "Shared applicant w/Frank & Kevin 9/16/25"
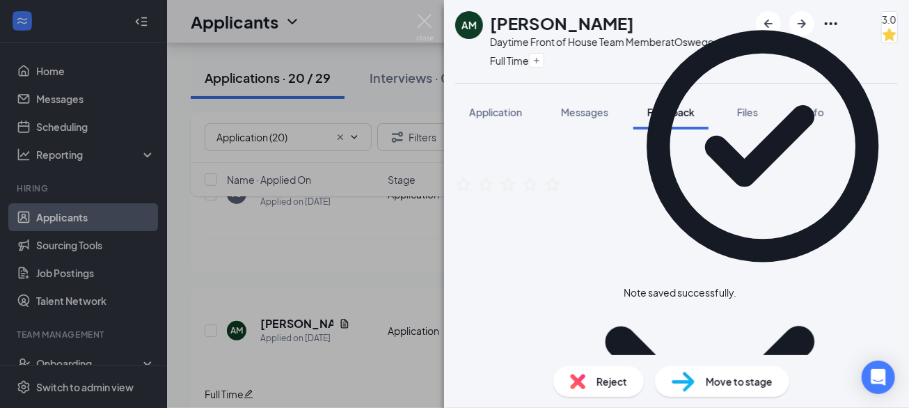
click at [736, 285] on icon "Cross" at bounding box center [736, 285] width 0 height 0
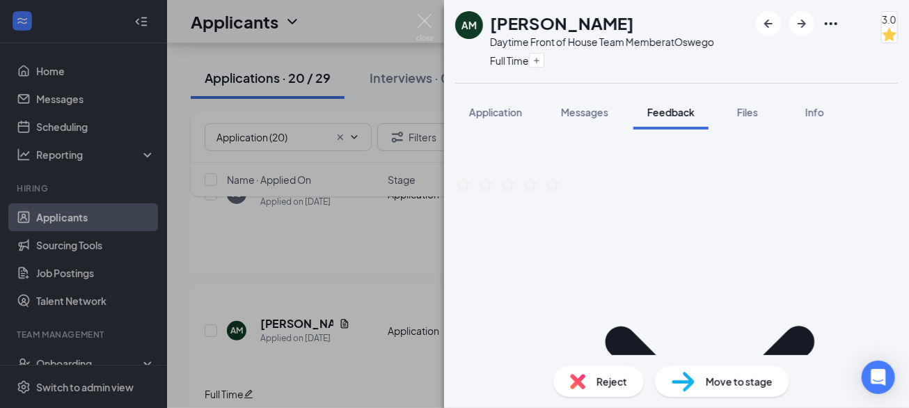
click at [825, 22] on icon "Ellipses" at bounding box center [831, 23] width 13 height 3
click at [753, 48] on link "View full application" at bounding box center [708, 47] width 90 height 15
click at [750, 383] on span "Move to stage" at bounding box center [739, 381] width 67 height 15
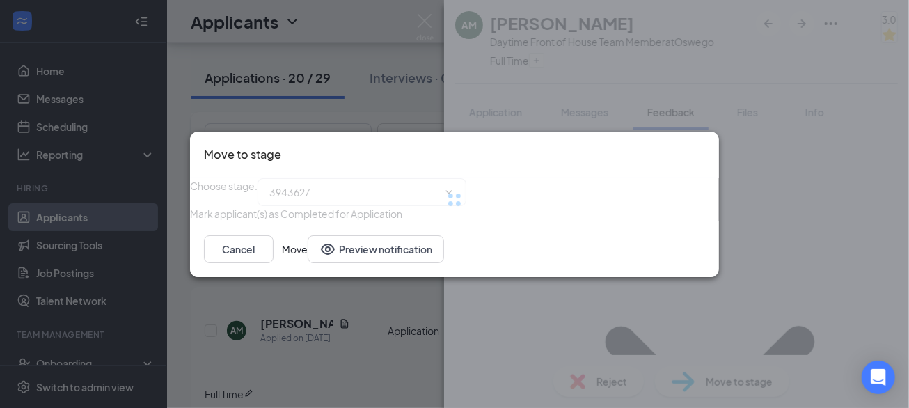
type input "Review Stage (next stage)"
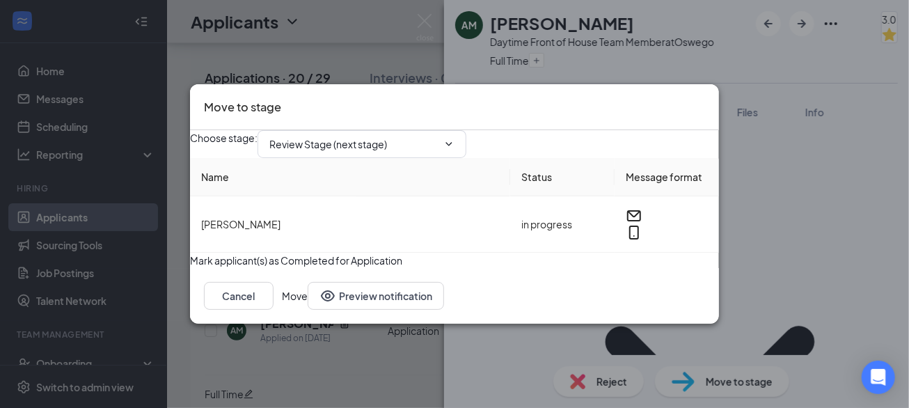
click at [308, 310] on button "Move" at bounding box center [295, 296] width 26 height 28
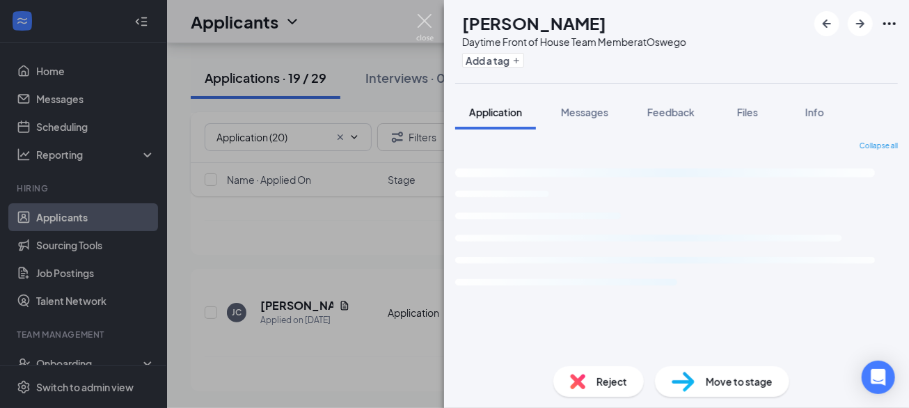
click at [425, 19] on img at bounding box center [424, 27] width 17 height 27
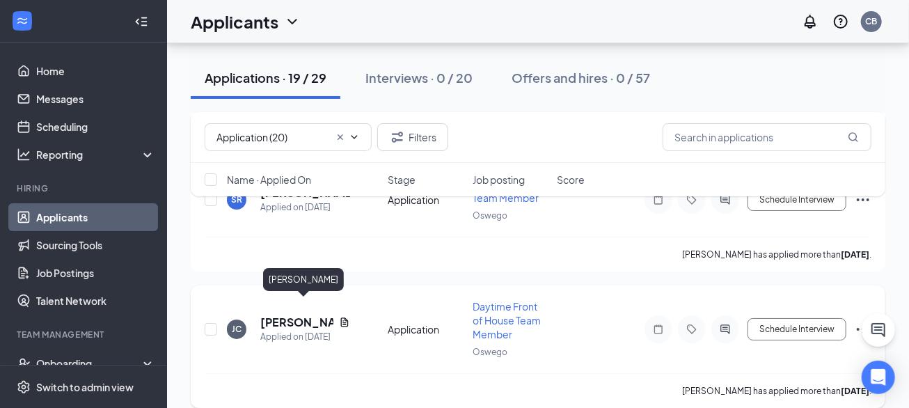
click at [306, 315] on h5 "Jayda Chism" at bounding box center [296, 322] width 73 height 15
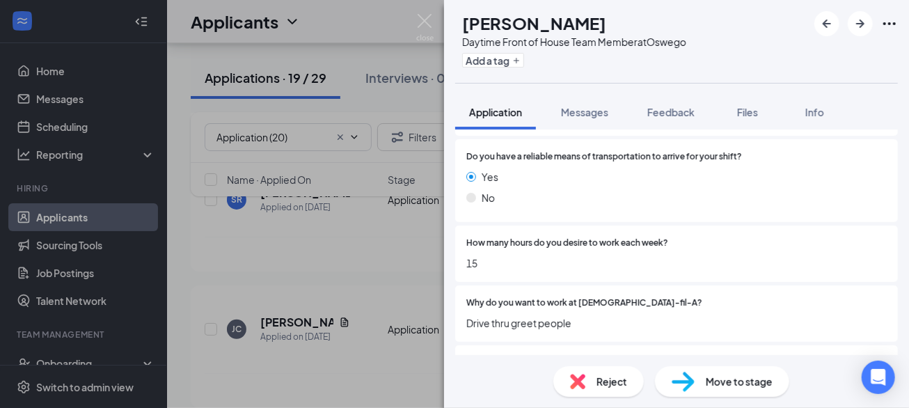
scroll to position [1729, 0]
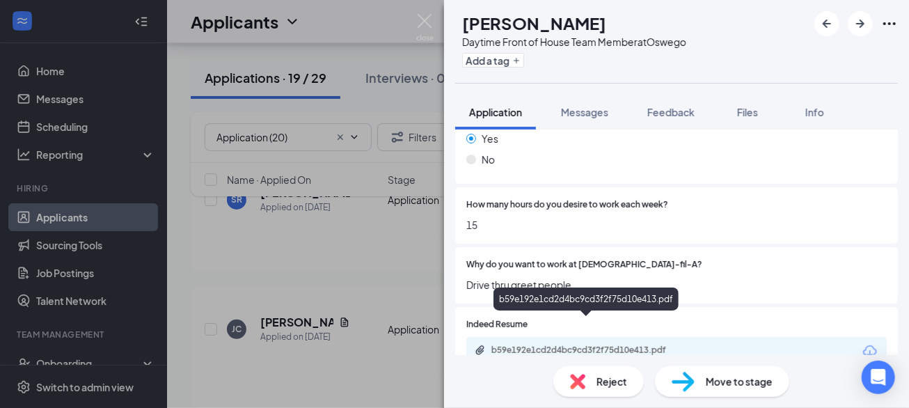
click at [626, 344] on div "b59e192e1cd2d4bc9cd3f2f75d10e413.pdf" at bounding box center [588, 349] width 195 height 11
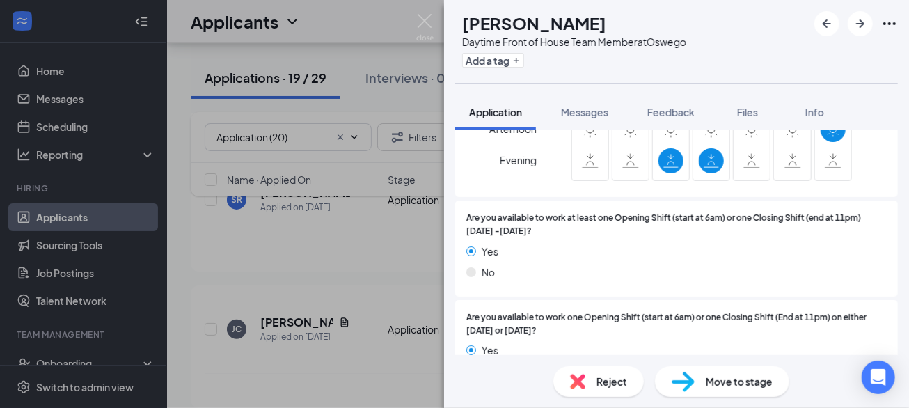
scroll to position [1344, 0]
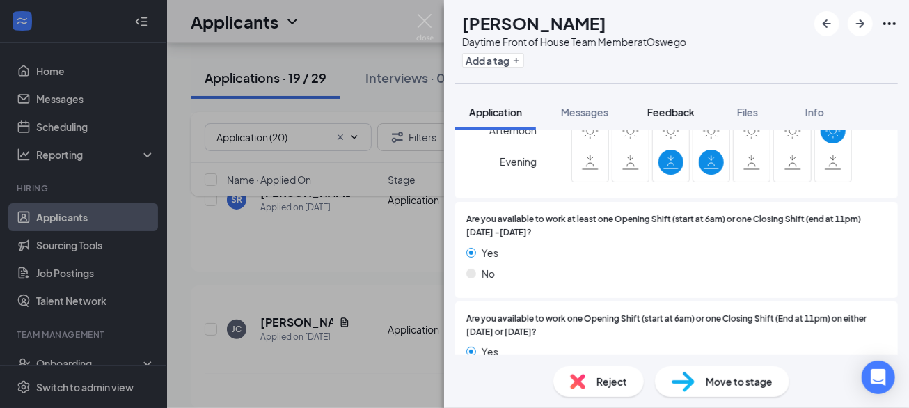
click at [658, 108] on span "Feedback" at bounding box center [670, 112] width 47 height 13
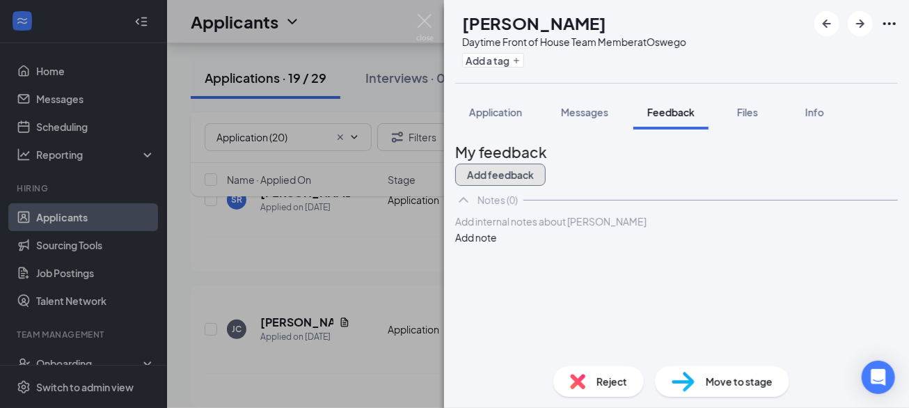
click at [546, 164] on button "Add feedback" at bounding box center [500, 175] width 90 height 22
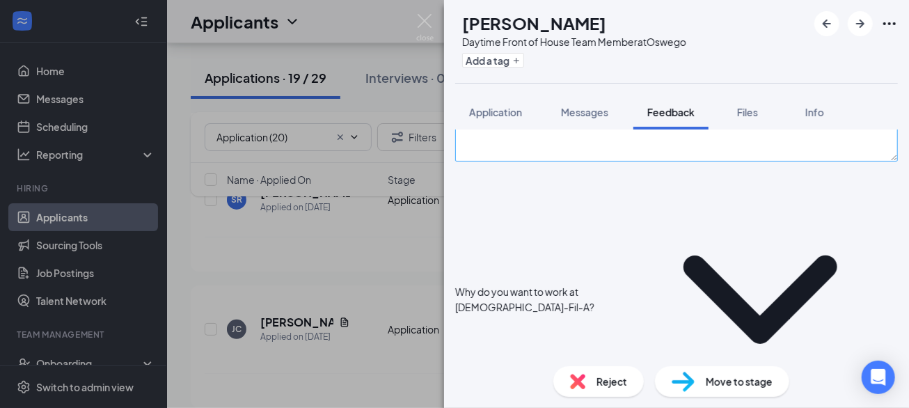
scroll to position [129, 0]
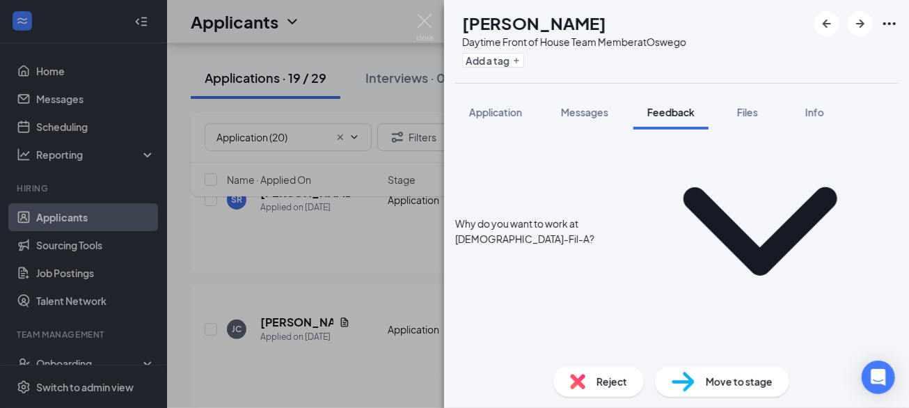
scroll to position [202, 0]
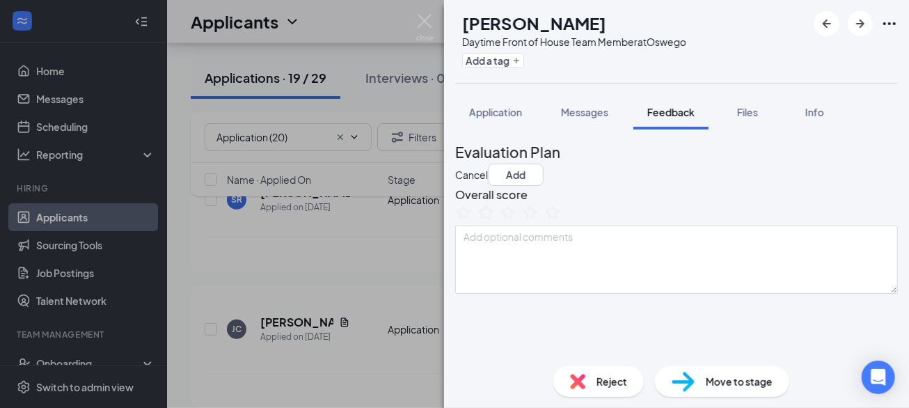
click at [493, 219] on icon "StarBorder" at bounding box center [485, 212] width 15 height 15
click at [544, 164] on button "Add" at bounding box center [516, 175] width 56 height 22
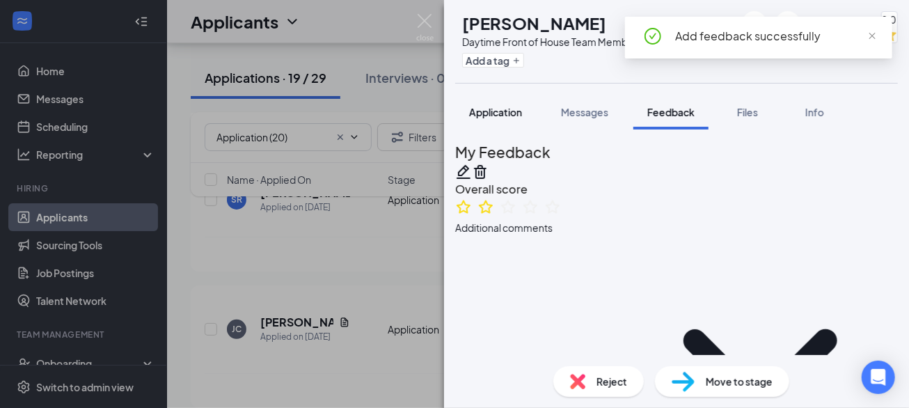
click at [502, 113] on span "Application" at bounding box center [495, 112] width 53 height 13
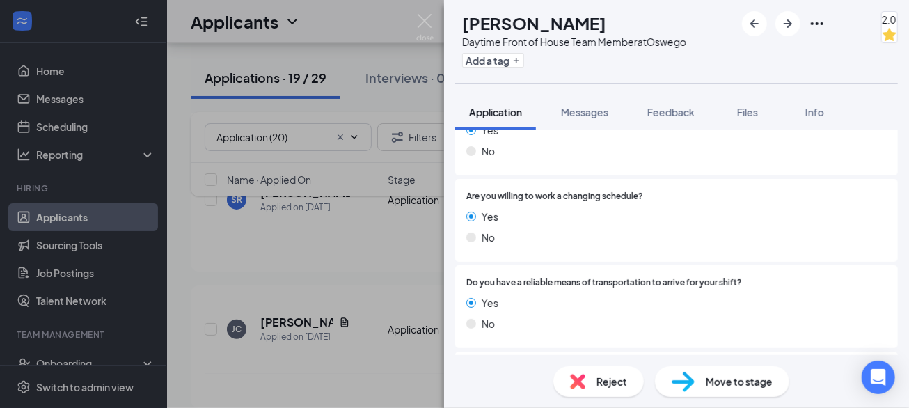
scroll to position [1729, 0]
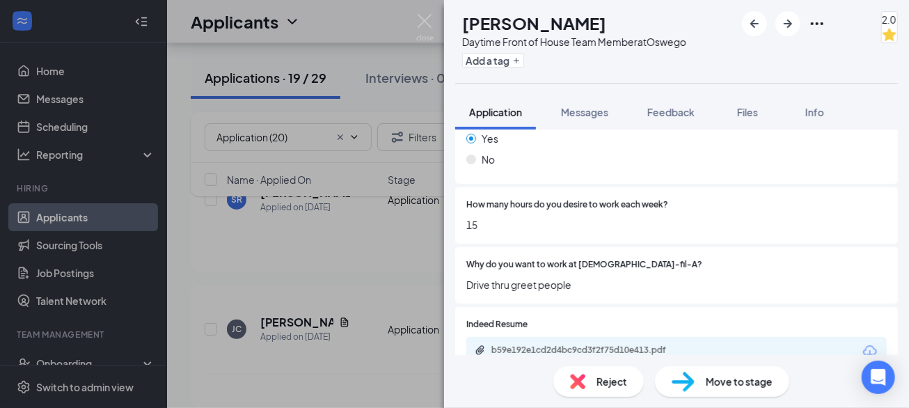
click at [603, 385] on span "Reject" at bounding box center [611, 381] width 31 height 15
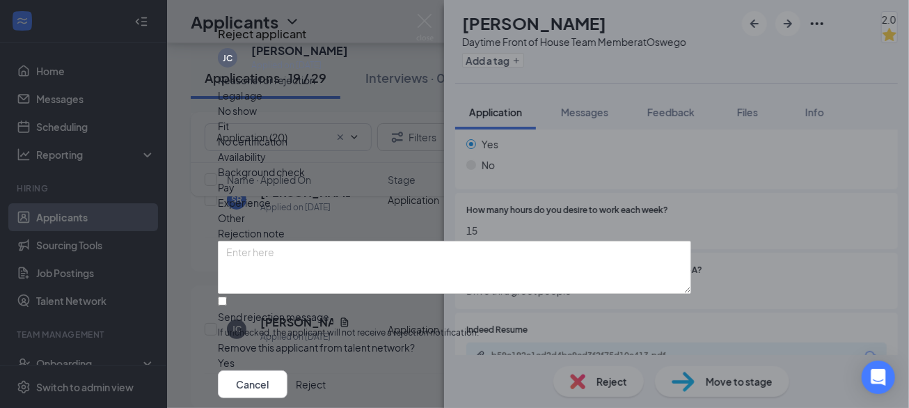
scroll to position [93, 0]
click at [227, 296] on input "Send rejection message If unchecked, the applicant will not receive a rejection…" at bounding box center [222, 300] width 9 height 9
checkbox input "true"
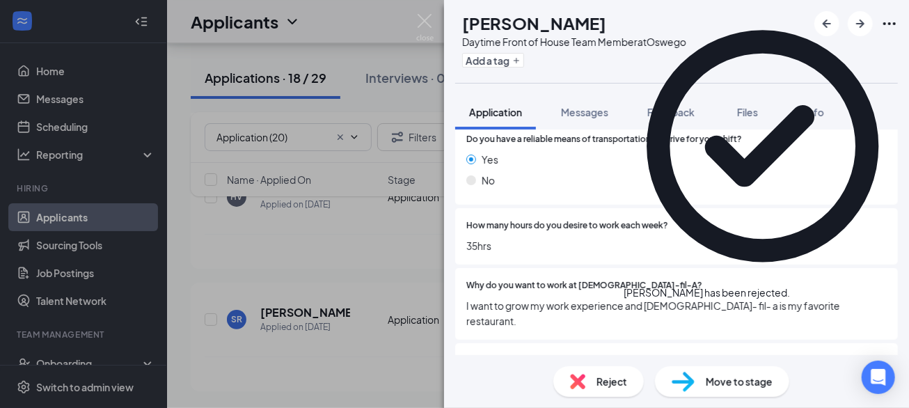
scroll to position [2203, 0]
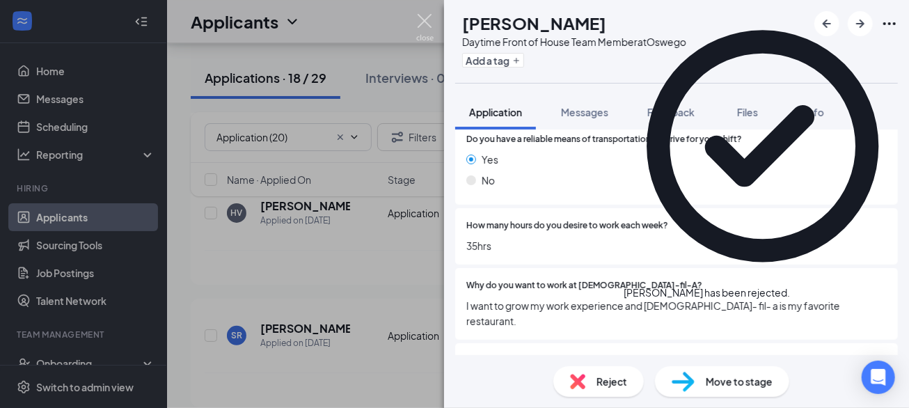
click at [429, 22] on img at bounding box center [424, 27] width 17 height 27
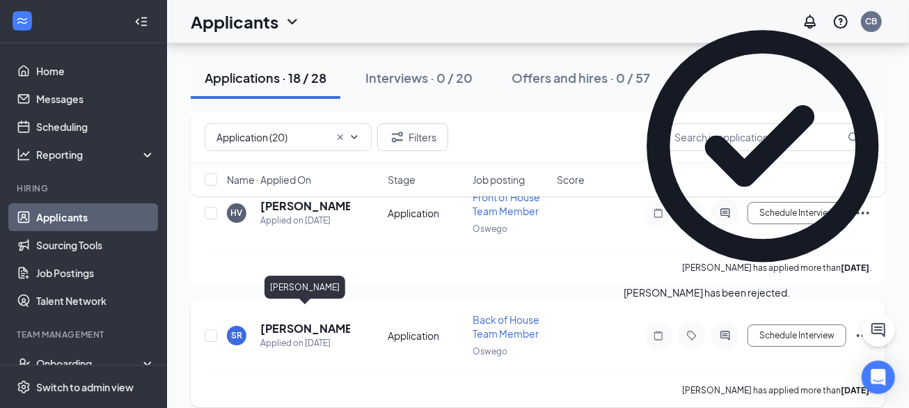
click at [286, 321] on h5 "Shemarrie Russell" at bounding box center [305, 328] width 90 height 15
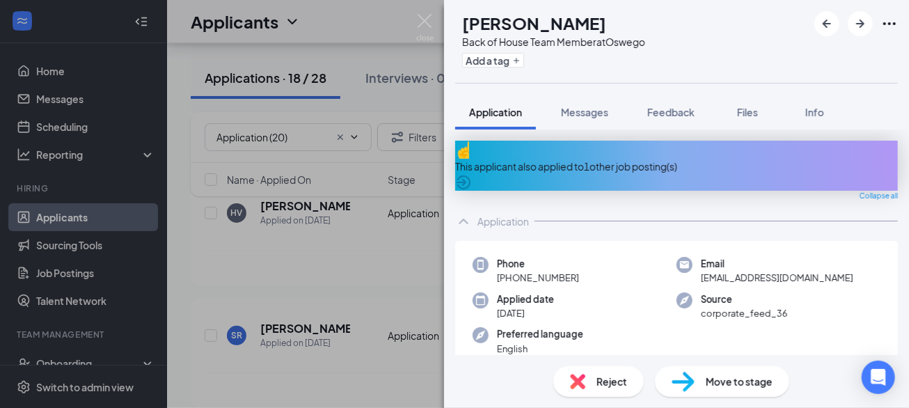
click at [596, 159] on div "This applicant also applied to 1 other job posting(s)" at bounding box center [676, 166] width 443 height 15
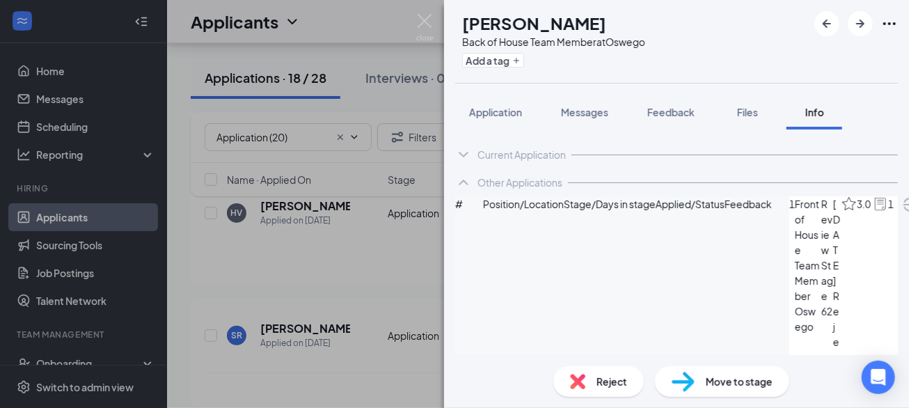
click at [902, 213] on icon "ArrowCircle" at bounding box center [910, 204] width 17 height 17
click at [495, 109] on span "Application" at bounding box center [495, 112] width 53 height 13
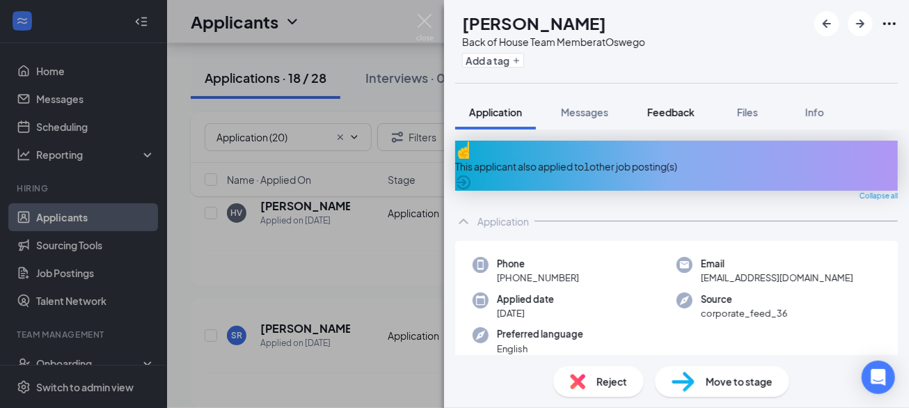
click at [658, 114] on span "Feedback" at bounding box center [670, 112] width 47 height 13
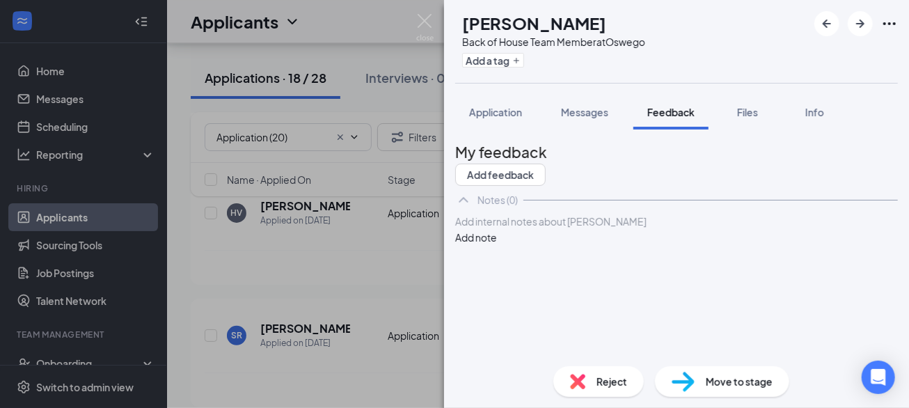
click at [571, 229] on div at bounding box center [676, 221] width 441 height 15
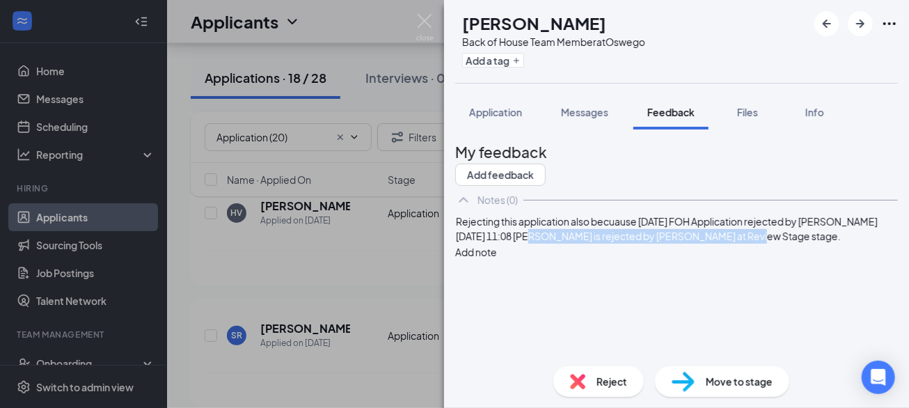
drag, startPoint x: 669, startPoint y: 276, endPoint x: 565, endPoint y: 294, distance: 105.8
click at [565, 242] on span "Rejecting this application also becuause 7/15/25 FOH Application rejected by Fr…" at bounding box center [667, 228] width 423 height 27
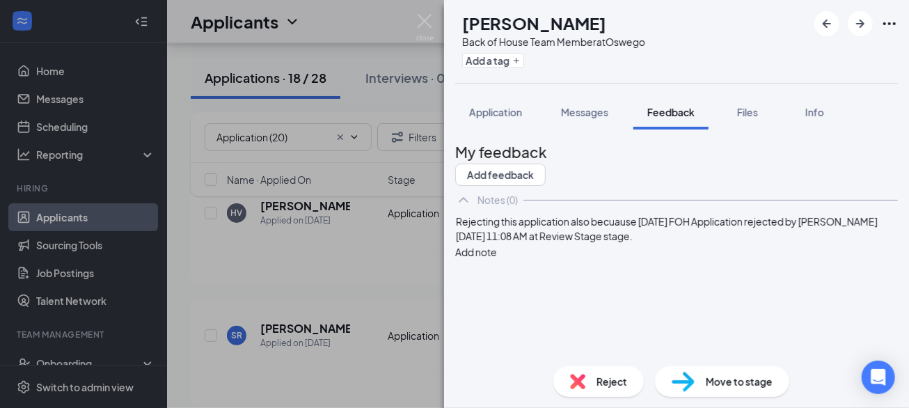
click at [754, 242] on span "Rejecting this application also becuause 7/15/25 FOH Application rejected by Fr…" at bounding box center [667, 228] width 423 height 27
click at [497, 260] on button "Add note" at bounding box center [476, 251] width 42 height 15
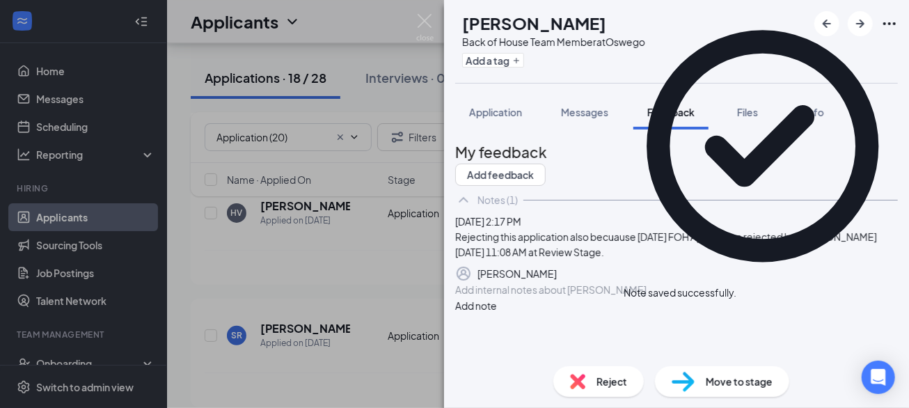
click at [604, 383] on span "Reject" at bounding box center [611, 381] width 31 height 15
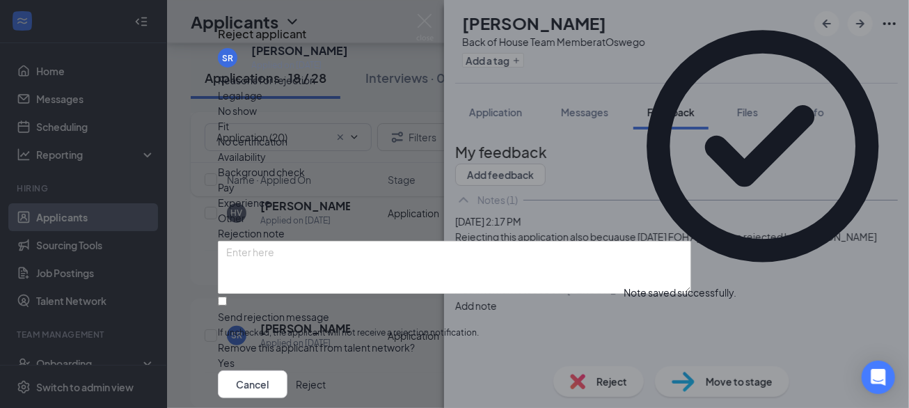
scroll to position [93, 0]
click at [227, 296] on input "Send rejection message If unchecked, the applicant will not receive a rejection…" at bounding box center [222, 300] width 9 height 9
checkbox input "true"
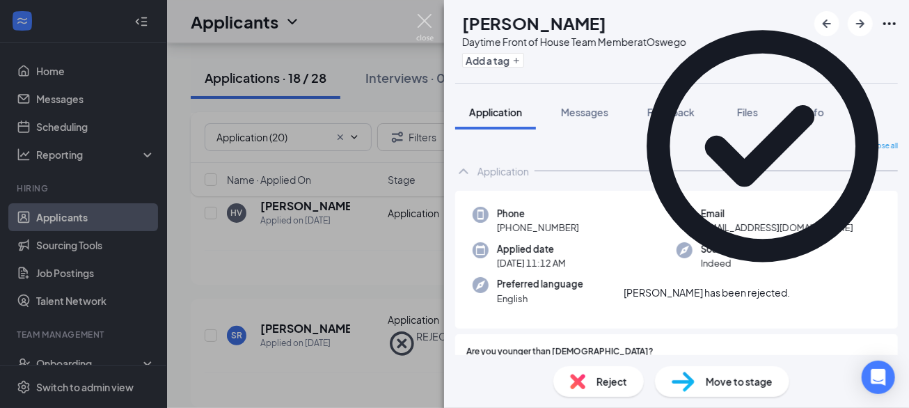
click at [431, 25] on img at bounding box center [424, 27] width 17 height 27
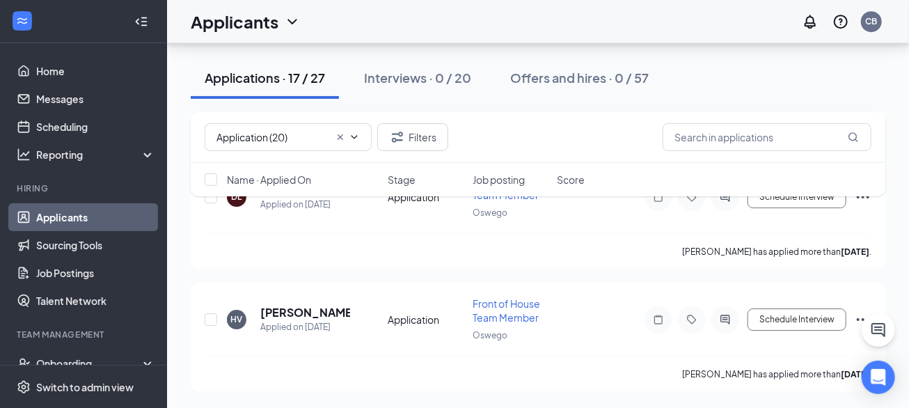
scroll to position [2038, 0]
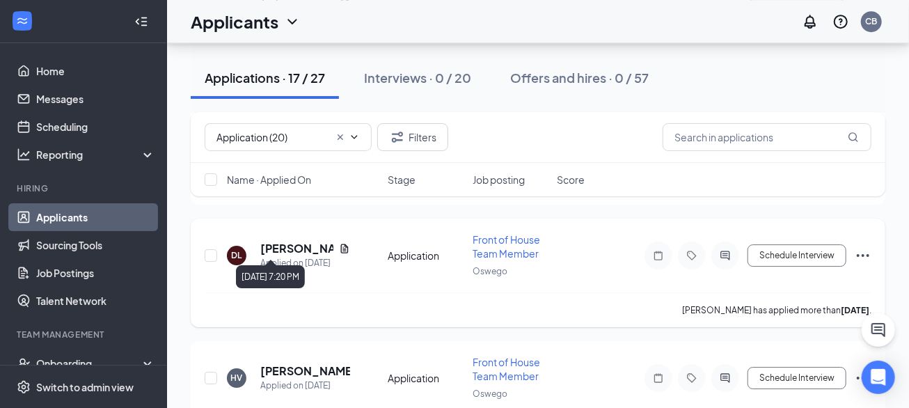
click at [300, 241] on h5 "Diane Leon" at bounding box center [296, 248] width 73 height 15
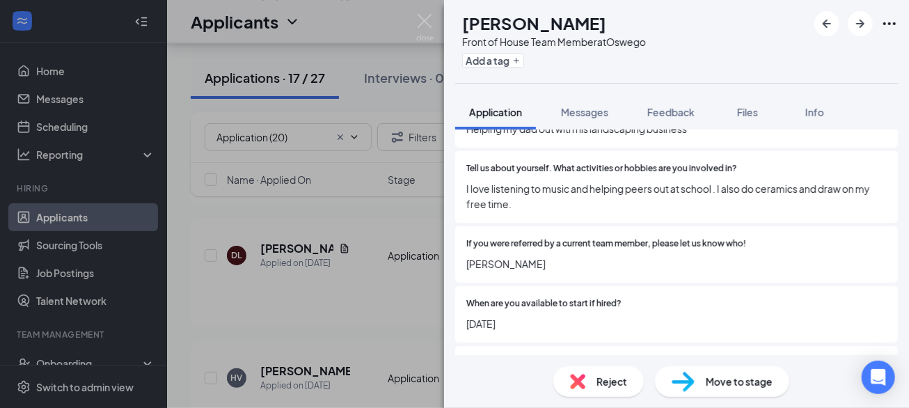
scroll to position [1141, 0]
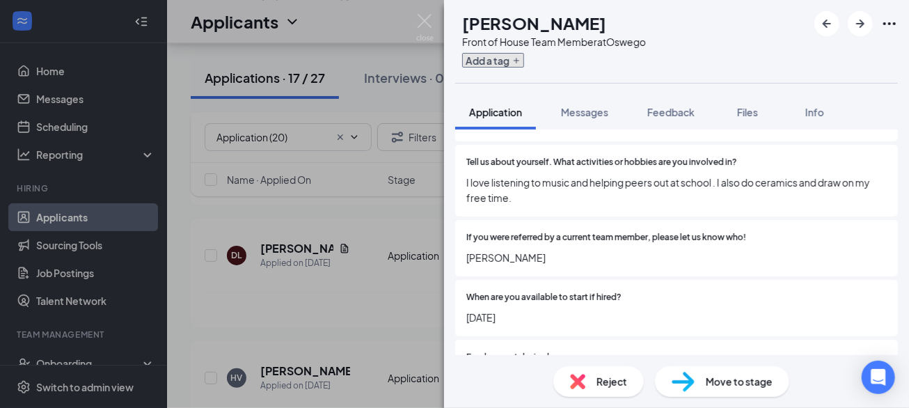
click at [524, 58] on button "Add a tag" at bounding box center [493, 60] width 62 height 15
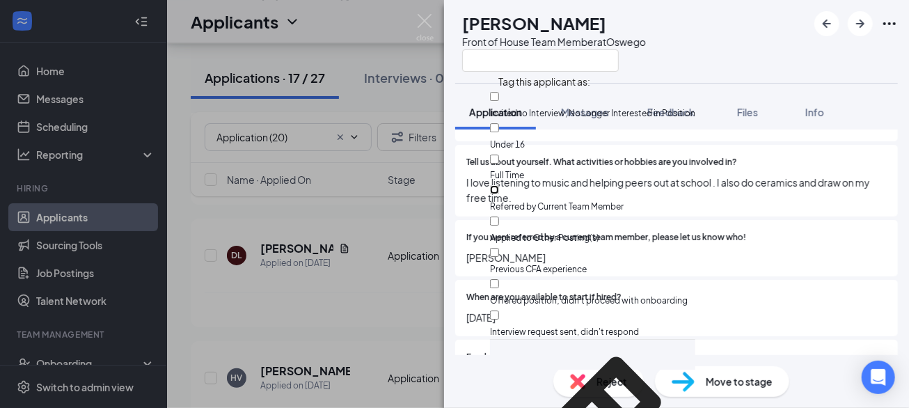
click at [499, 185] on input "Referred by Current Team Member" at bounding box center [494, 189] width 9 height 9
checkbox input "true"
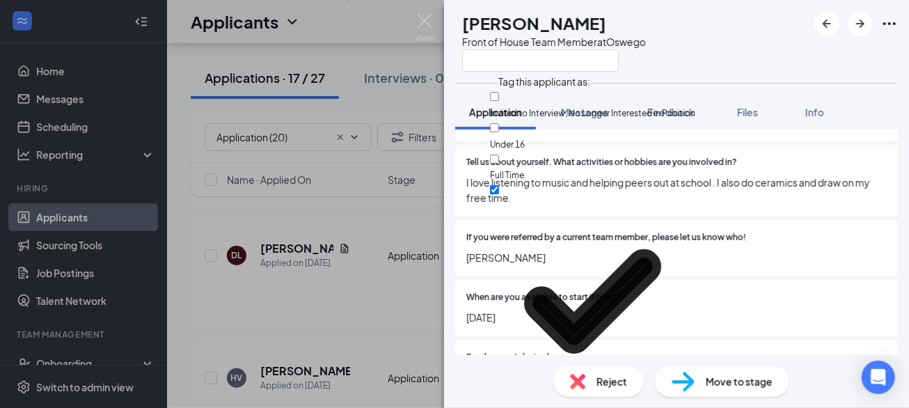
click at [473, 250] on span "María Sandoval" at bounding box center [676, 257] width 420 height 15
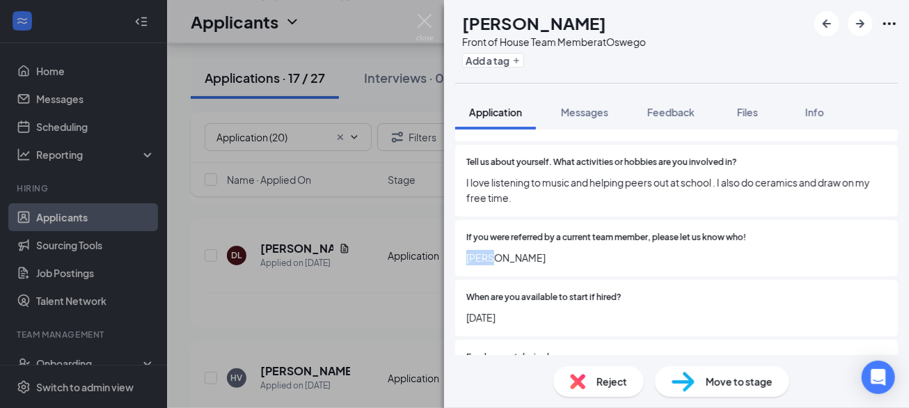
click at [473, 250] on span "María Sandoval" at bounding box center [676, 257] width 420 height 15
click at [473, 232] on div "DL Diane Leon Front of House Team Member at Oswego Add a tag Application Messag…" at bounding box center [676, 204] width 465 height 408
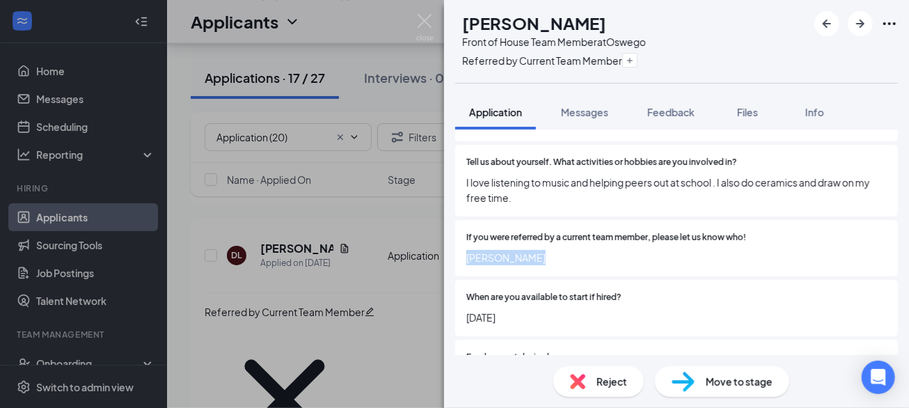
copy span "María Sandoval"
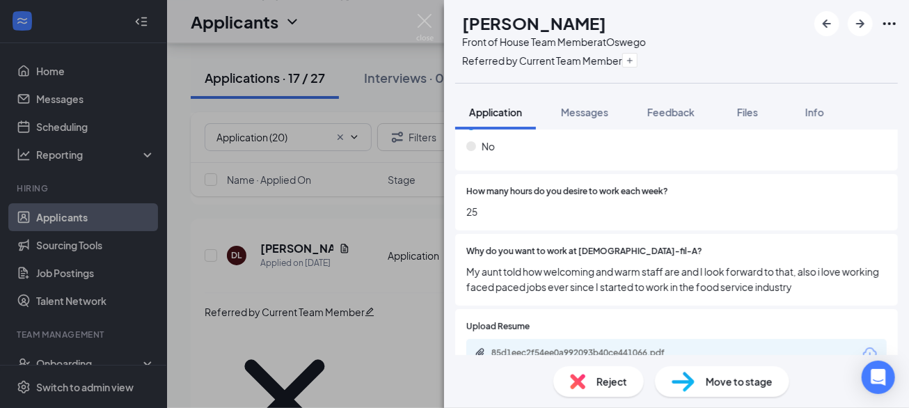
scroll to position [1969, 0]
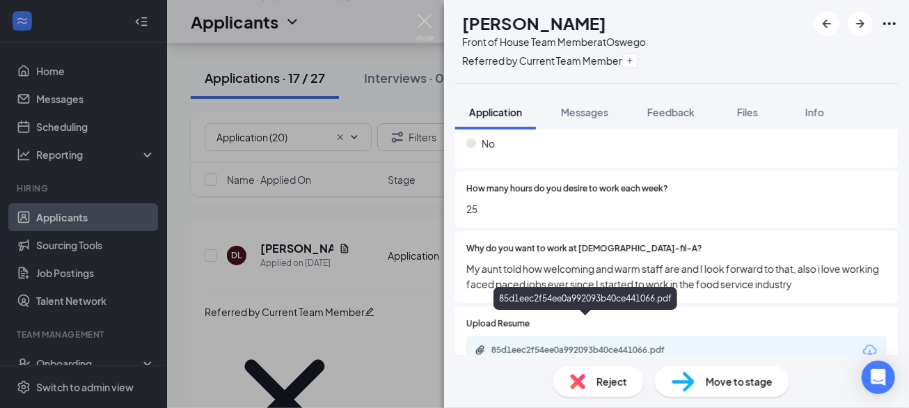
click at [608, 344] on div "85d1eec2f54ee0a992093b40ce441066.pdf" at bounding box center [588, 349] width 195 height 11
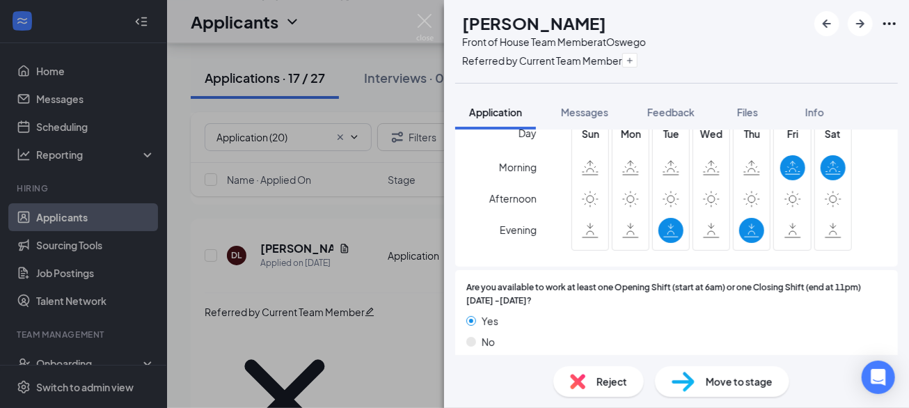
scroll to position [1492, 0]
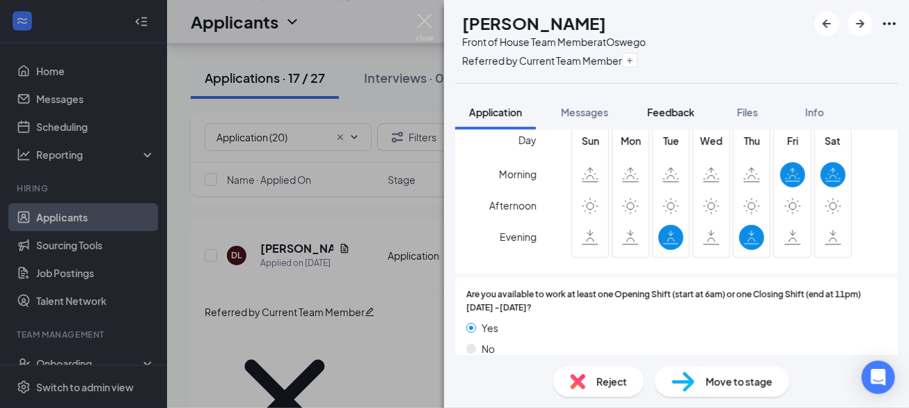
click at [678, 124] on button "Feedback" at bounding box center [670, 112] width 75 height 35
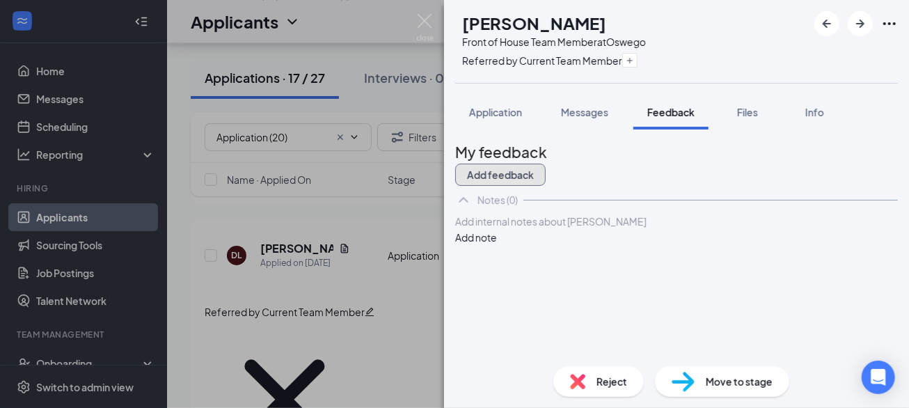
click at [546, 164] on button "Add feedback" at bounding box center [500, 175] width 90 height 22
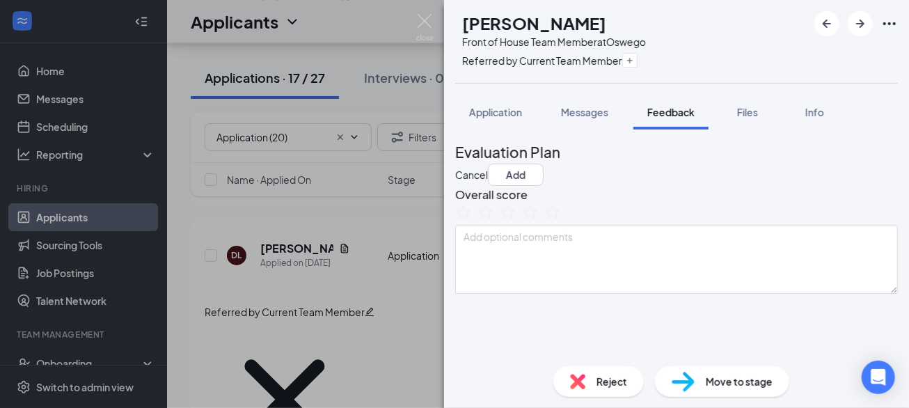
scroll to position [128, 0]
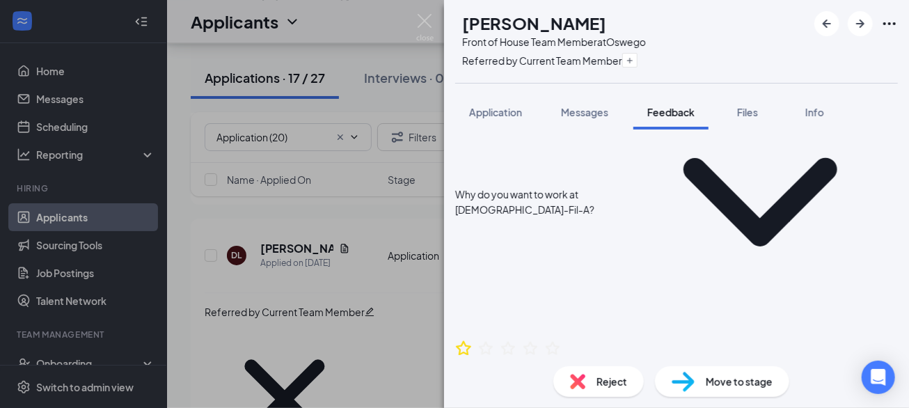
scroll to position [230, 0]
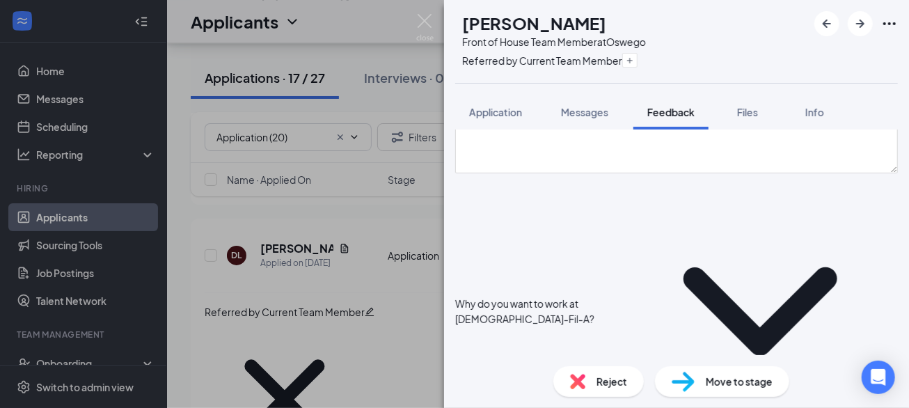
scroll to position [0, 0]
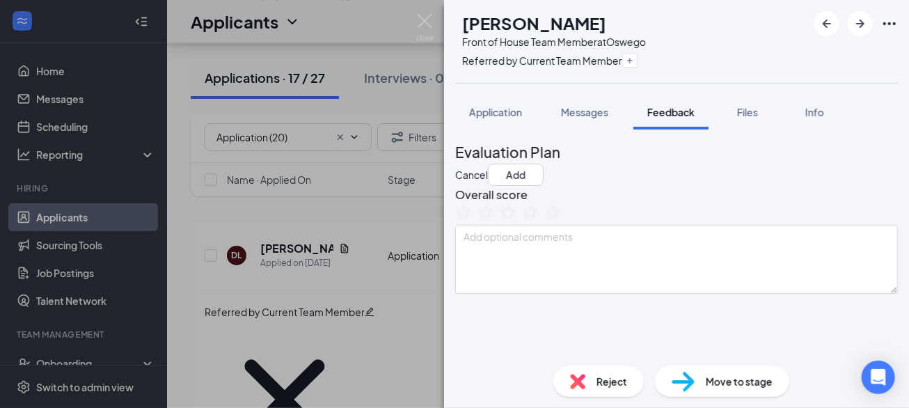
click at [517, 221] on icon "StarBorder" at bounding box center [508, 212] width 18 height 18
click at [544, 164] on button "Add" at bounding box center [516, 175] width 56 height 22
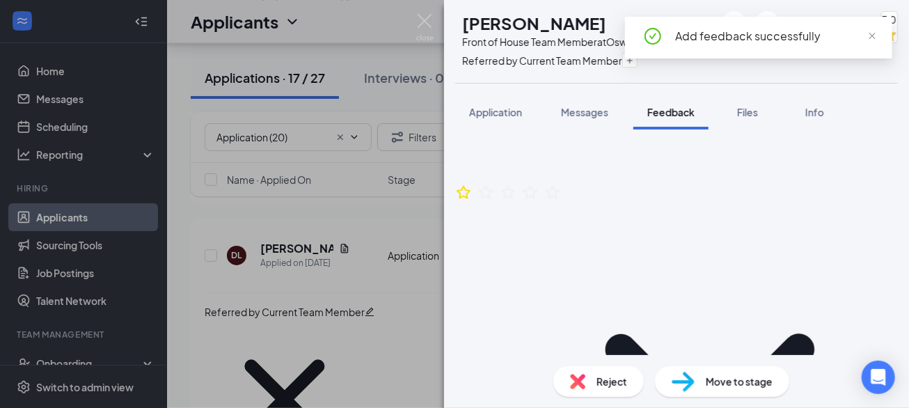
scroll to position [335, 0]
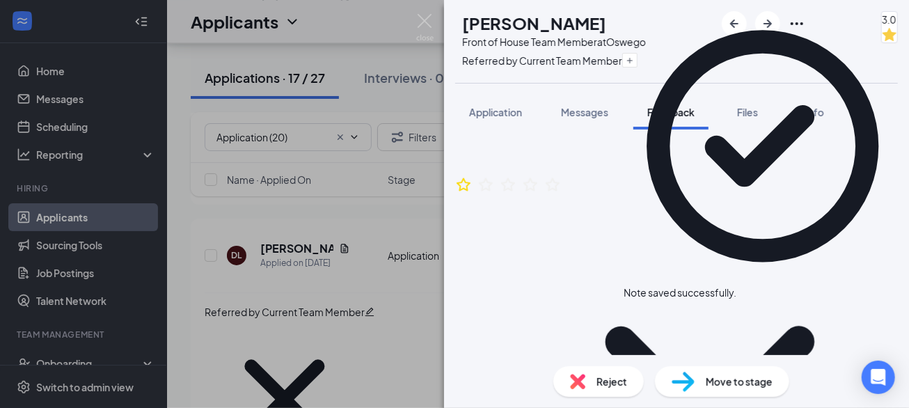
click at [736, 285] on icon "Cross" at bounding box center [736, 285] width 0 height 0
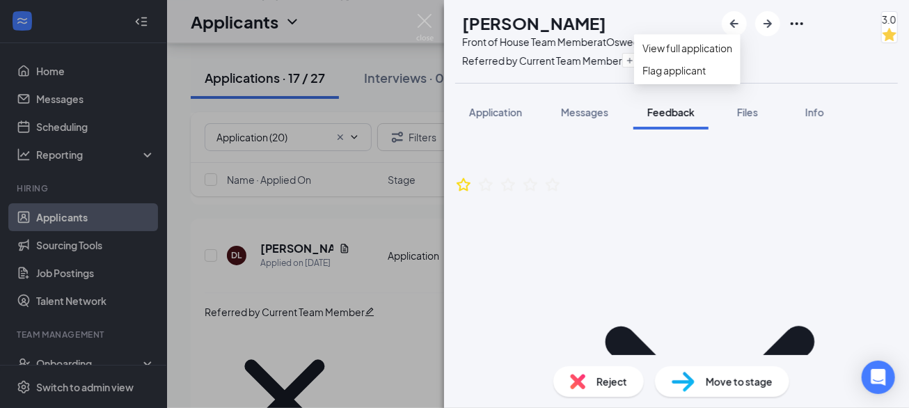
click at [795, 26] on icon "Ellipses" at bounding box center [796, 23] width 17 height 17
click at [731, 55] on link "View full application" at bounding box center [688, 47] width 90 height 15
click at [701, 384] on div "Move to stage" at bounding box center [722, 381] width 134 height 31
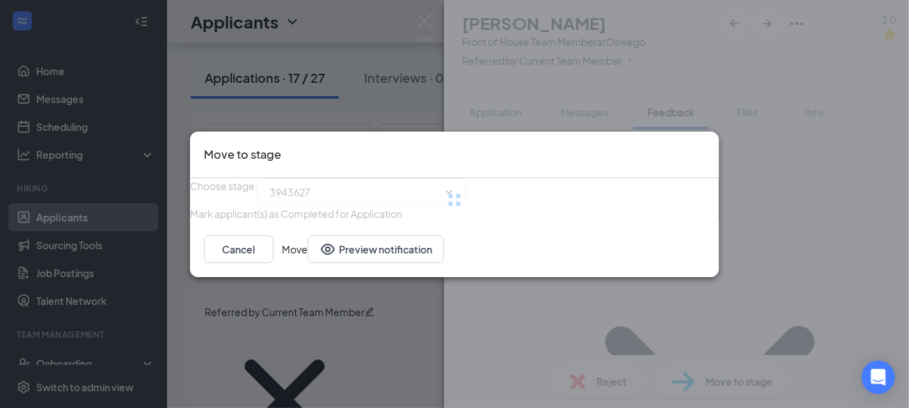
type input "Review Stage (next stage)"
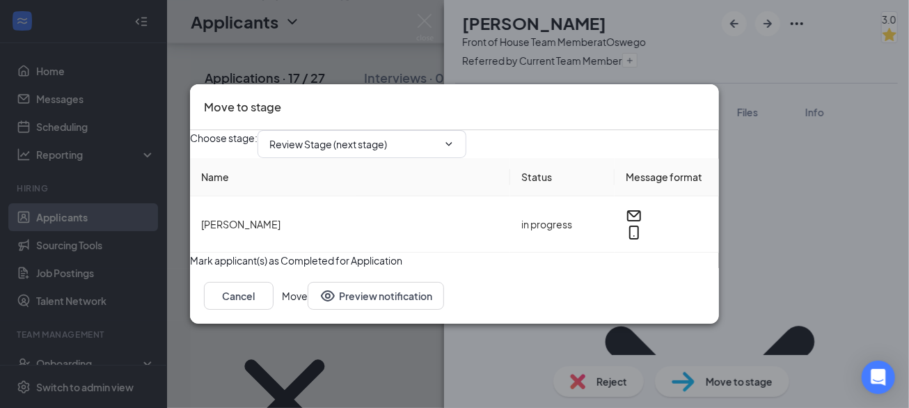
click at [308, 310] on button "Move" at bounding box center [295, 296] width 26 height 28
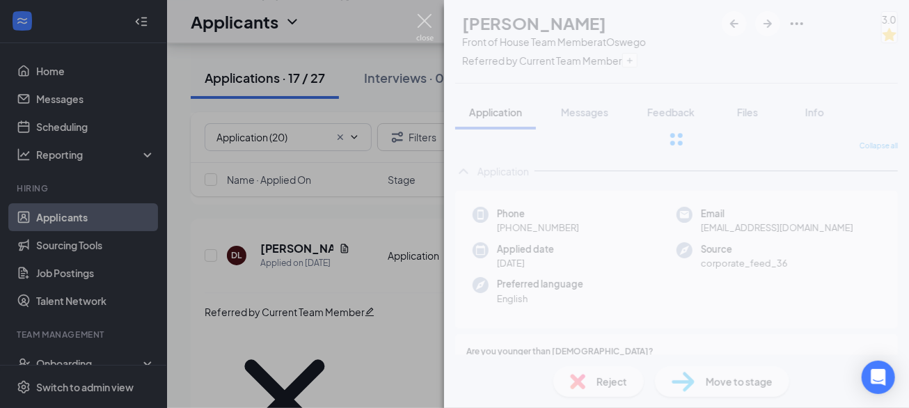
click at [423, 19] on img at bounding box center [424, 27] width 17 height 27
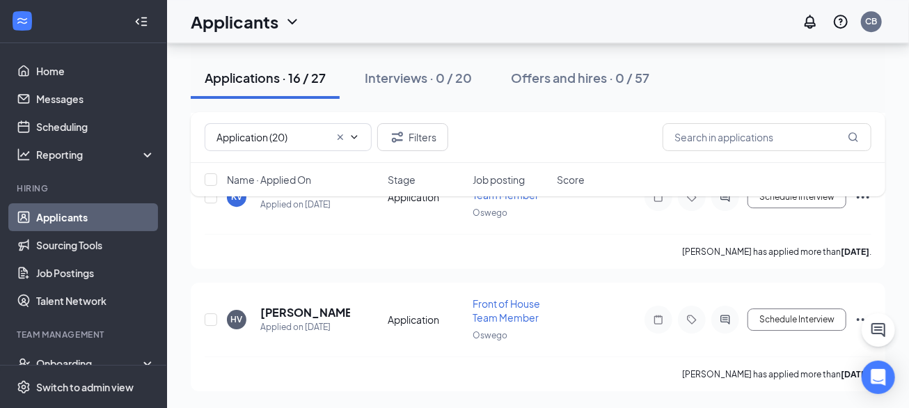
scroll to position [1960, 0]
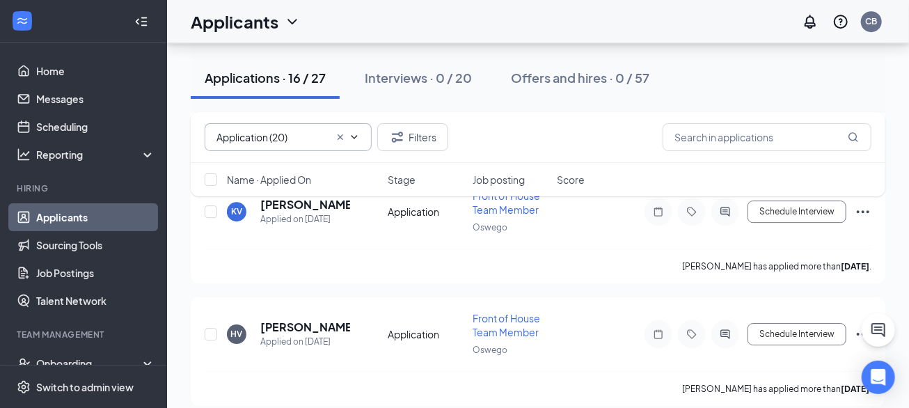
click at [253, 139] on input "Application (20)" at bounding box center [272, 136] width 113 height 15
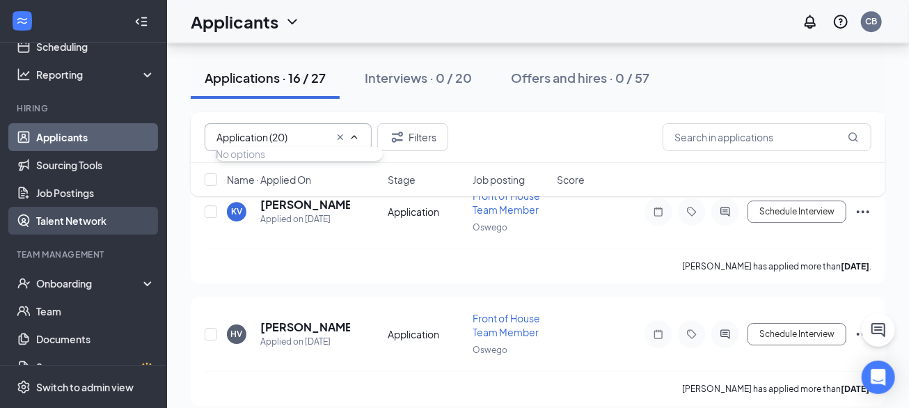
scroll to position [100, 0]
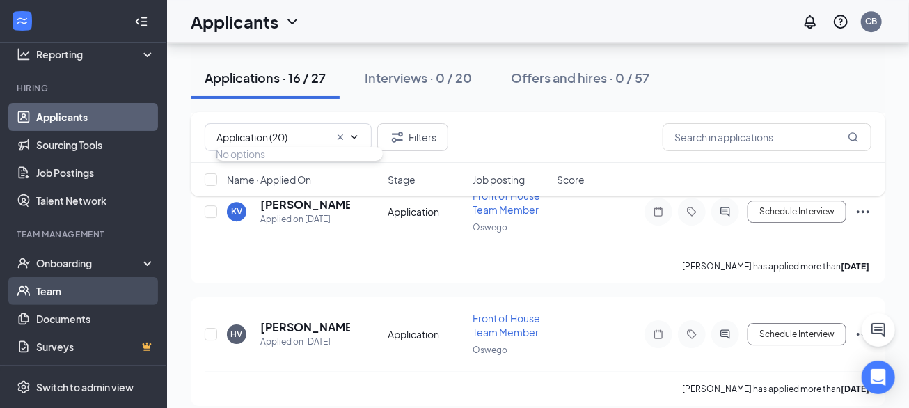
click at [57, 285] on link "Team" at bounding box center [95, 291] width 119 height 28
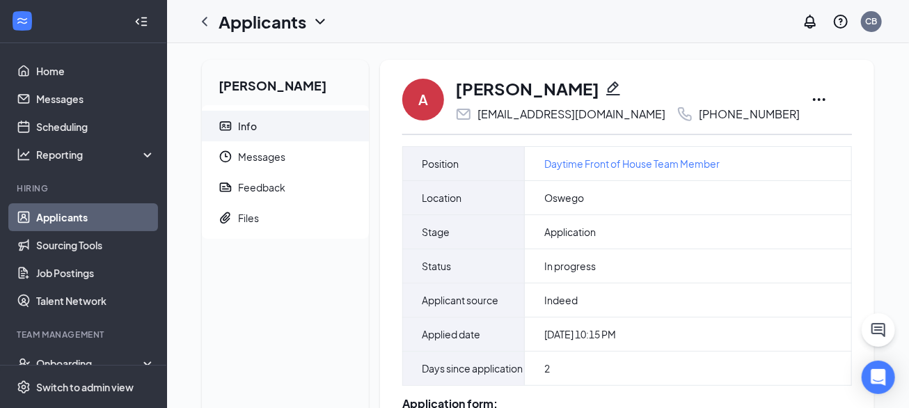
click at [811, 98] on icon "Ellipses" at bounding box center [819, 99] width 17 height 17
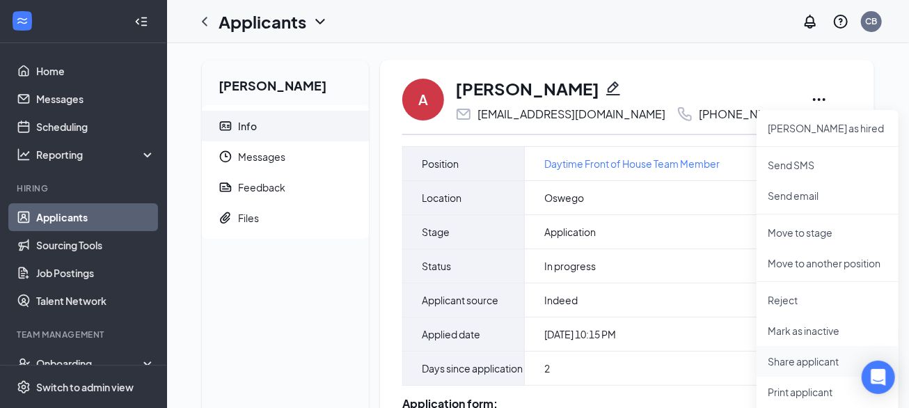
click at [786, 359] on p "Share applicant" at bounding box center [828, 361] width 120 height 14
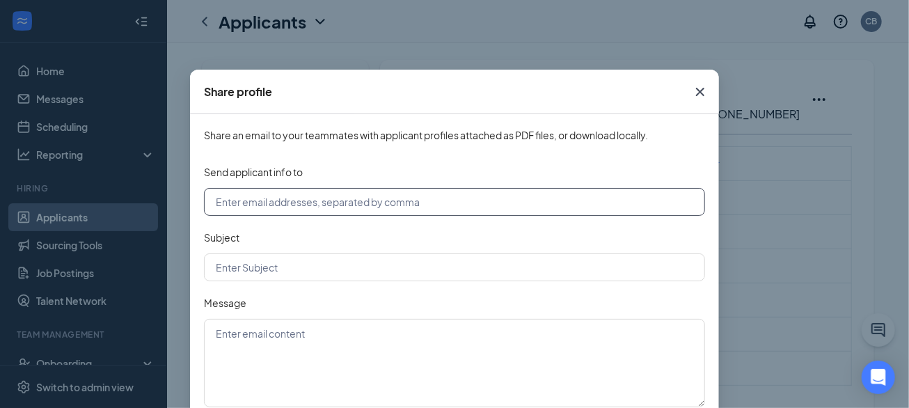
click at [290, 200] on input "text" at bounding box center [454, 202] width 501 height 28
type input "[EMAIL_ADDRESS][DOMAIN_NAME], [EMAIL_ADDRESS][DOMAIN_NAME]"
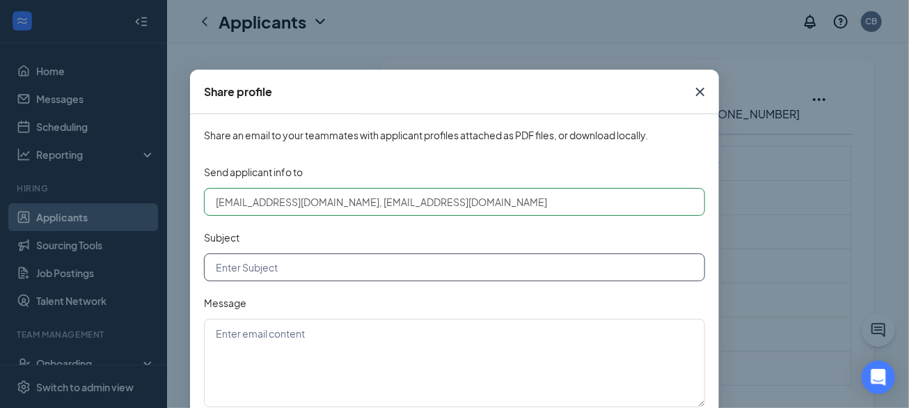
click at [293, 270] on input "text" at bounding box center [454, 267] width 501 height 28
type input "Applicant for further review"
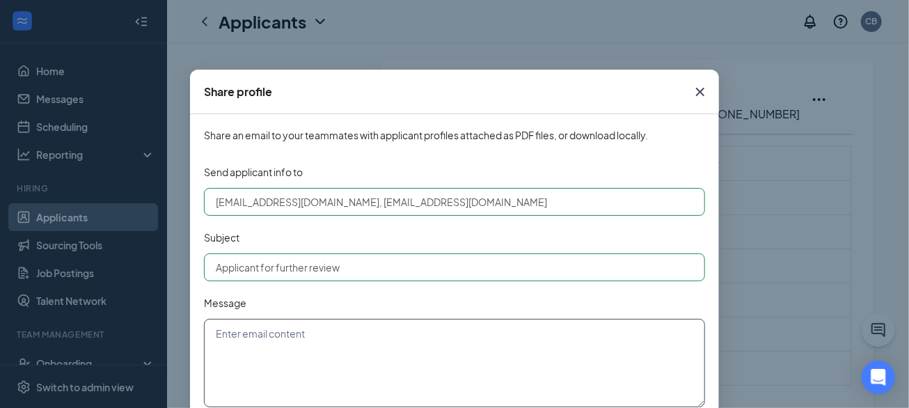
click at [298, 355] on textarea at bounding box center [454, 363] width 501 height 88
type textarea "3 points"
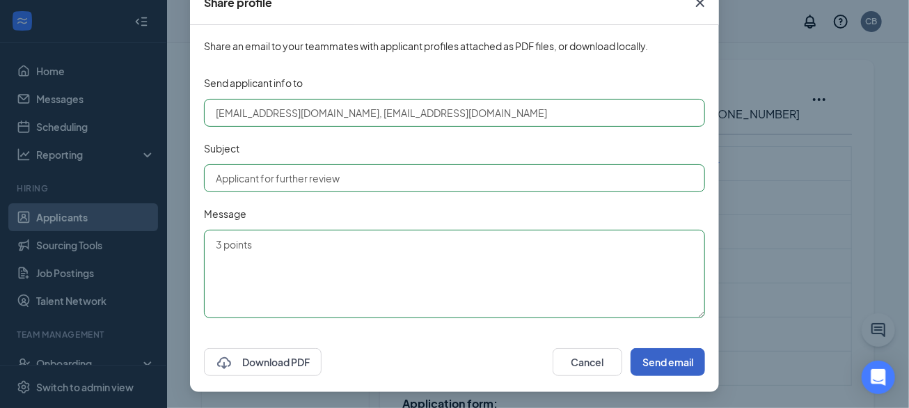
click at [663, 367] on button "Send email" at bounding box center [668, 362] width 74 height 28
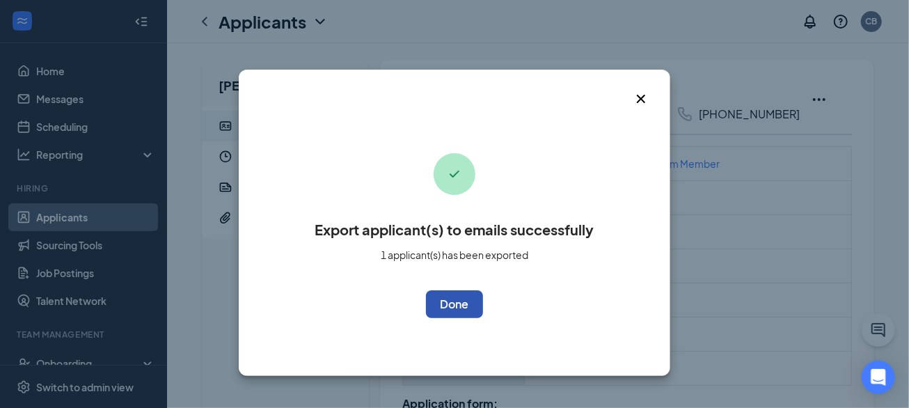
click at [455, 310] on button "OK" at bounding box center [454, 304] width 57 height 28
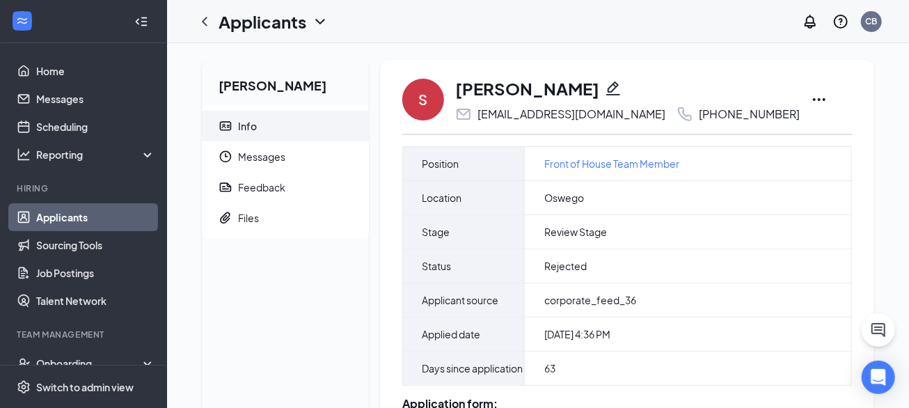
click at [286, 129] on span "Info" at bounding box center [298, 126] width 120 height 31
click at [297, 193] on span "Feedback" at bounding box center [298, 187] width 120 height 31
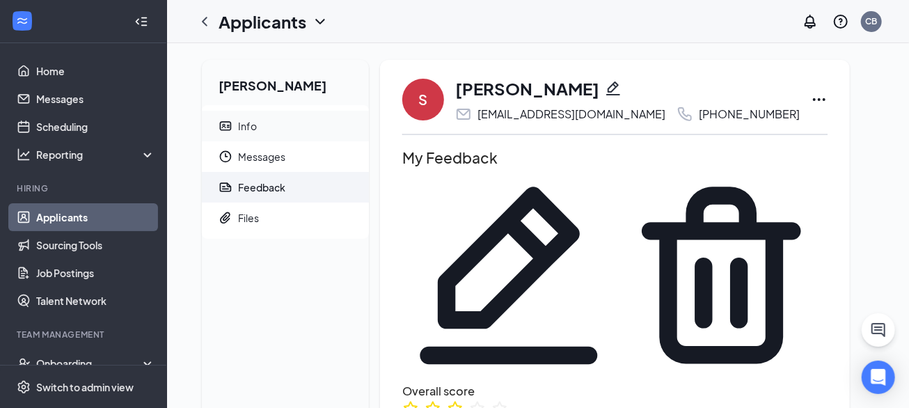
click at [273, 115] on span "Info" at bounding box center [298, 126] width 120 height 31
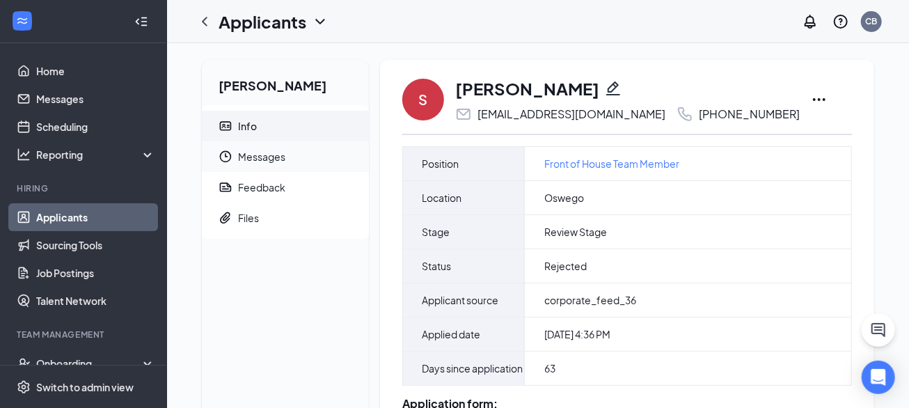
click at [278, 159] on span "Messages" at bounding box center [298, 156] width 120 height 31
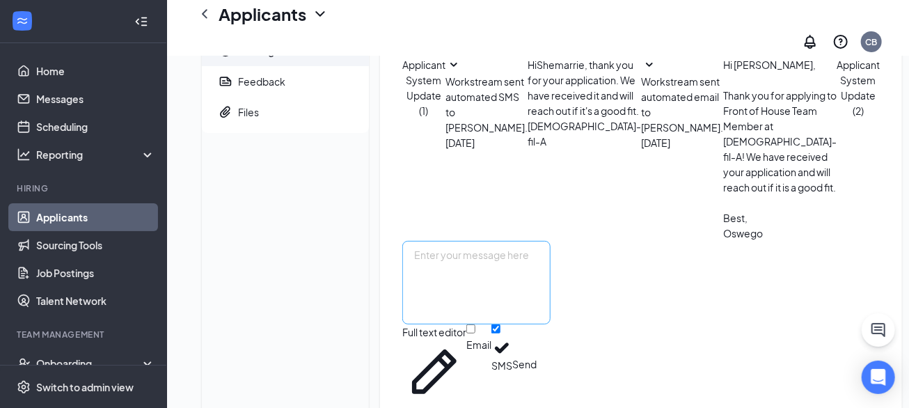
scroll to position [125, 0]
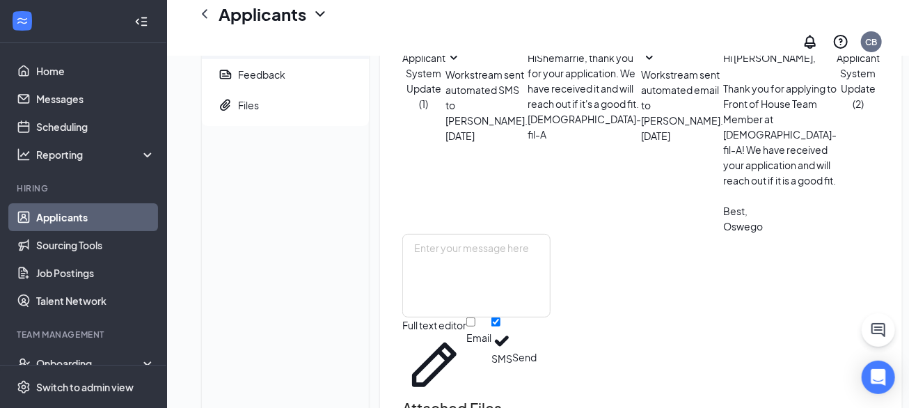
click at [837, 110] on span "Applicant System Update (2)" at bounding box center [858, 80] width 43 height 58
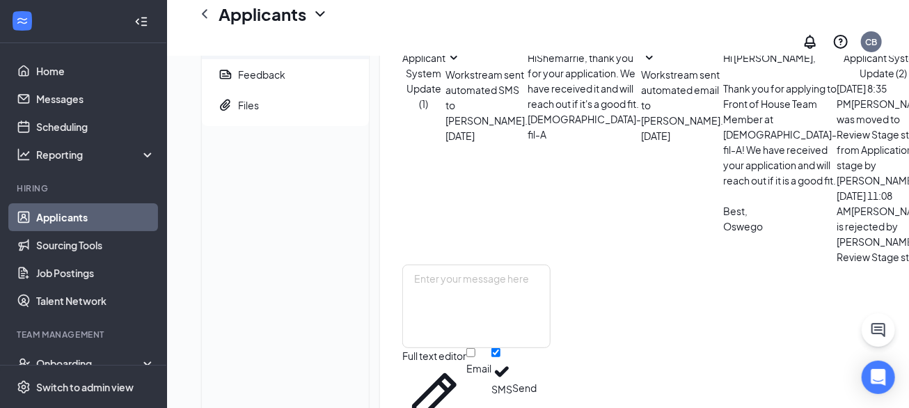
drag, startPoint x: 514, startPoint y: 253, endPoint x: 617, endPoint y: 280, distance: 106.7
click at [837, 264] on div "[DATE] 11:08 AM [PERSON_NAME] is rejected by [PERSON_NAME] at Review Stage stag…" at bounding box center [884, 226] width 94 height 77
copy div "[DATE] 11:08 AM [PERSON_NAME] is rejected by [PERSON_NAME] at Review Stage stag…"
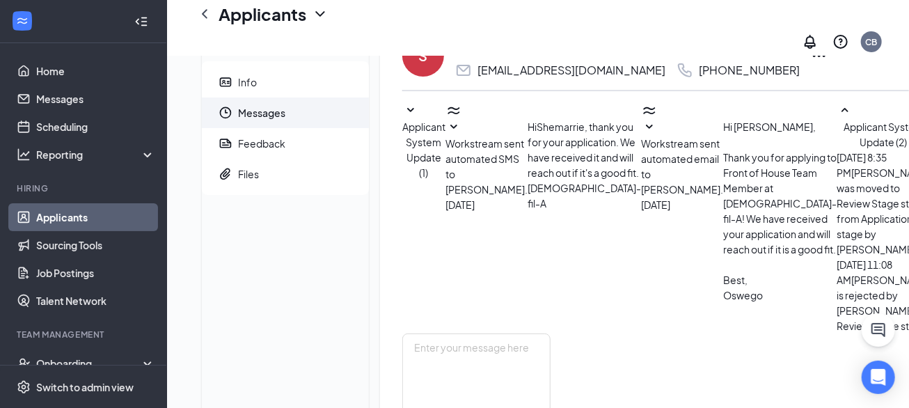
scroll to position [0, 0]
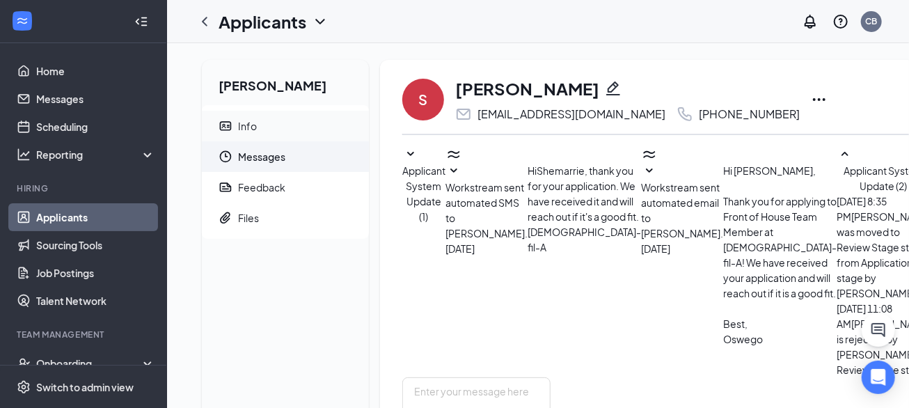
click at [271, 137] on span "Info" at bounding box center [298, 126] width 120 height 31
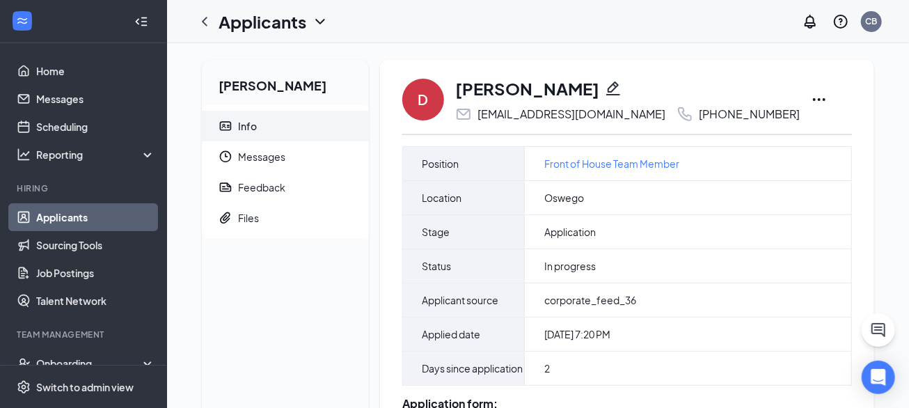
click at [811, 97] on icon "Ellipses" at bounding box center [819, 99] width 17 height 17
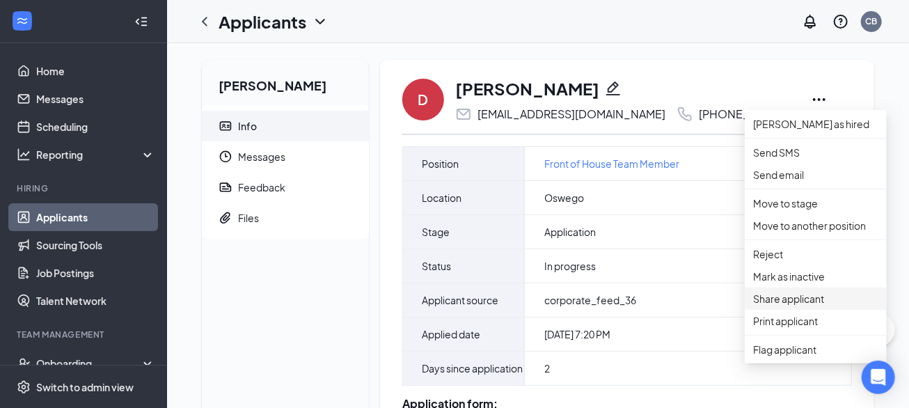
click at [784, 306] on p "Share applicant" at bounding box center [815, 298] width 125 height 15
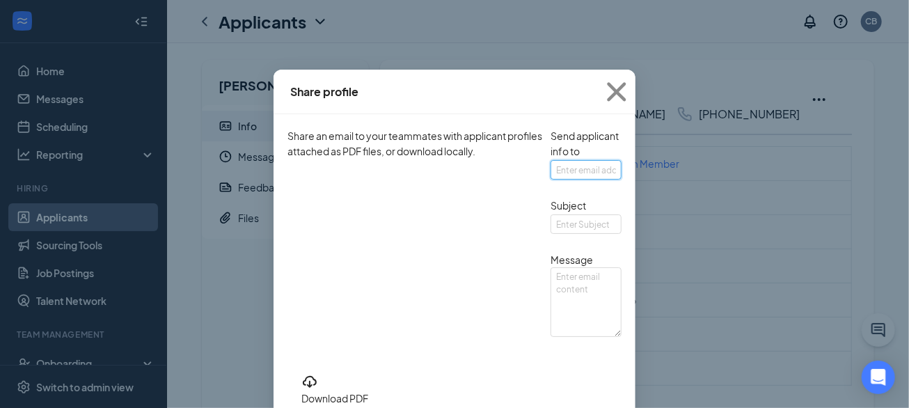
click at [550, 180] on input "text" at bounding box center [585, 169] width 71 height 19
type input "[EMAIL_ADDRESS][DOMAIN_NAME], [EMAIL_ADDRESS][DOMAIN_NAME]"
click at [550, 234] on input "text" at bounding box center [585, 223] width 71 height 19
type input "Applicant for further review"
click at [550, 337] on textarea at bounding box center [585, 302] width 71 height 70
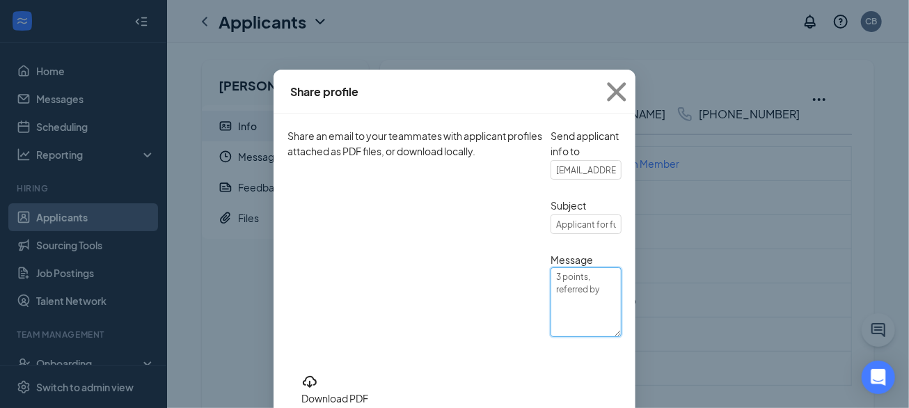
paste textarea "[PERSON_NAME]"
type textarea "3 points, referred by [PERSON_NAME]"
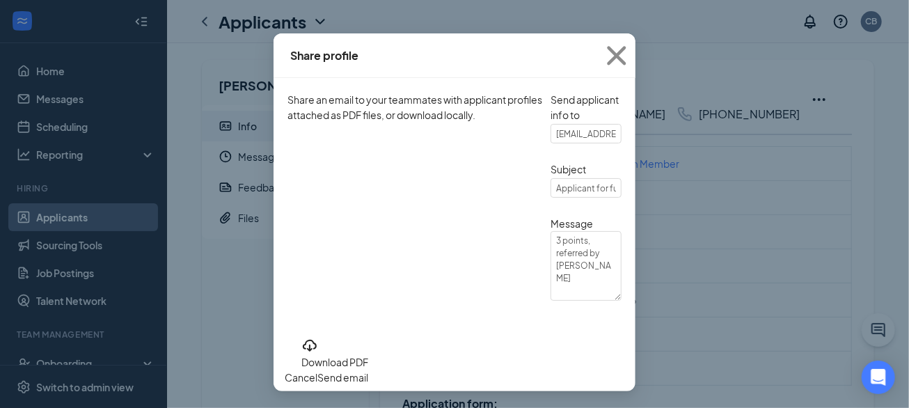
click at [368, 370] on button "Send email" at bounding box center [342, 377] width 51 height 15
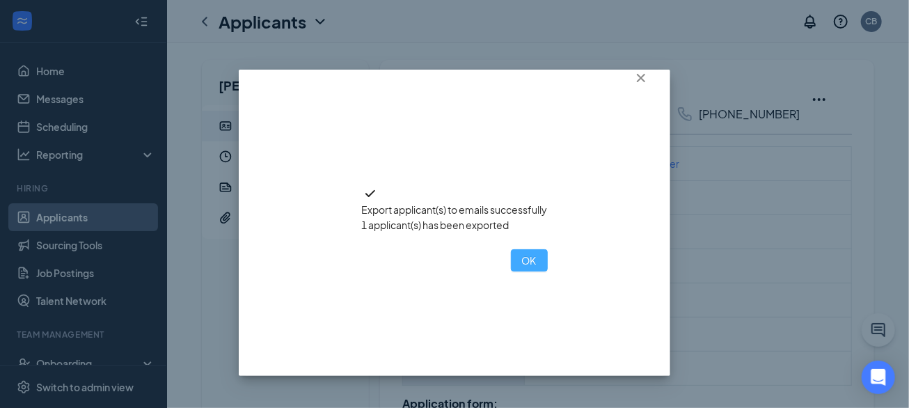
click at [511, 271] on button "OK" at bounding box center [529, 260] width 37 height 22
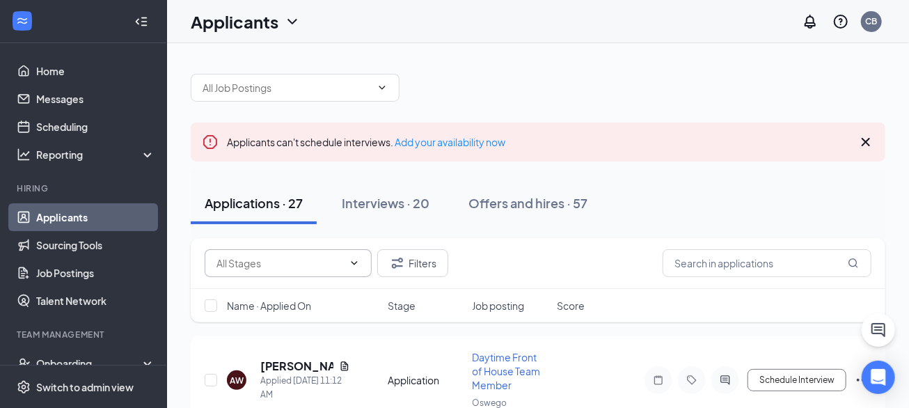
click at [285, 259] on input "text" at bounding box center [279, 262] width 127 height 15
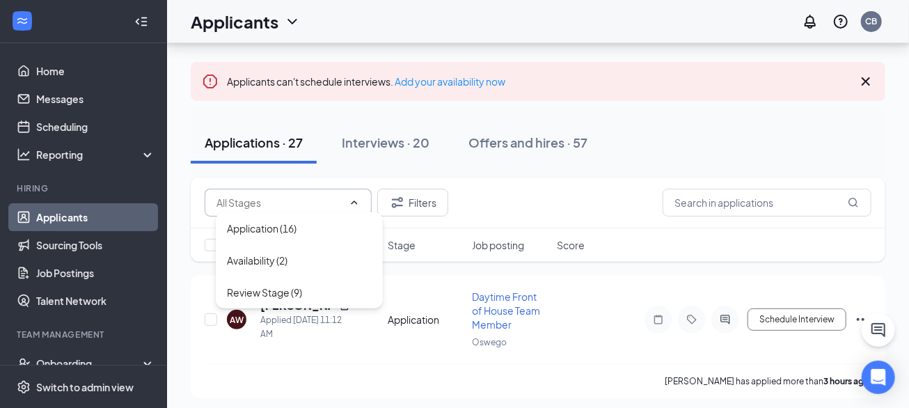
scroll to position [88, 0]
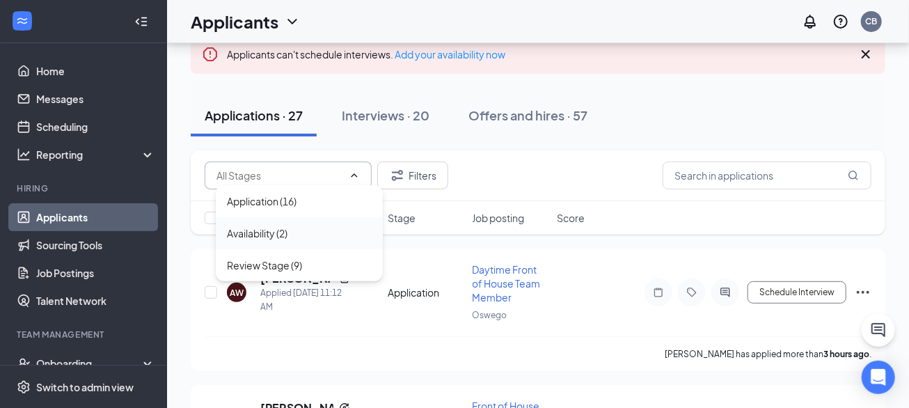
click at [266, 238] on div "Availability (2)" at bounding box center [257, 232] width 61 height 15
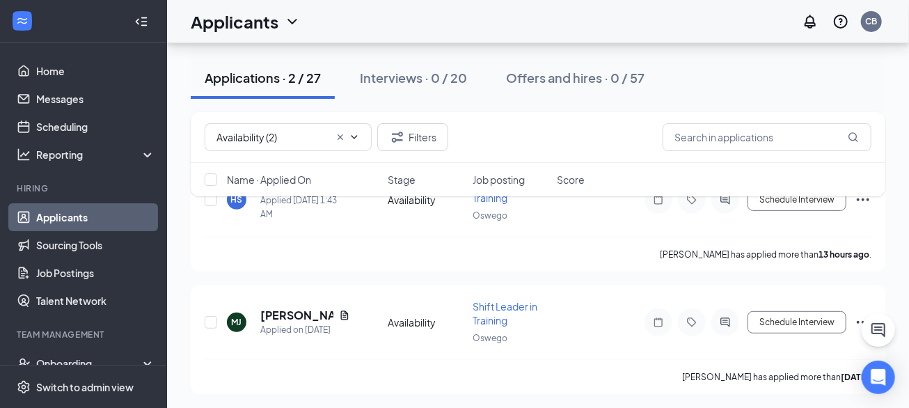
scroll to position [118, 0]
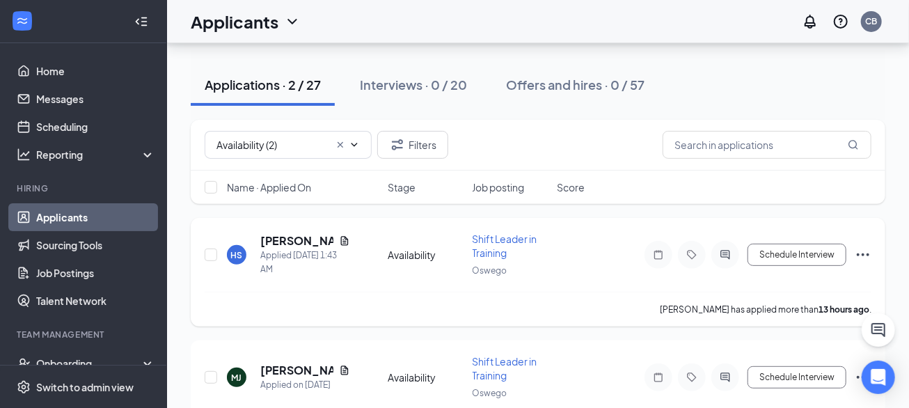
click at [273, 246] on h5 "[PERSON_NAME]" at bounding box center [296, 240] width 73 height 15
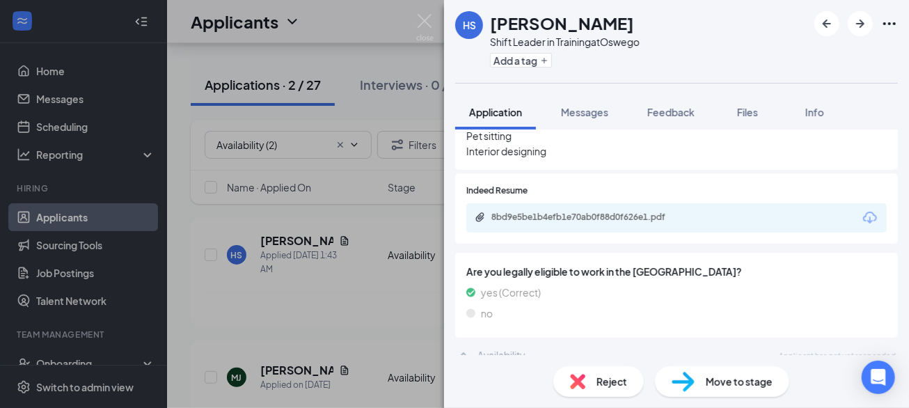
scroll to position [551, 0]
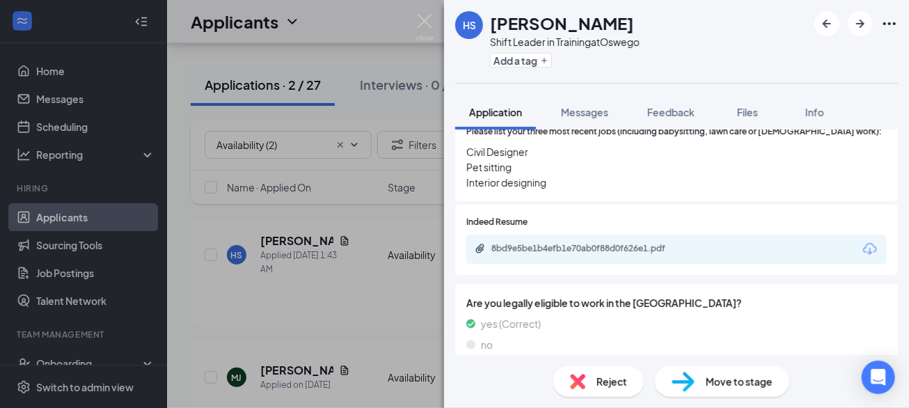
click at [647, 243] on div "8bd9e5be1b4efb1e70ab0f88d0f626e1.pdf" at bounding box center [588, 248] width 195 height 11
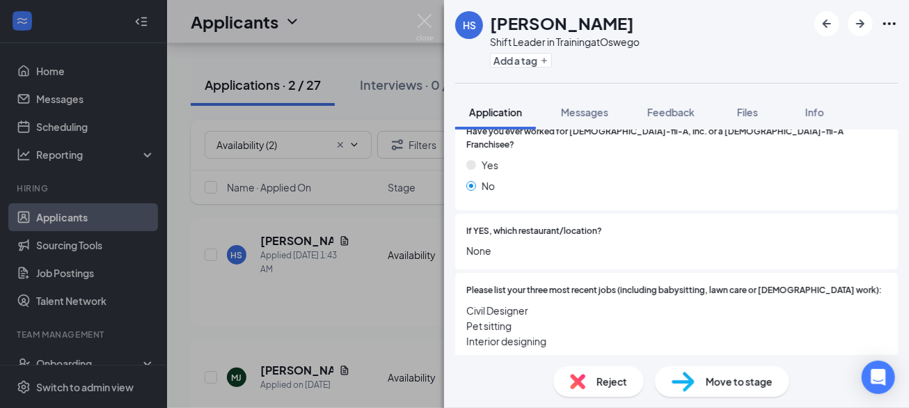
scroll to position [383, 0]
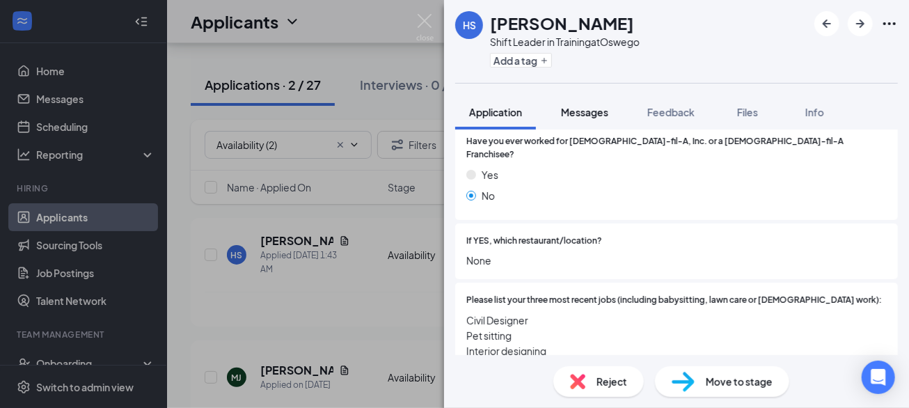
click at [598, 121] on button "Messages" at bounding box center [584, 112] width 75 height 35
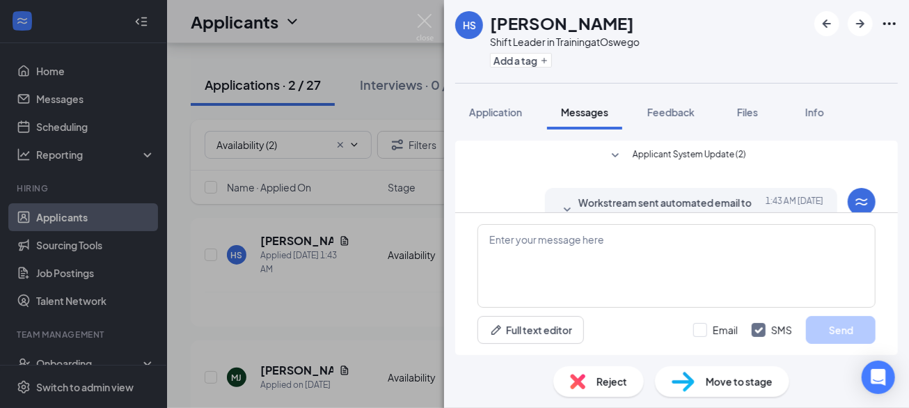
click at [617, 170] on div "Applicant System Update (2) Workstream sent automated email to [PERSON_NAME]. […" at bounding box center [676, 226] width 398 height 171
click at [616, 152] on icon "SmallChevronDown" at bounding box center [615, 156] width 17 height 17
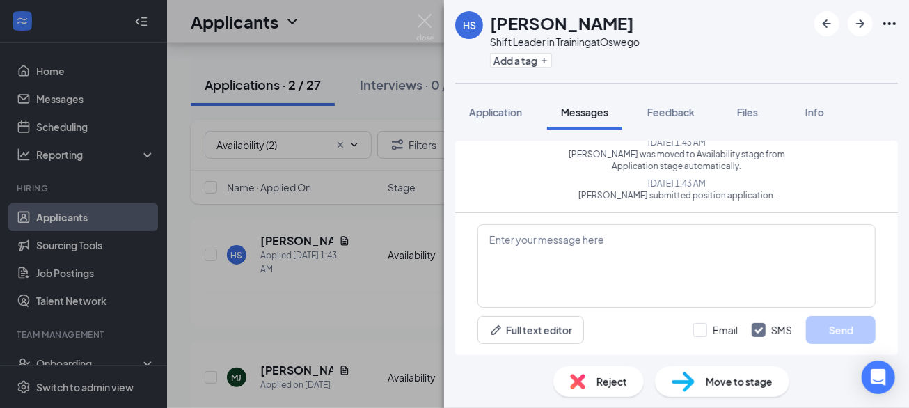
scroll to position [35, 0]
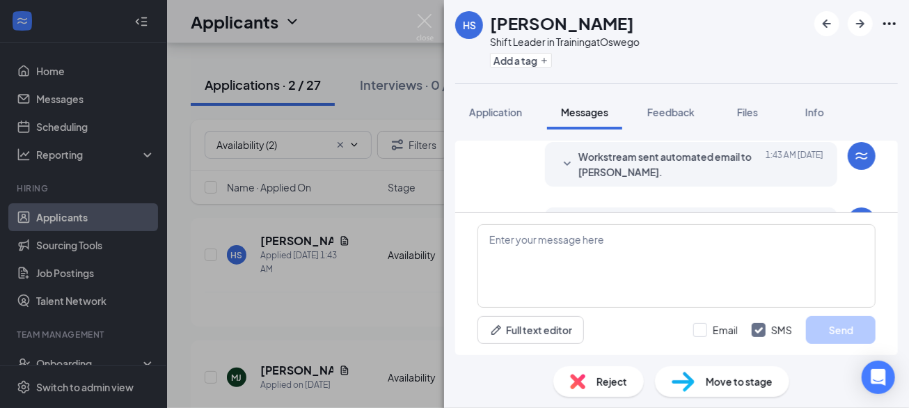
click at [612, 164] on span "Workstream sent automated email to [PERSON_NAME]." at bounding box center [669, 164] width 182 height 31
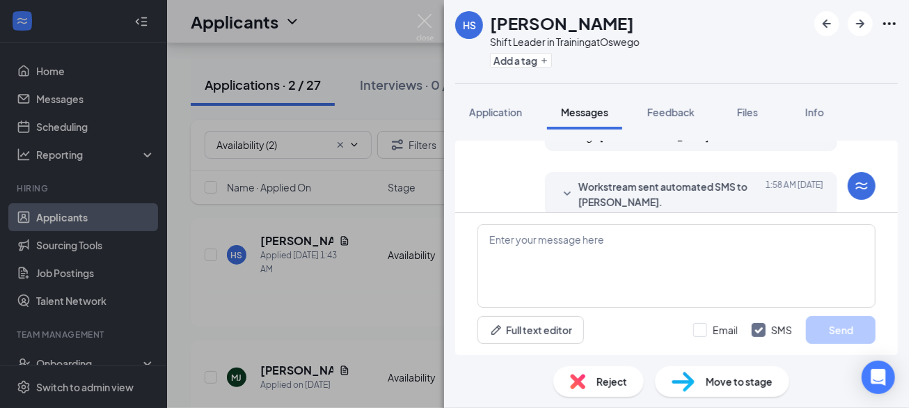
scroll to position [296, 0]
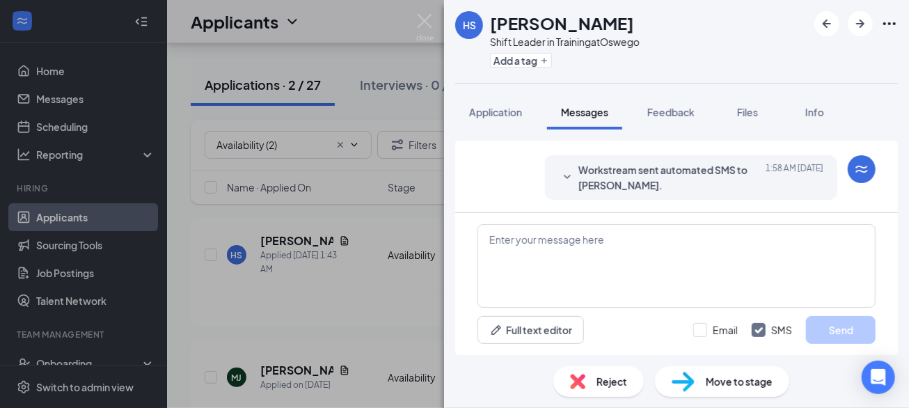
click at [596, 193] on div "Workstream sent automated SMS to [PERSON_NAME]. [DATE] 1:58 AM Hi Hafsa, Great …" at bounding box center [691, 177] width 292 height 45
click at [580, 180] on span "Workstream sent automated SMS to Hafsa Sameen." at bounding box center [669, 177] width 182 height 31
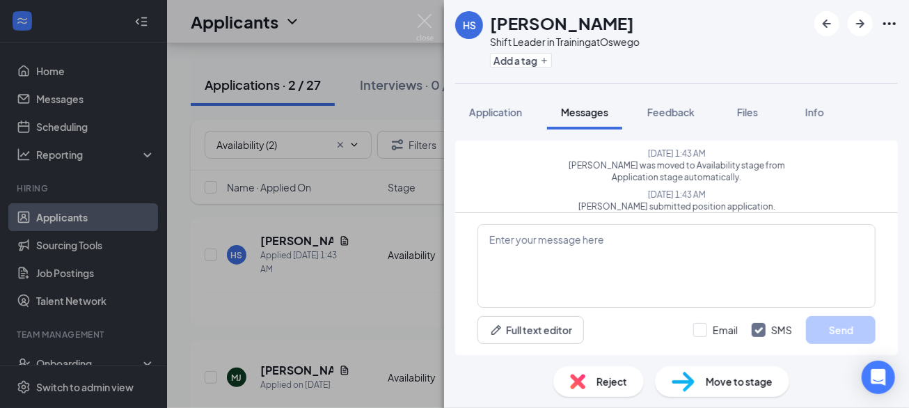
scroll to position [0, 0]
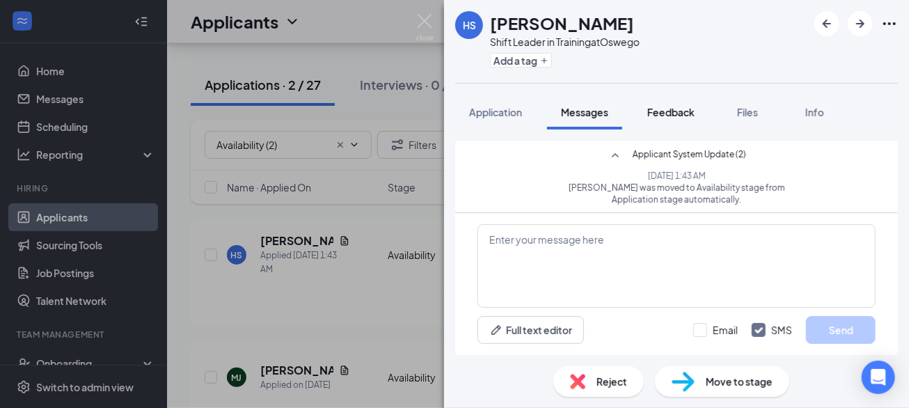
click at [662, 114] on span "Feedback" at bounding box center [670, 112] width 47 height 13
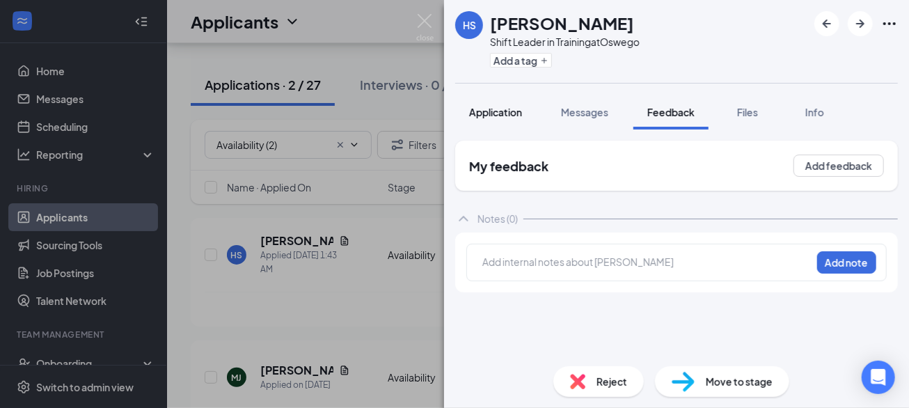
click at [519, 118] on div "Application" at bounding box center [495, 112] width 53 height 14
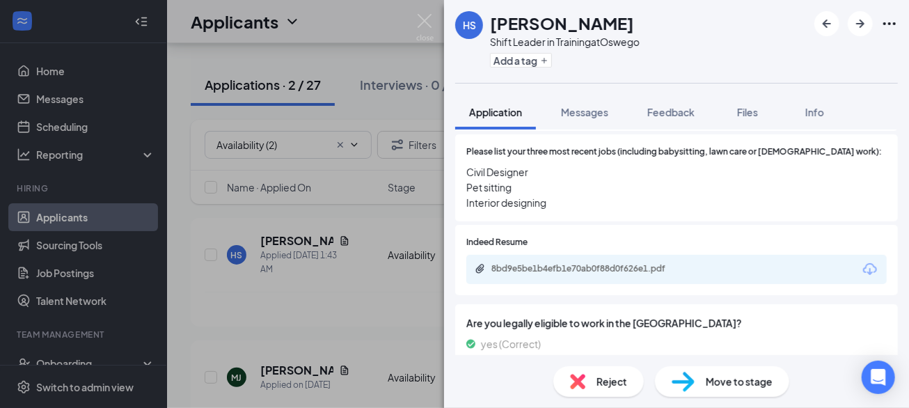
scroll to position [582, 0]
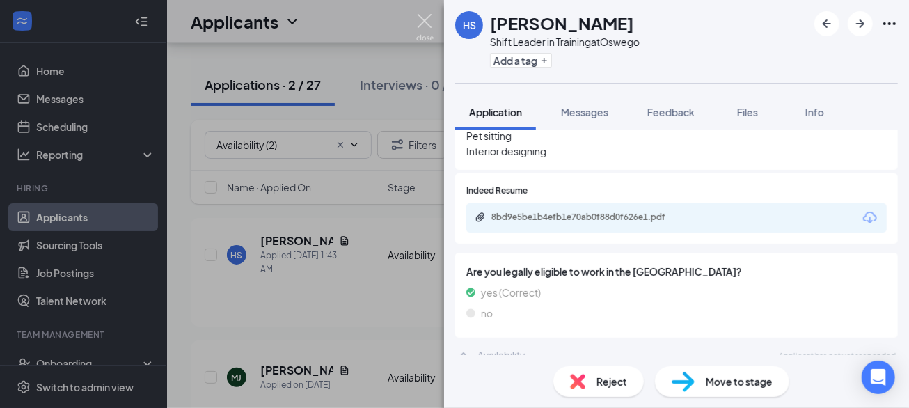
click at [421, 22] on img at bounding box center [424, 27] width 17 height 27
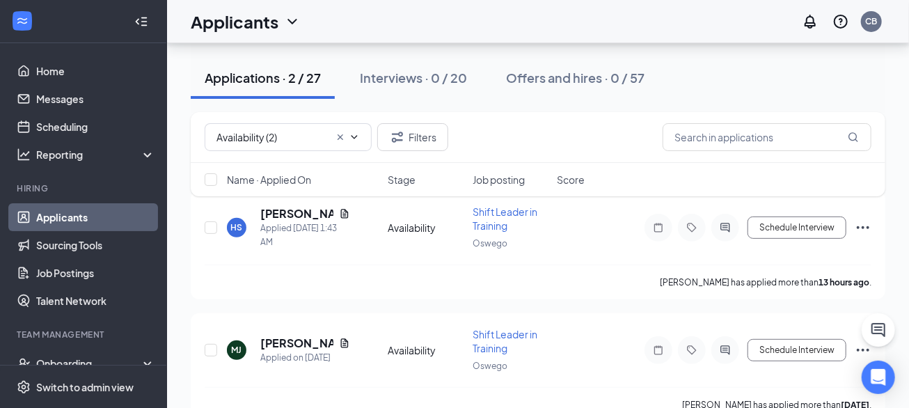
scroll to position [143, 0]
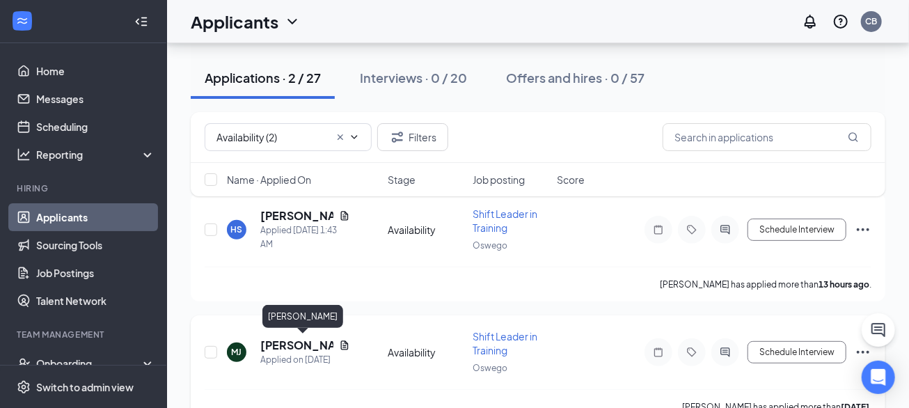
click at [283, 344] on h5 "Mike Jones" at bounding box center [296, 345] width 73 height 15
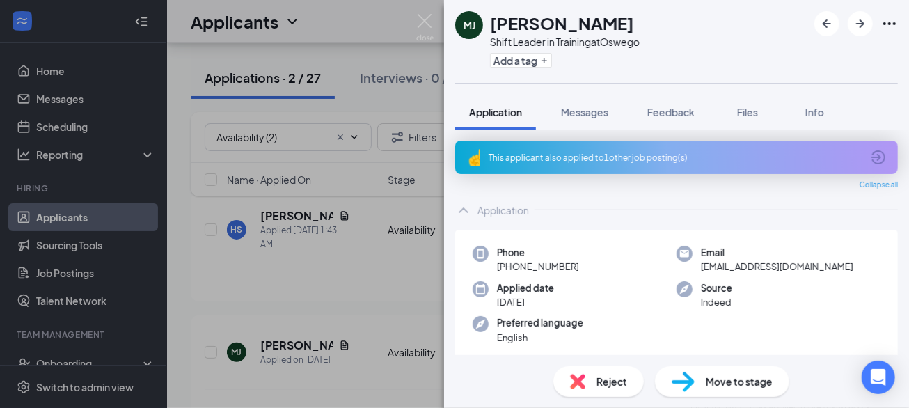
click at [614, 165] on div "This applicant also applied to 1 other job posting(s)" at bounding box center [676, 157] width 443 height 33
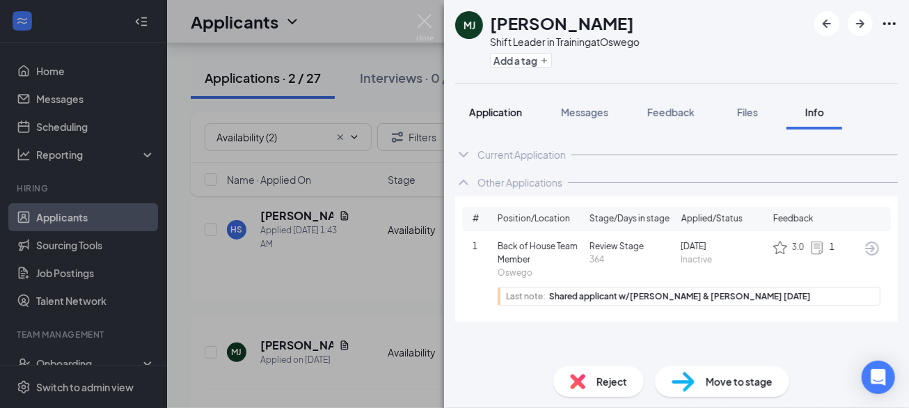
click at [495, 109] on span "Application" at bounding box center [495, 112] width 53 height 13
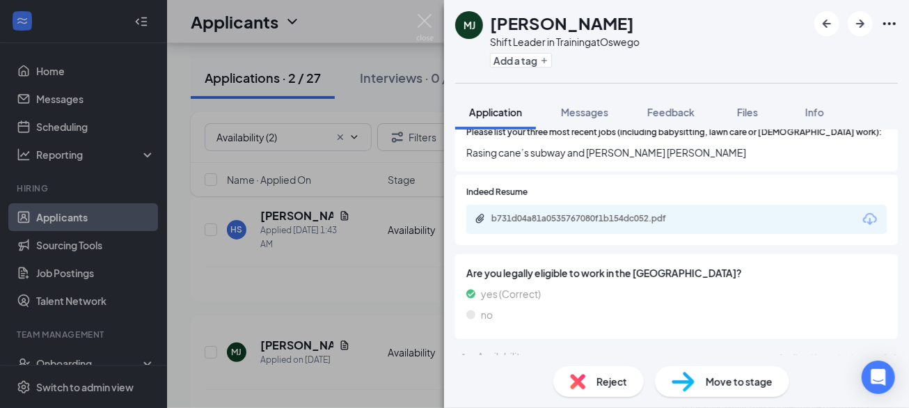
scroll to position [591, 0]
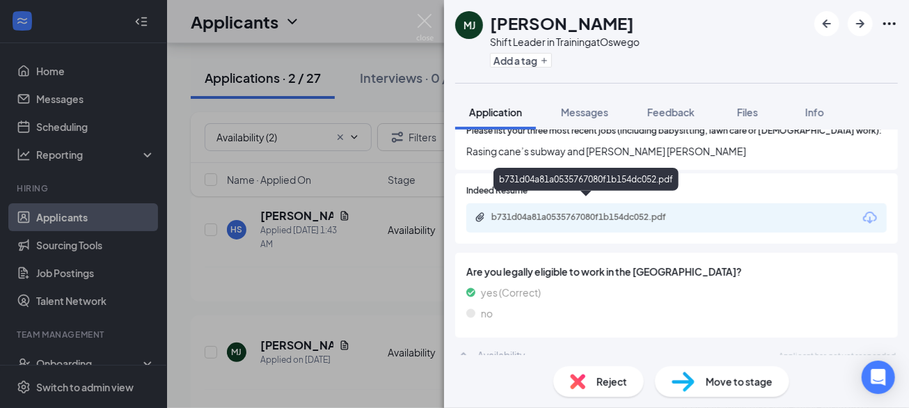
click at [634, 212] on div "b731d04a81a0535767080f1b154dc052.pdf" at bounding box center [588, 217] width 195 height 11
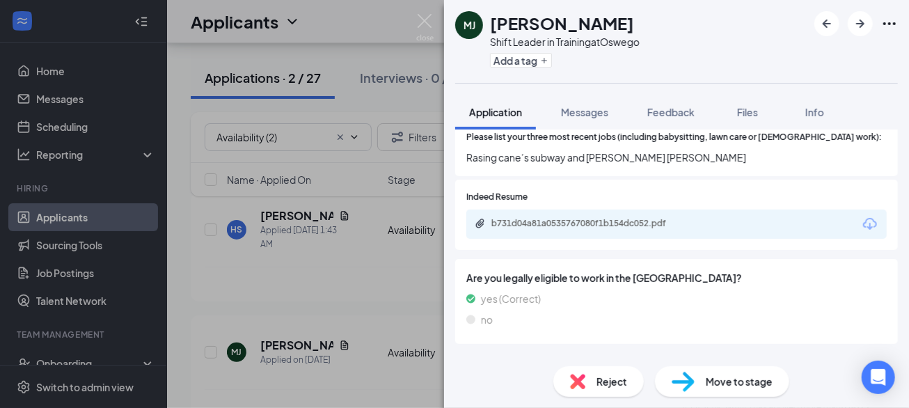
click at [434, 26] on img at bounding box center [424, 27] width 17 height 27
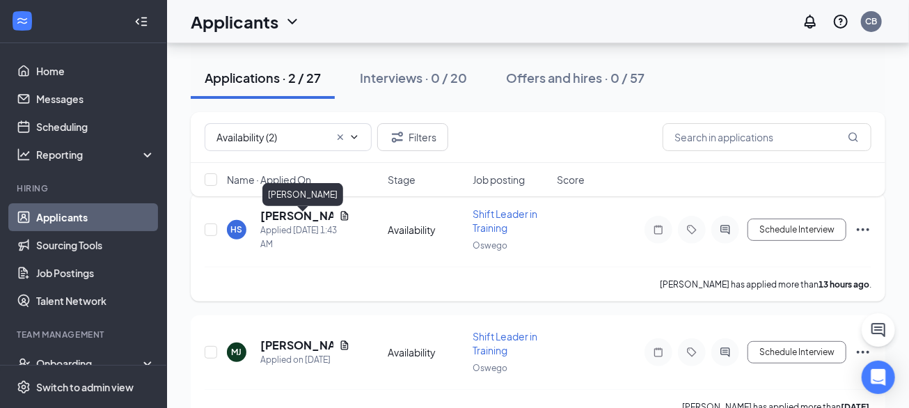
click at [283, 214] on h5 "Hafsa Sameen" at bounding box center [296, 215] width 73 height 15
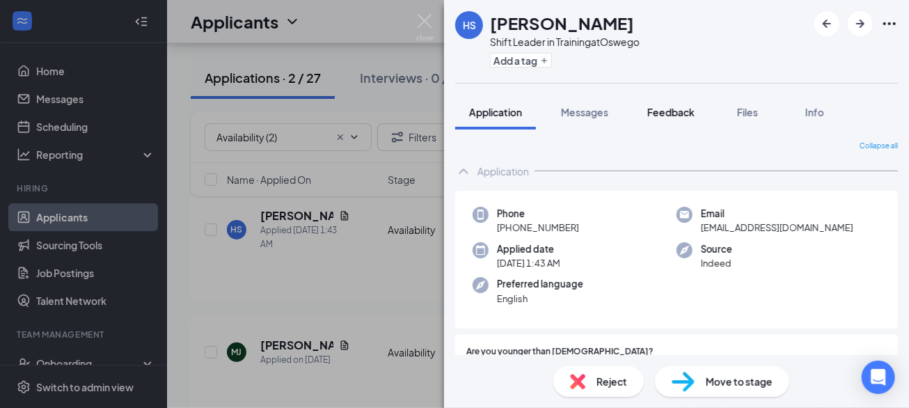
click at [677, 111] on span "Feedback" at bounding box center [670, 112] width 47 height 13
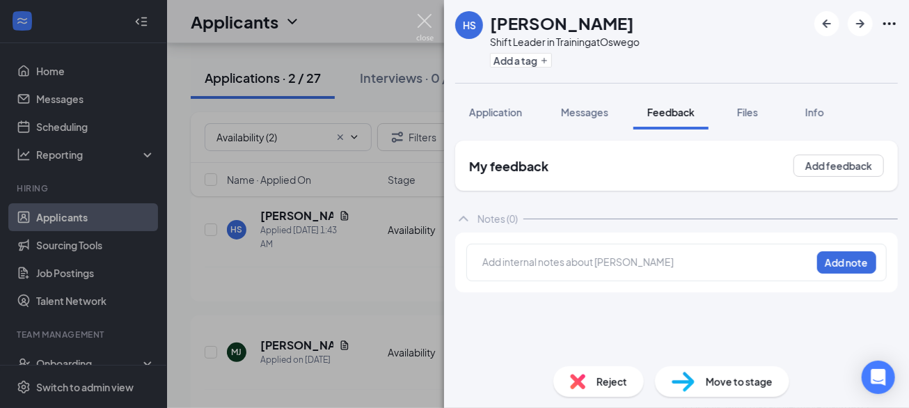
click at [430, 16] on img at bounding box center [424, 27] width 17 height 27
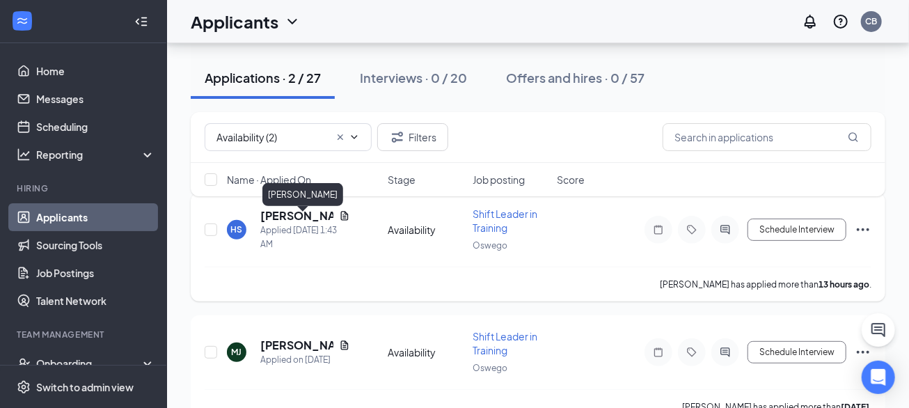
click at [283, 214] on h5 "Hafsa Sameen" at bounding box center [296, 215] width 73 height 15
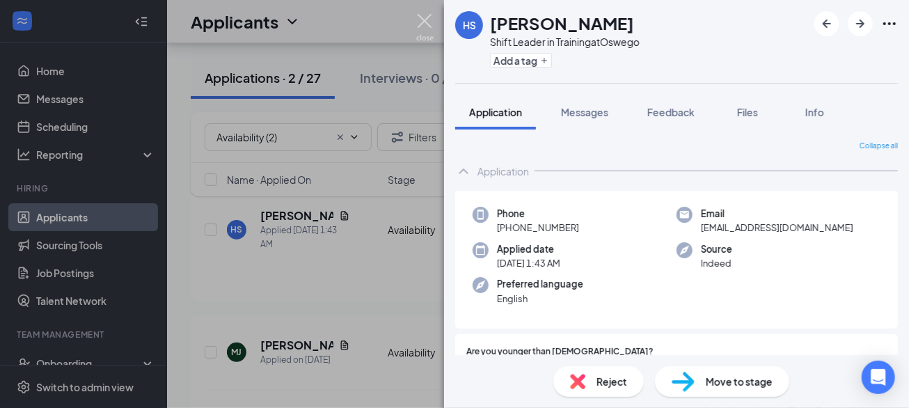
click at [426, 15] on img at bounding box center [424, 27] width 17 height 27
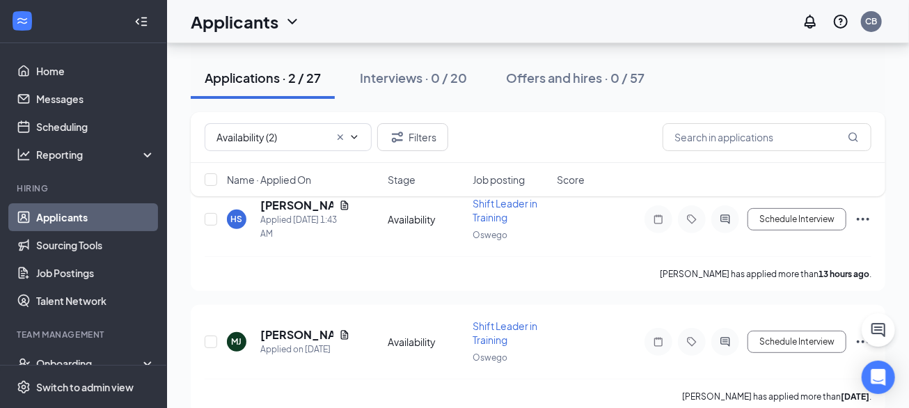
scroll to position [150, 0]
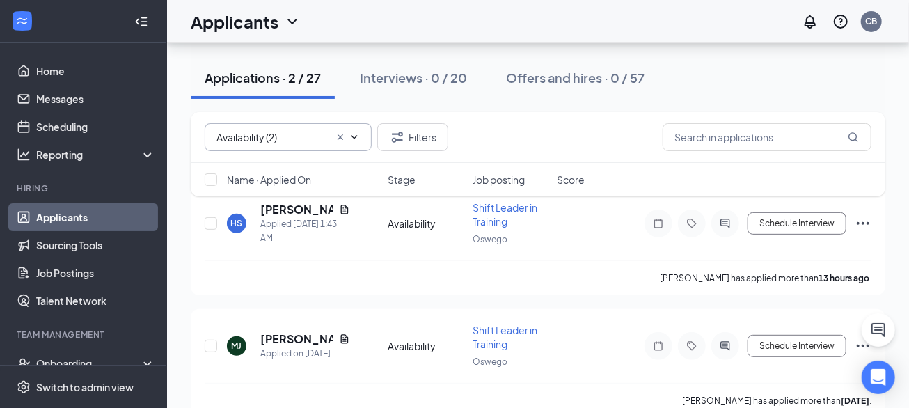
click at [245, 125] on span "Availability (2) Application (16) Availability (2) Review Stage (9)" at bounding box center [288, 137] width 167 height 28
click at [251, 145] on span "Availability (2) Application (16) Availability (2) Review Stage (9)" at bounding box center [288, 137] width 167 height 28
click at [255, 131] on input "Availability (2)" at bounding box center [272, 136] width 113 height 15
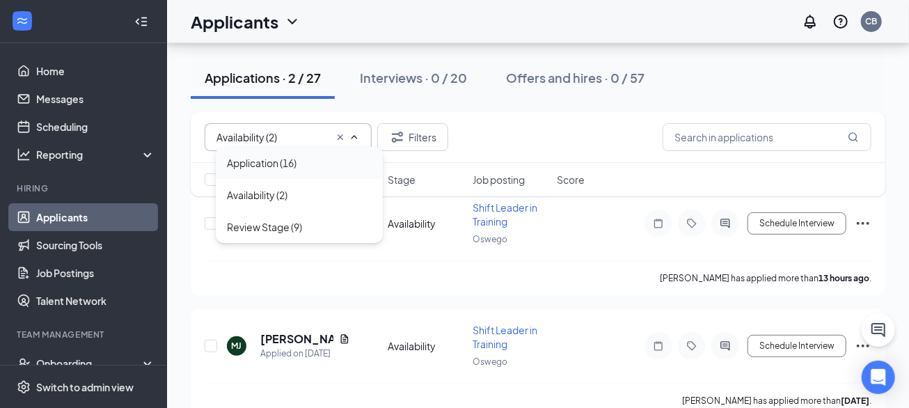
click at [265, 167] on div "Application (16)" at bounding box center [262, 162] width 70 height 15
type input "Application (16)"
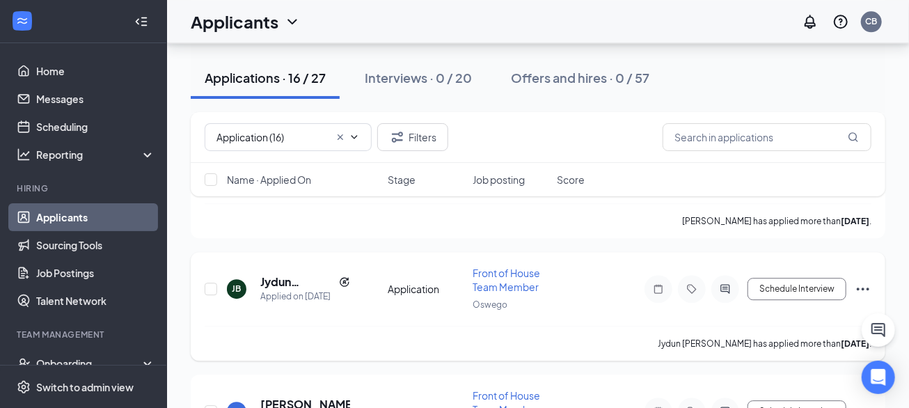
scroll to position [1960, 0]
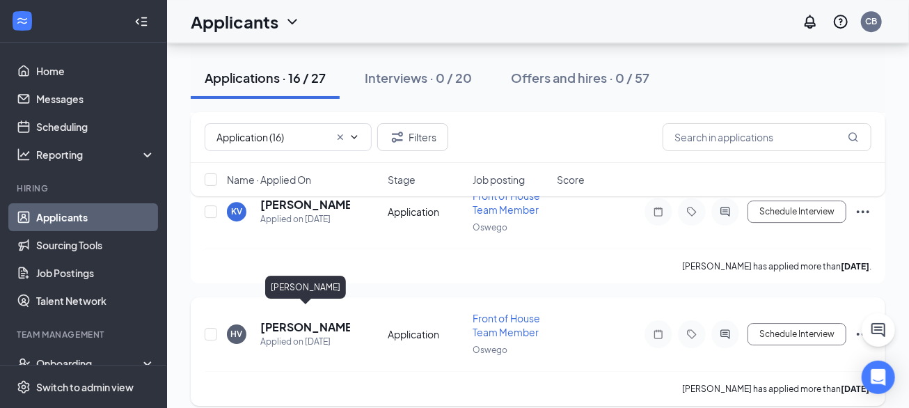
click at [328, 319] on h5 "[PERSON_NAME]" at bounding box center [305, 326] width 90 height 15
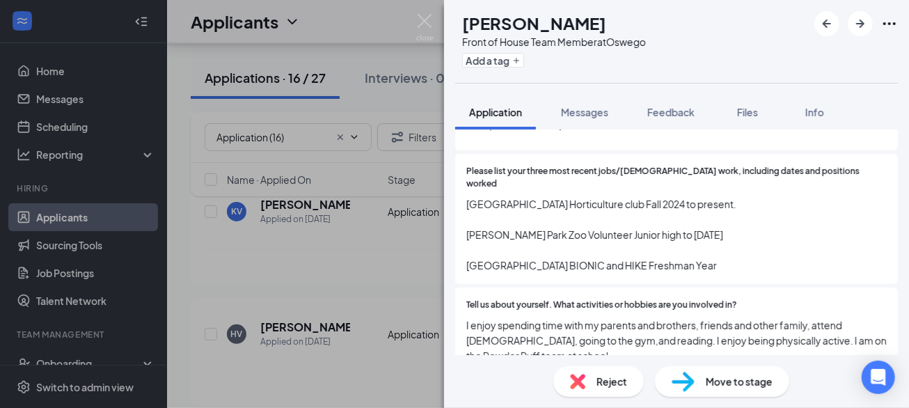
scroll to position [1015, 0]
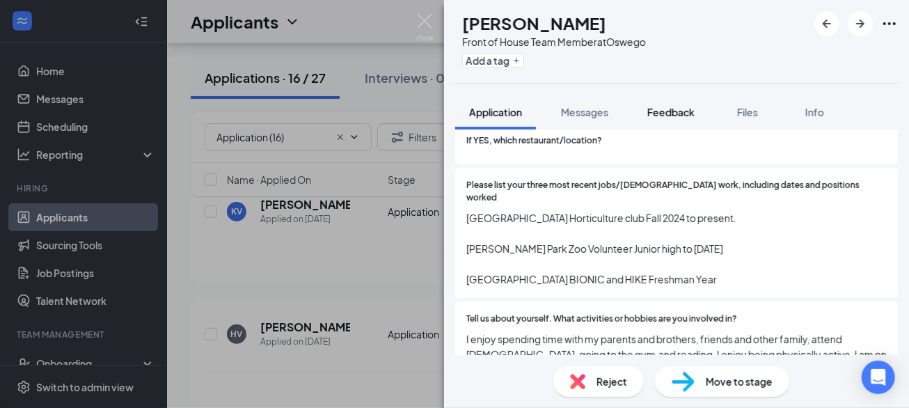
click at [667, 112] on span "Feedback" at bounding box center [670, 112] width 47 height 13
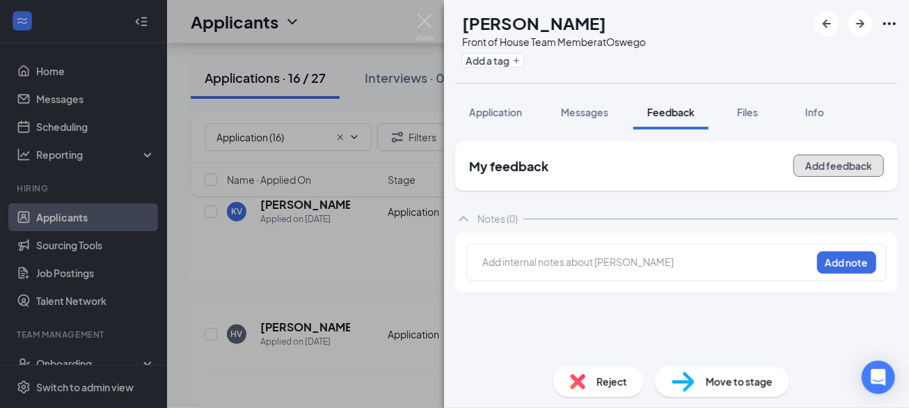
click at [834, 164] on button "Add feedback" at bounding box center [838, 165] width 90 height 22
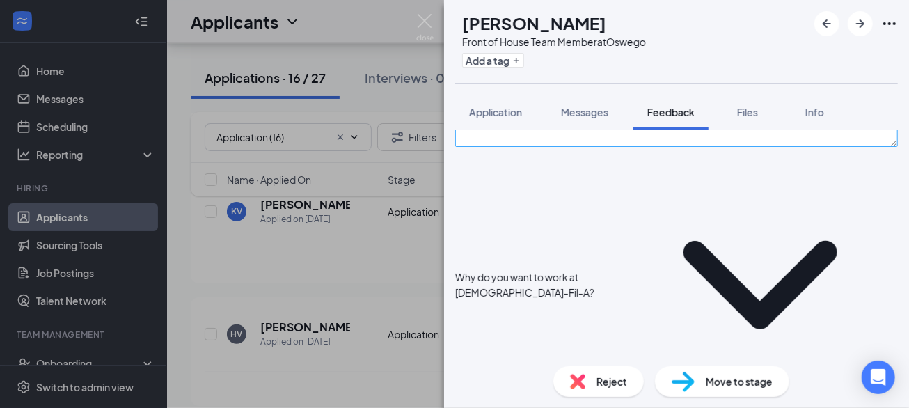
scroll to position [142, 0]
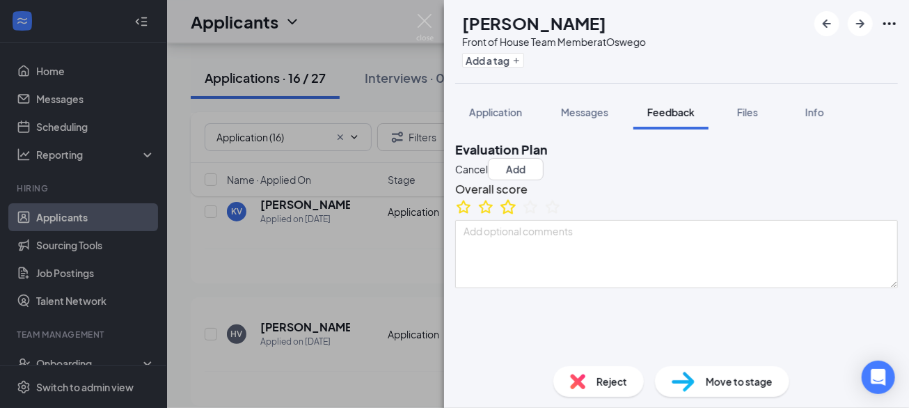
click at [517, 216] on icon "StarBorder" at bounding box center [508, 207] width 18 height 18
click at [544, 158] on button "Add" at bounding box center [516, 169] width 56 height 22
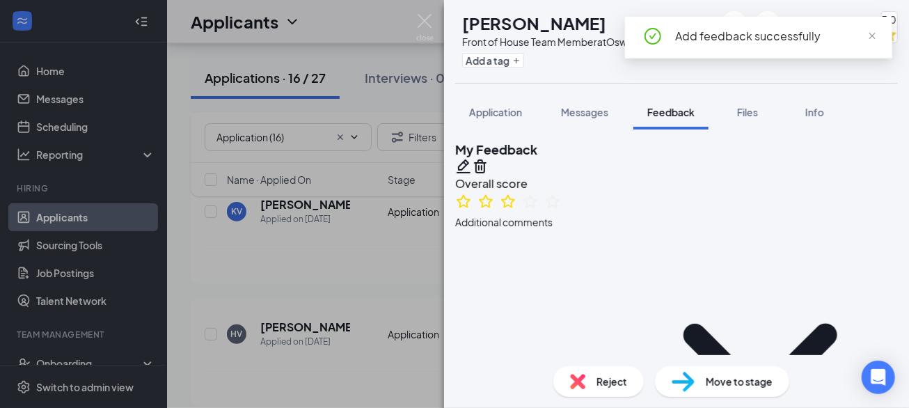
scroll to position [335, 0]
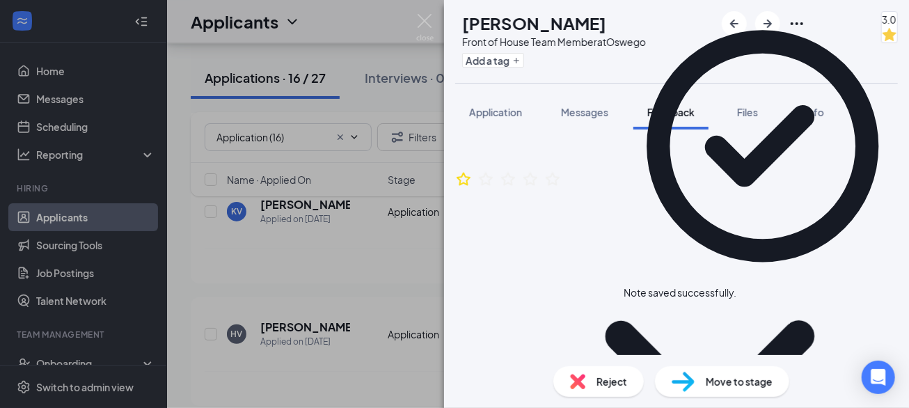
click at [736, 285] on icon "Cross" at bounding box center [736, 285] width 0 height 0
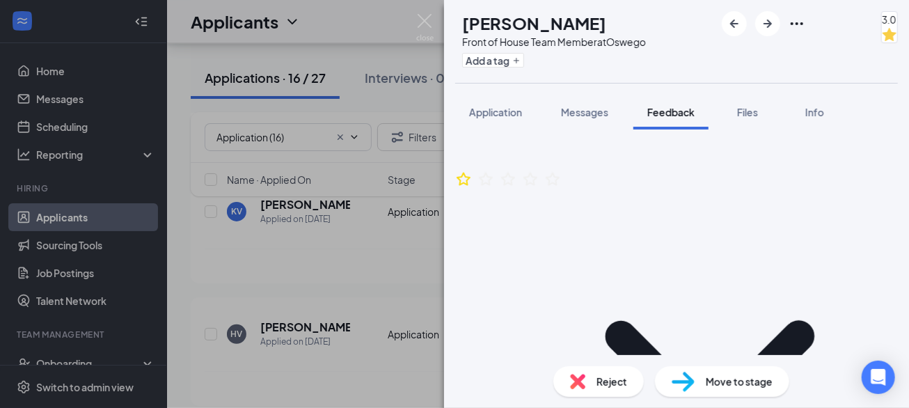
click at [795, 32] on div at bounding box center [764, 23] width 84 height 25
click at [793, 23] on icon "Ellipses" at bounding box center [797, 23] width 13 height 3
click at [733, 46] on link "View full application" at bounding box center [688, 47] width 90 height 15
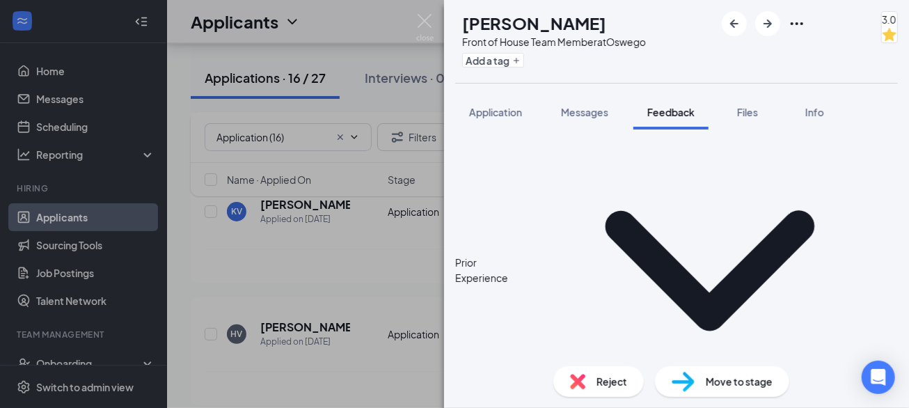
click at [721, 379] on span "Move to stage" at bounding box center [739, 381] width 67 height 15
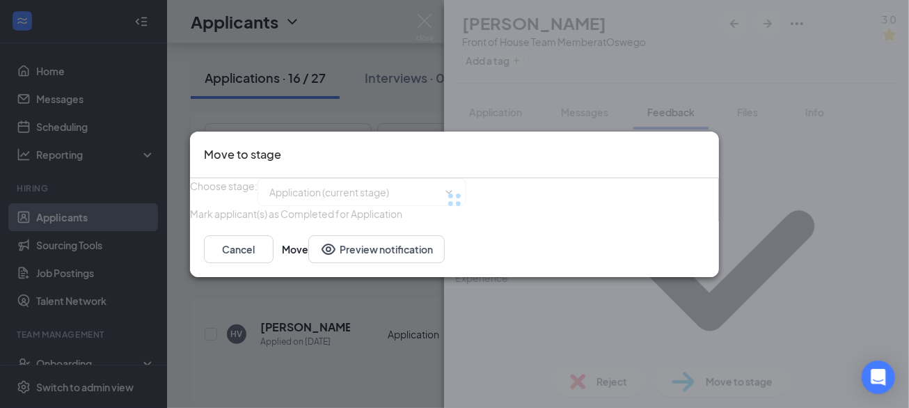
type input "Review Stage (next stage)"
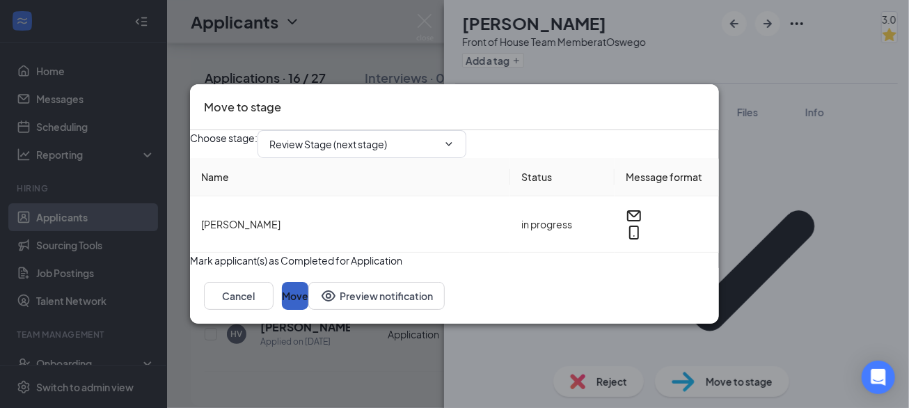
click at [308, 310] on button "Move" at bounding box center [295, 296] width 26 height 28
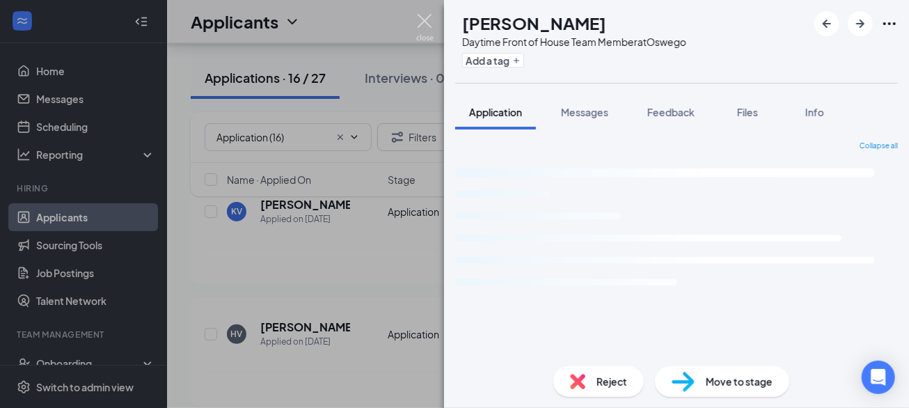
click at [426, 22] on img at bounding box center [424, 27] width 17 height 27
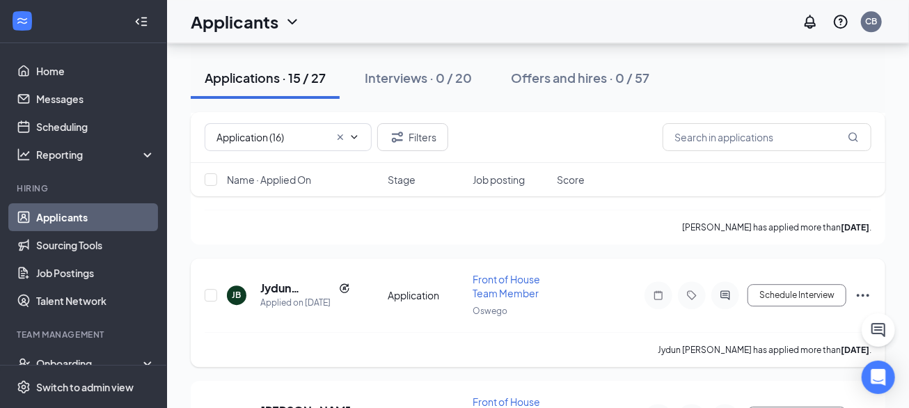
scroll to position [1839, 0]
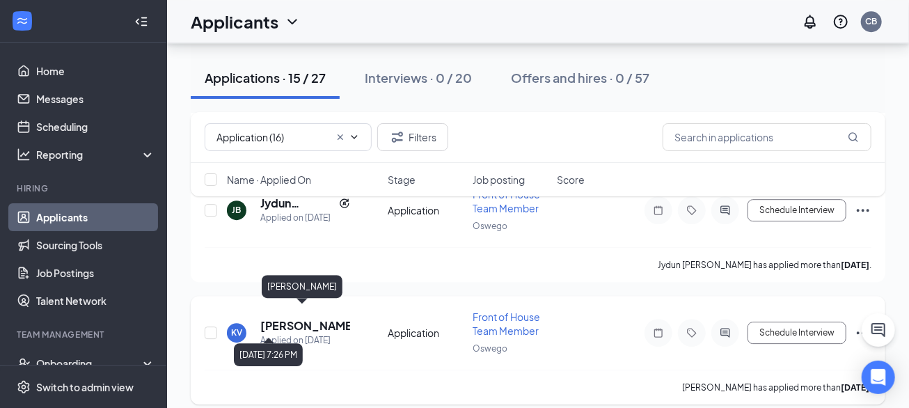
click at [290, 318] on h5 "Kayla Vela" at bounding box center [305, 325] width 90 height 15
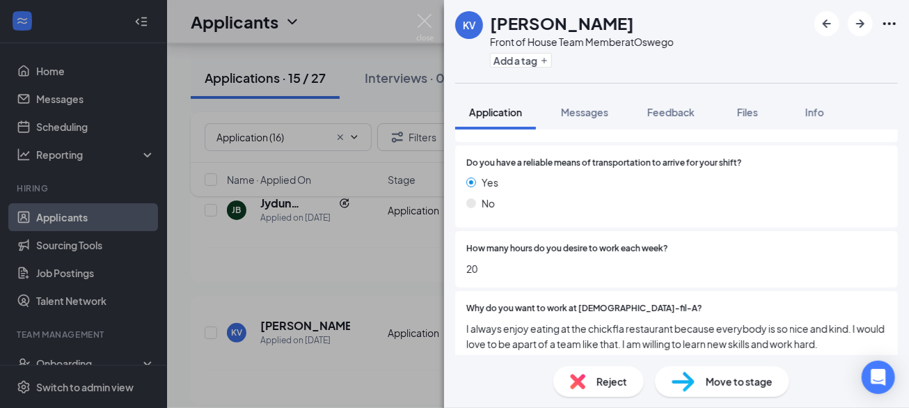
scroll to position [1847, 0]
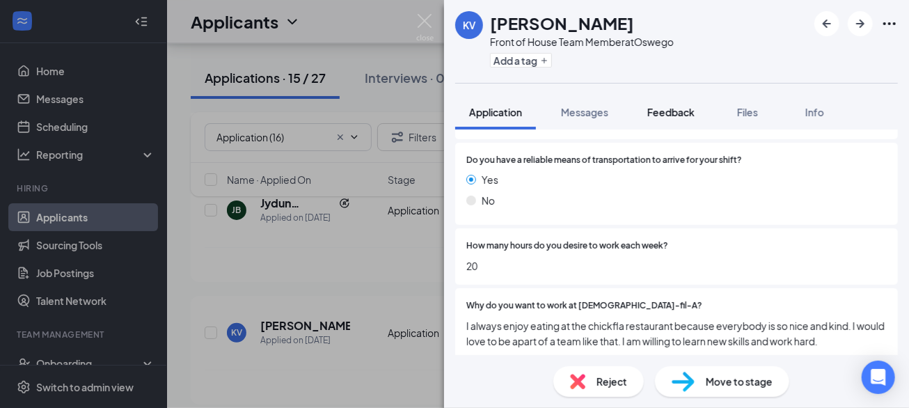
click at [652, 112] on span "Feedback" at bounding box center [670, 112] width 47 height 13
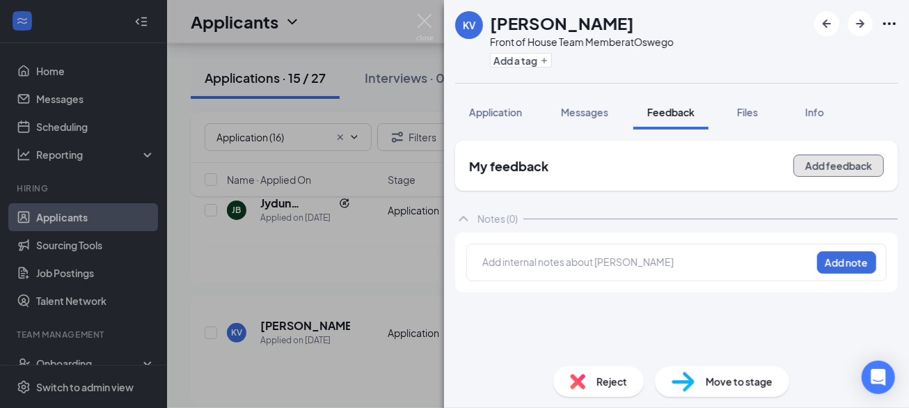
click at [808, 171] on button "Add feedback" at bounding box center [838, 165] width 90 height 22
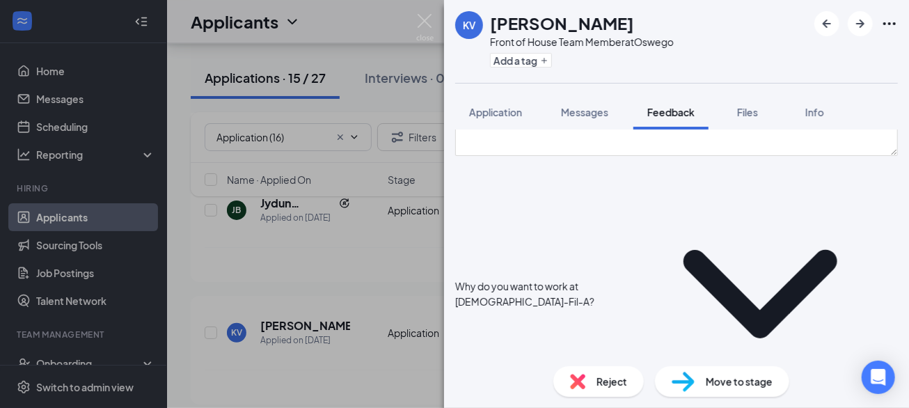
scroll to position [173, 0]
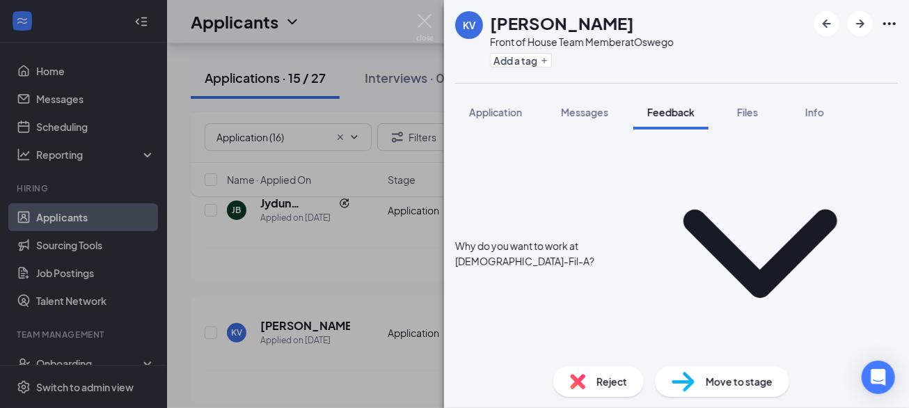
click at [473, 390] on icon "StarBorder" at bounding box center [463, 399] width 18 height 18
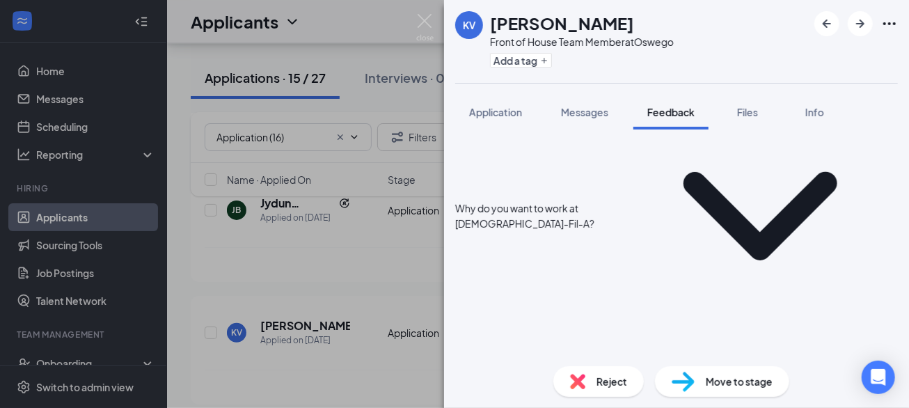
scroll to position [216, 0]
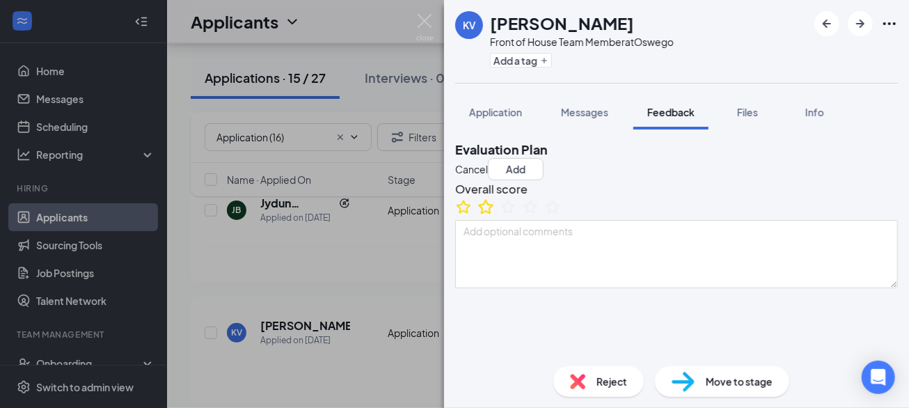
click at [495, 216] on icon "StarBorder" at bounding box center [486, 207] width 18 height 18
click at [544, 158] on button "Add" at bounding box center [516, 169] width 56 height 22
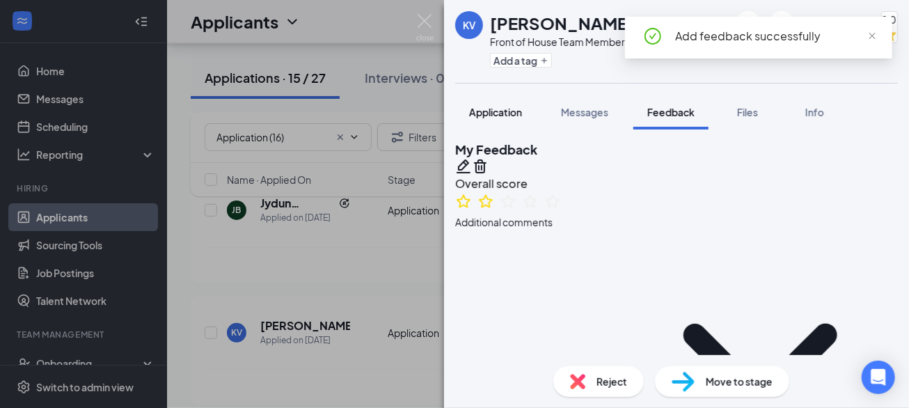
click at [477, 109] on span "Application" at bounding box center [495, 112] width 53 height 13
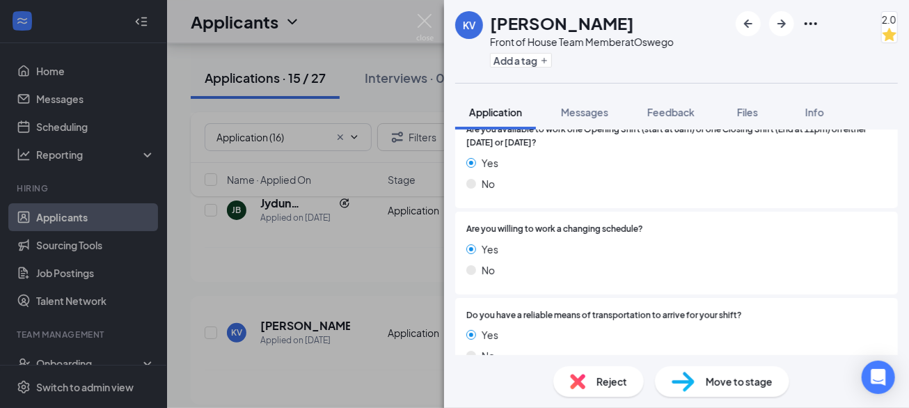
scroll to position [1847, 0]
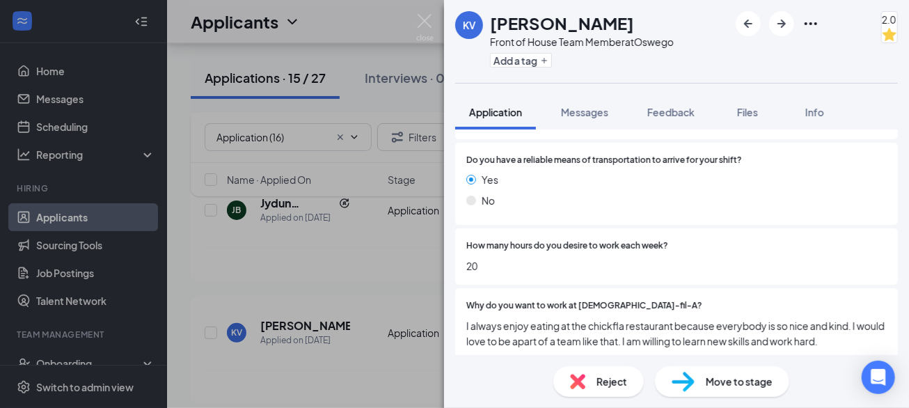
click at [609, 392] on div "Reject" at bounding box center [598, 381] width 90 height 31
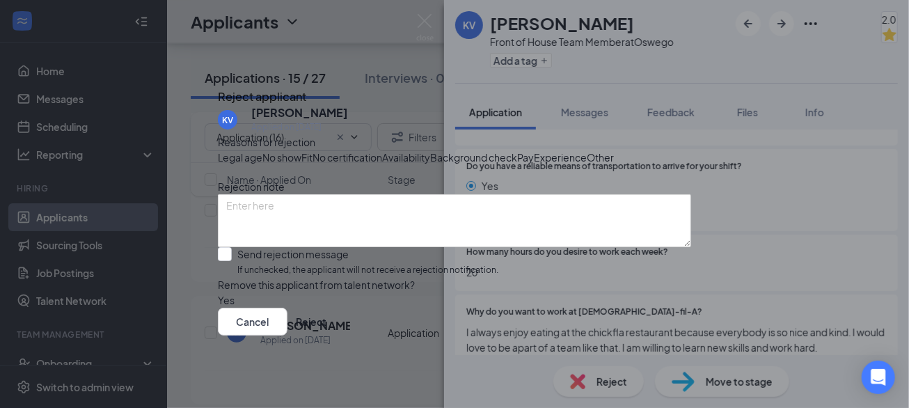
scroll to position [93, 0]
click at [311, 247] on input "Send rejection message If unchecked, the applicant will not receive a rejection…" at bounding box center [358, 262] width 280 height 30
checkbox input "true"
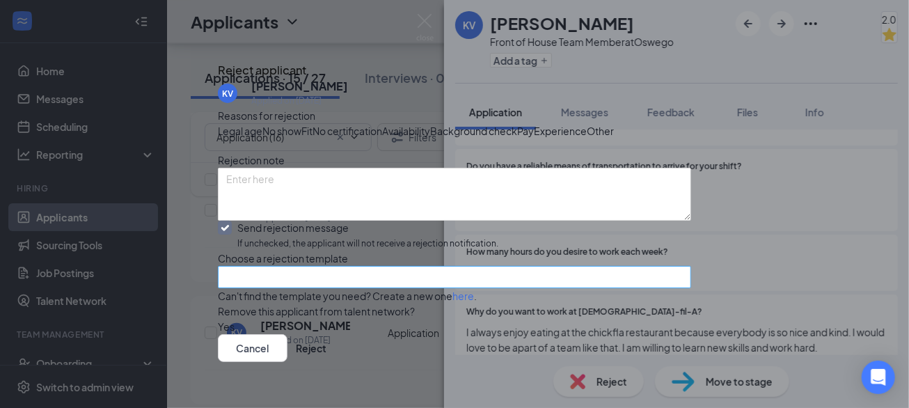
click at [318, 287] on input "search" at bounding box center [449, 277] width 447 height 21
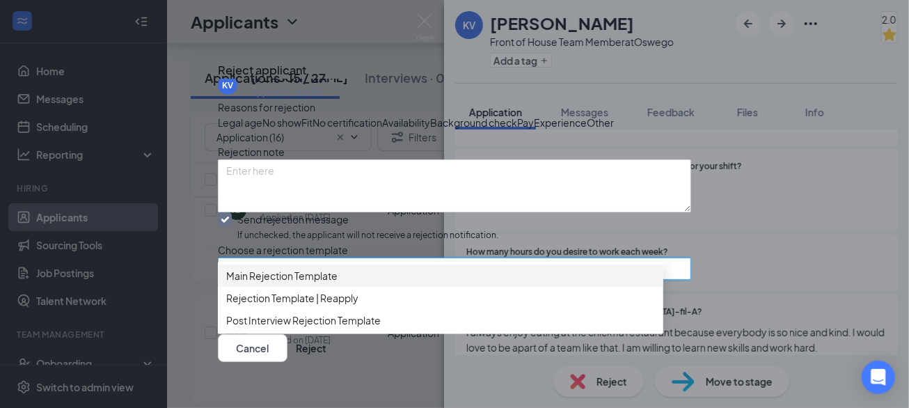
click at [324, 268] on span "Main Rejection Template" at bounding box center [281, 275] width 111 height 15
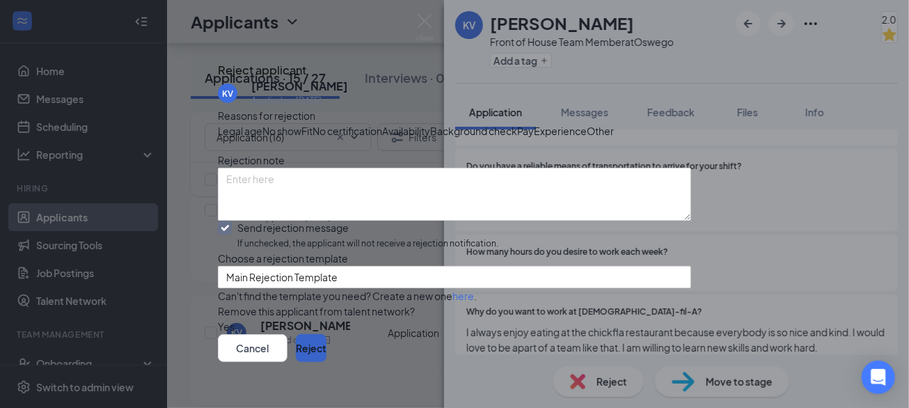
click at [326, 356] on button "Reject" at bounding box center [311, 348] width 31 height 28
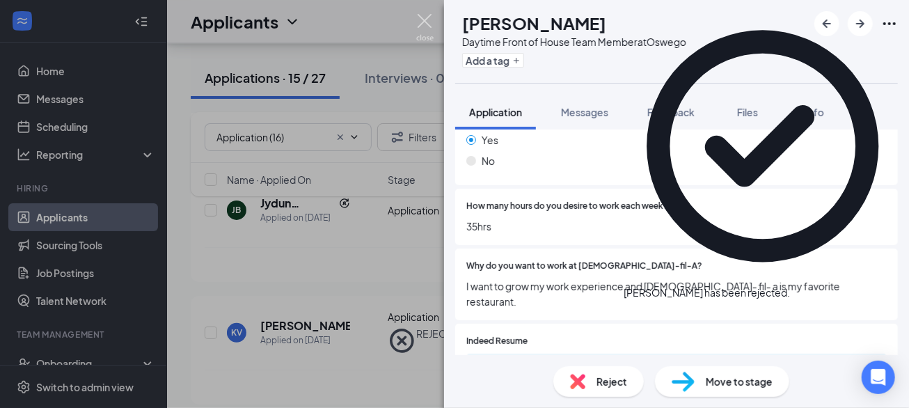
scroll to position [1724, 0]
click at [422, 25] on img at bounding box center [424, 27] width 17 height 27
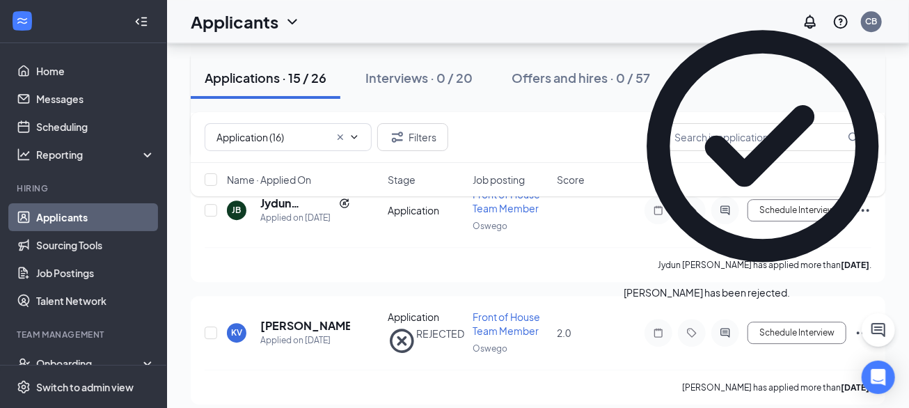
scroll to position [1717, 0]
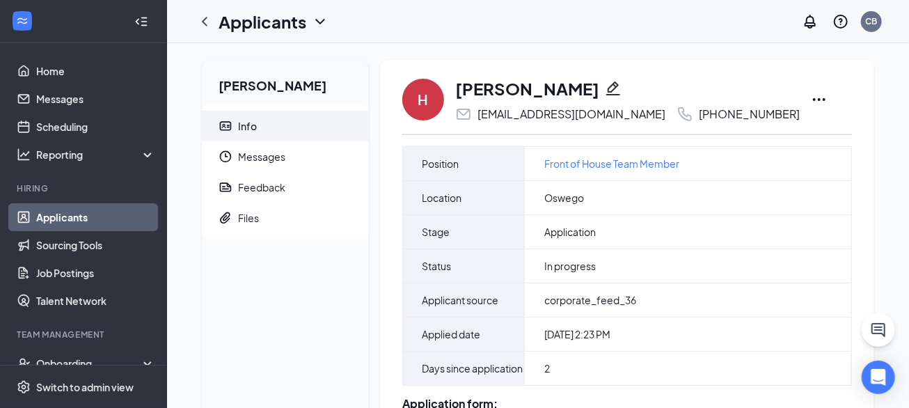
click at [811, 95] on icon "Ellipses" at bounding box center [819, 99] width 17 height 17
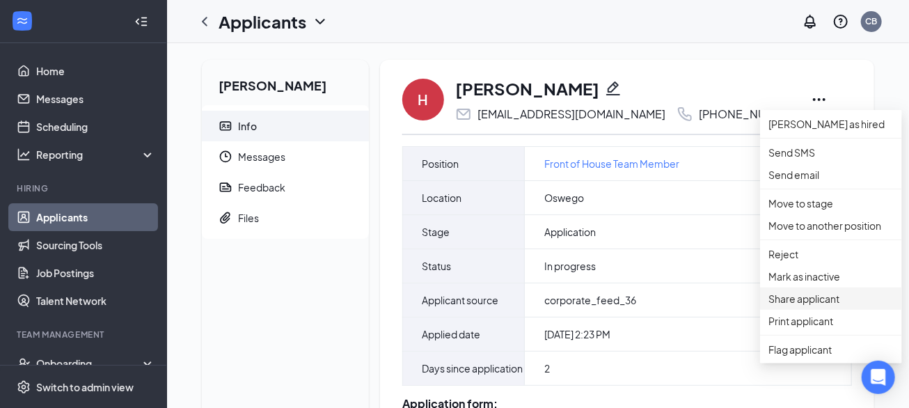
click at [807, 306] on p "Share applicant" at bounding box center [830, 298] width 125 height 15
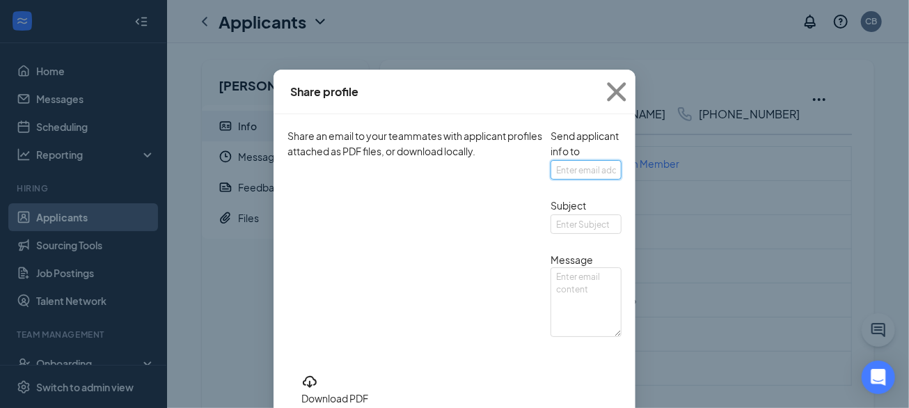
click at [550, 180] on input "text" at bounding box center [585, 169] width 71 height 19
type input "[EMAIL_ADDRESS][DOMAIN_NAME], [EMAIL_ADDRESS][DOMAIN_NAME]"
click at [550, 283] on form "Selected 1 applicant(s) [PERSON_NAME] Send applicant info to [EMAIL_ADDRESS][DO…" at bounding box center [585, 240] width 71 height 225
click at [550, 234] on input "text" at bounding box center [585, 223] width 71 height 19
click at [550, 337] on textarea at bounding box center [585, 302] width 71 height 70
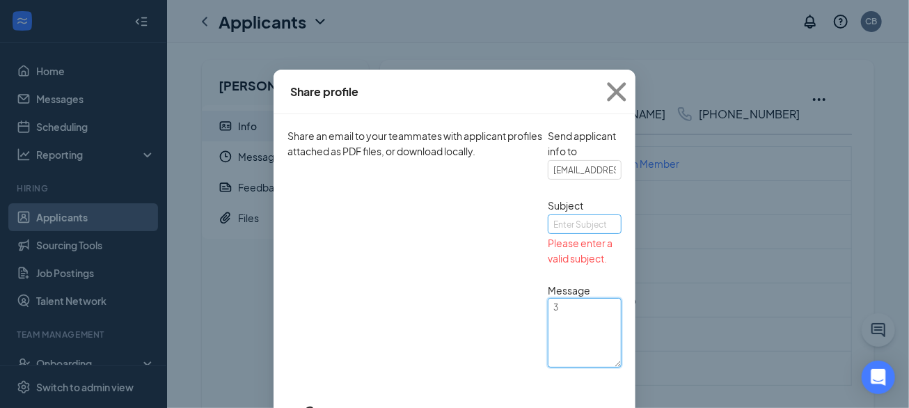
type textarea "3"
click at [548, 234] on input "text" at bounding box center [585, 223] width 74 height 19
type input "Applicant for further review"
click at [548, 359] on textarea "3" at bounding box center [585, 333] width 74 height 70
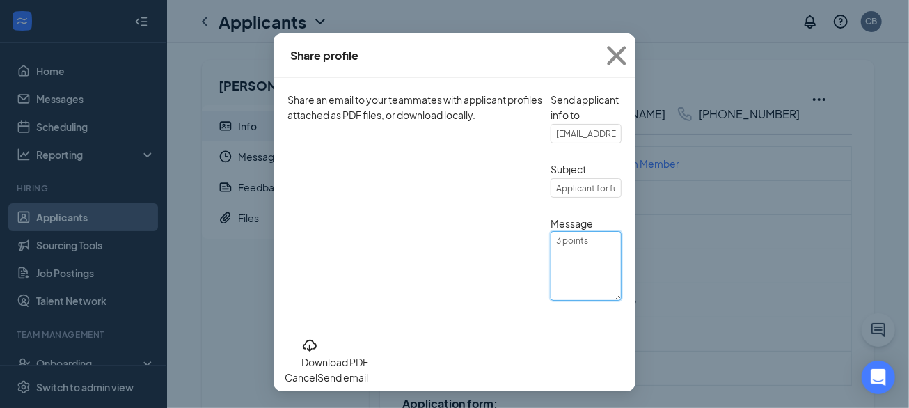
scroll to position [89, 0]
type textarea "3 points"
click at [368, 370] on button "Send email" at bounding box center [342, 377] width 51 height 15
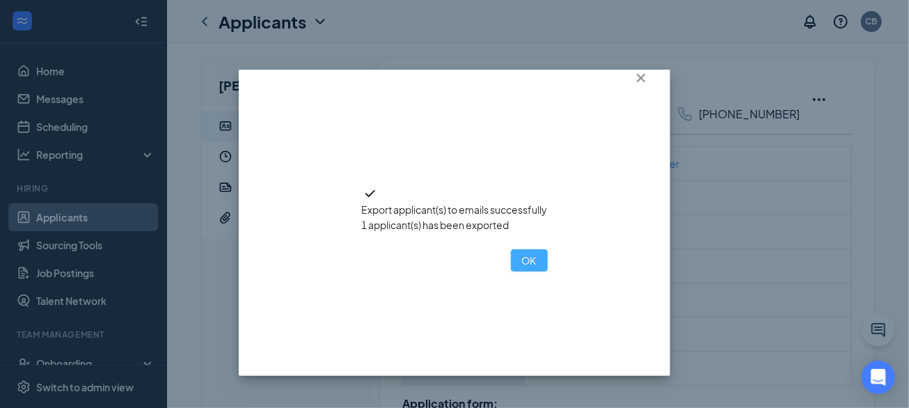
click at [511, 271] on button "OK" at bounding box center [529, 260] width 37 height 22
